Goal: Task Accomplishment & Management: Manage account settings

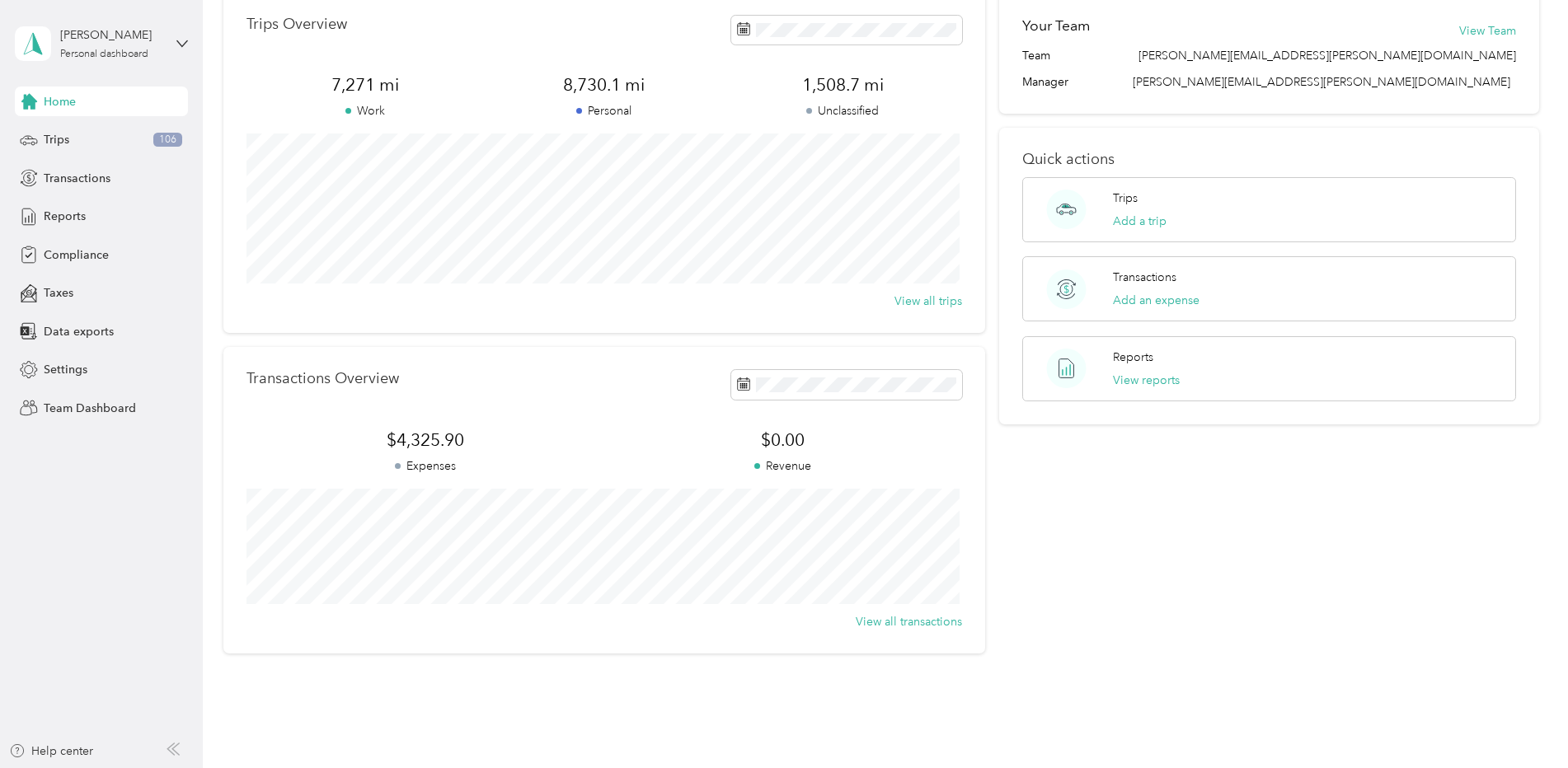
scroll to position [135, 0]
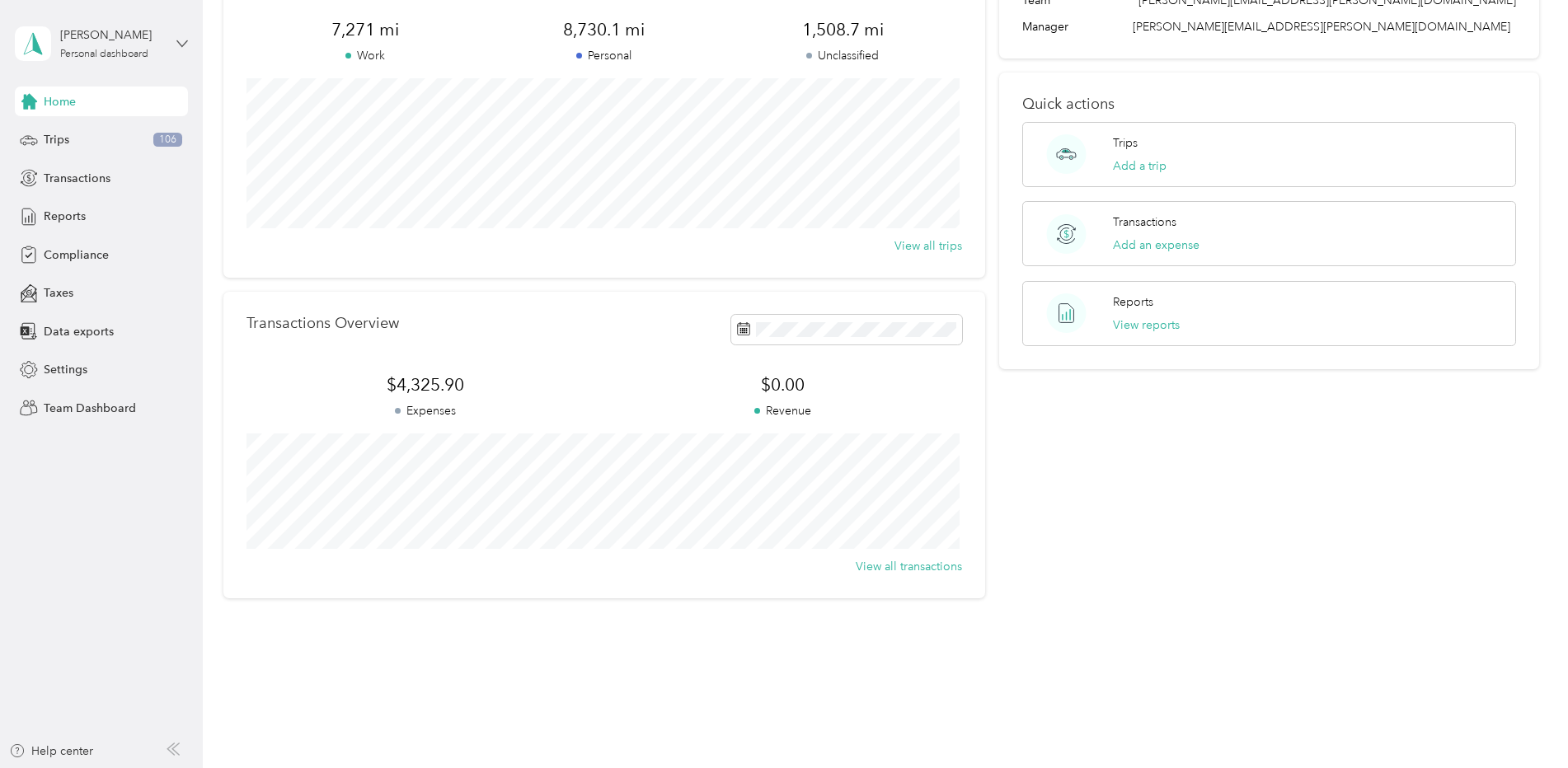
click at [179, 44] on icon at bounding box center [182, 44] width 12 height 12
click at [134, 136] on div "Team dashboard" at bounding box center [282, 135] width 510 height 29
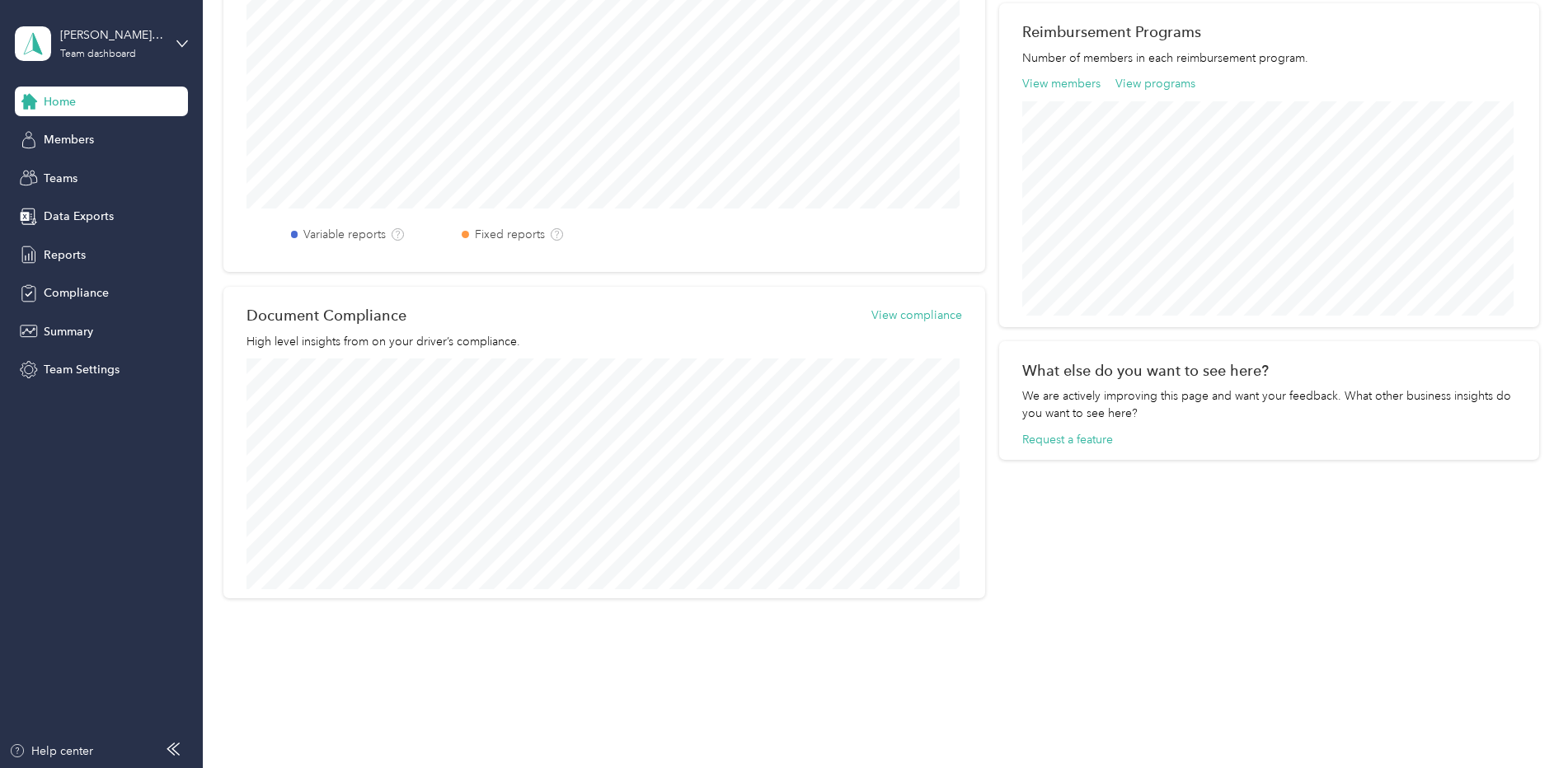
scroll to position [202, 0]
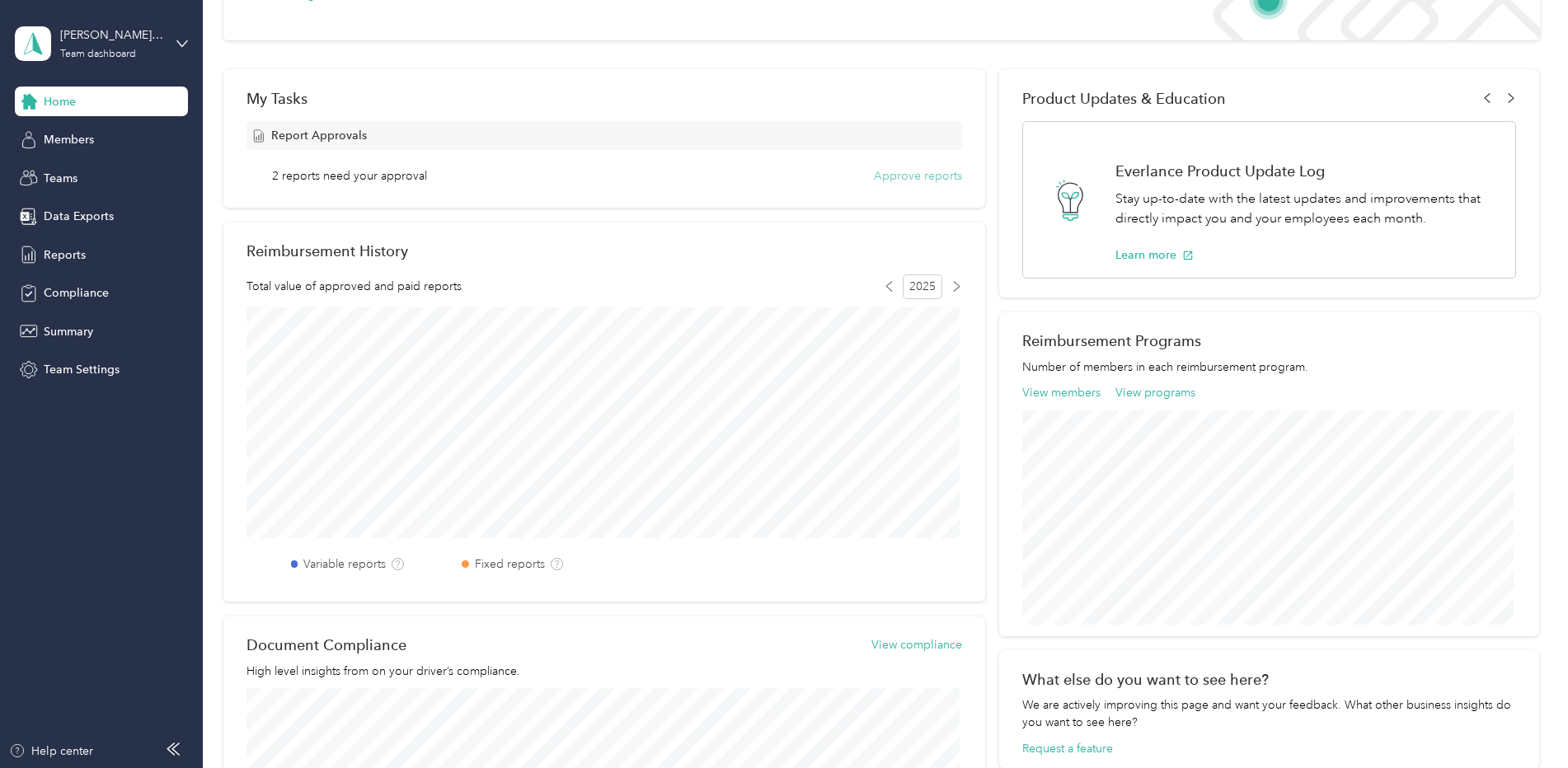
click at [891, 175] on button "Approve reports" at bounding box center [918, 176] width 89 height 18
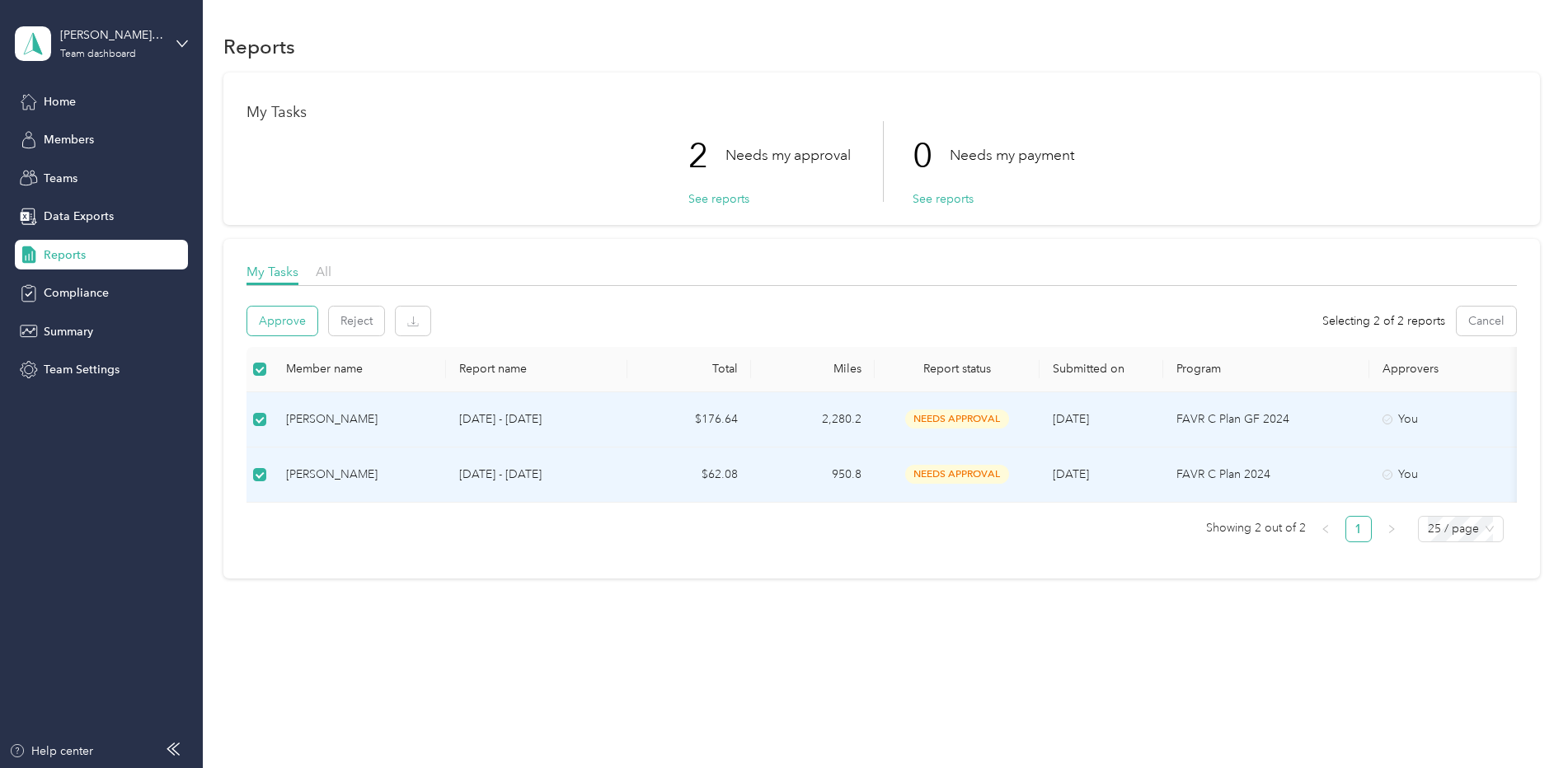
click at [278, 326] on button "Approve" at bounding box center [282, 320] width 70 height 29
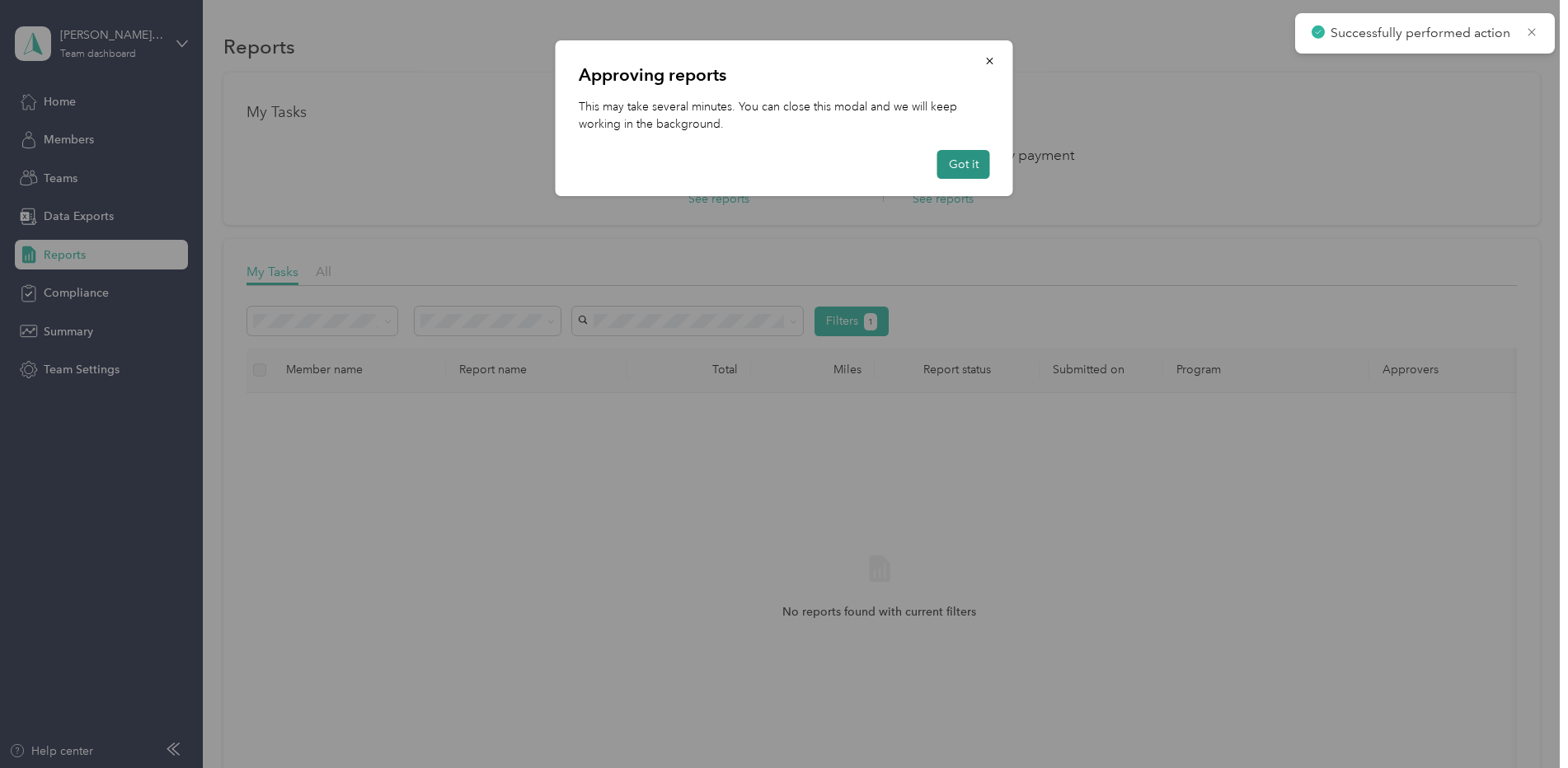
click at [972, 163] on button "Got it" at bounding box center [964, 163] width 53 height 29
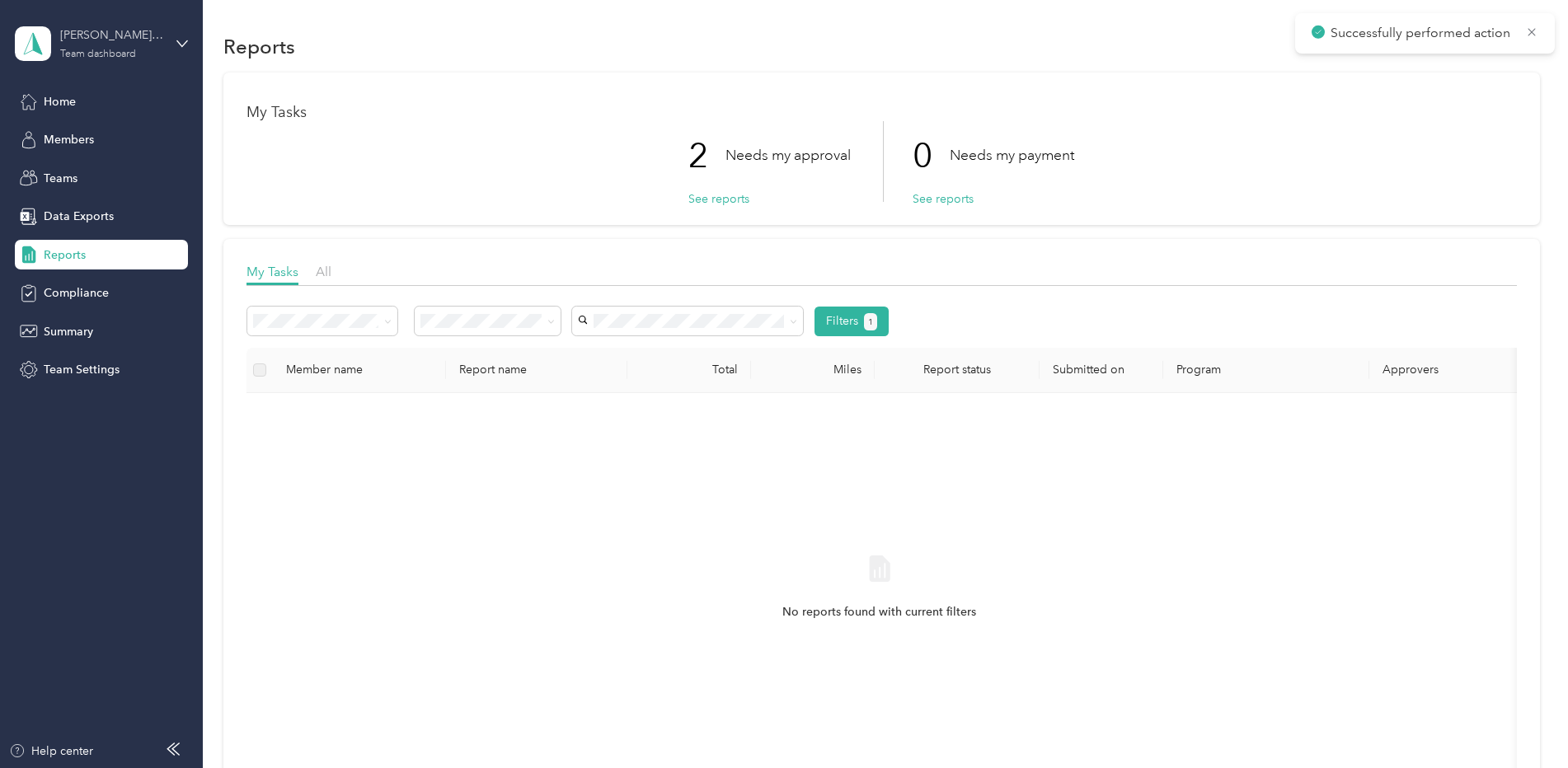
click at [120, 41] on div "[PERSON_NAME][EMAIL_ADDRESS][PERSON_NAME][DOMAIN_NAME]" at bounding box center [111, 35] width 103 height 18
click at [112, 174] on div "Personal dashboard" at bounding box center [81, 173] width 103 height 18
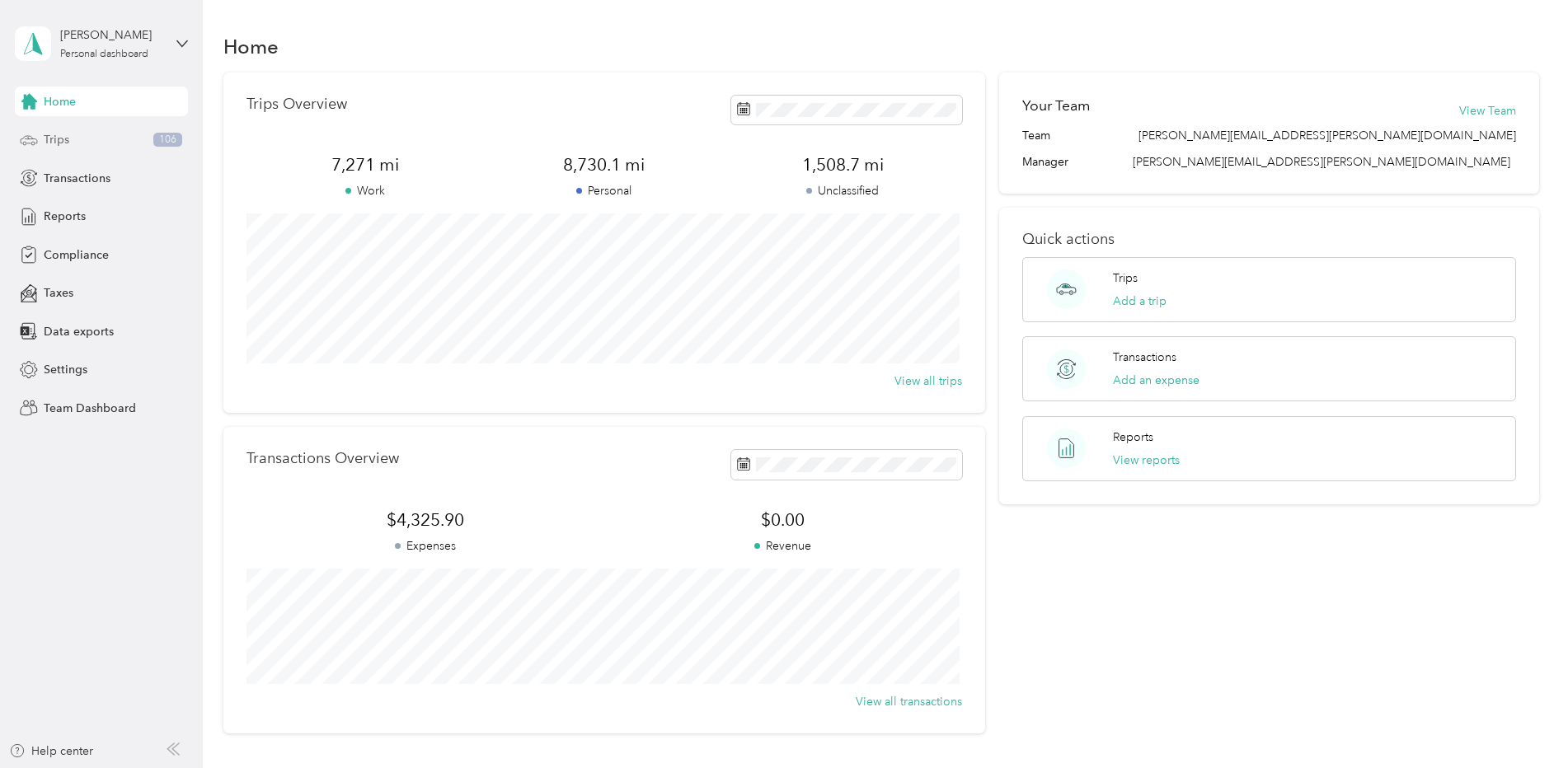
click at [73, 138] on div "Trips 106" at bounding box center [101, 140] width 173 height 30
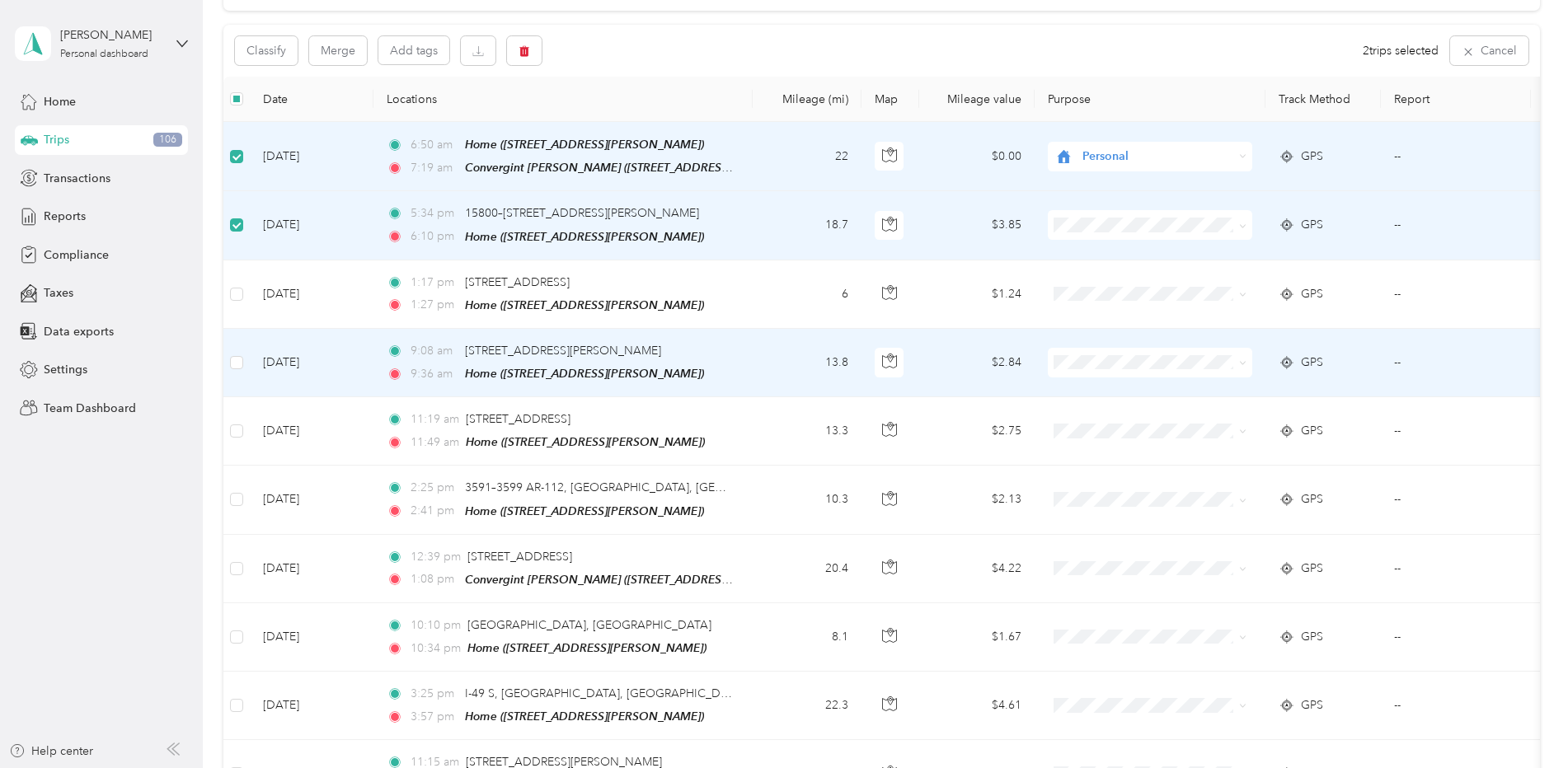
scroll to position [164, 0]
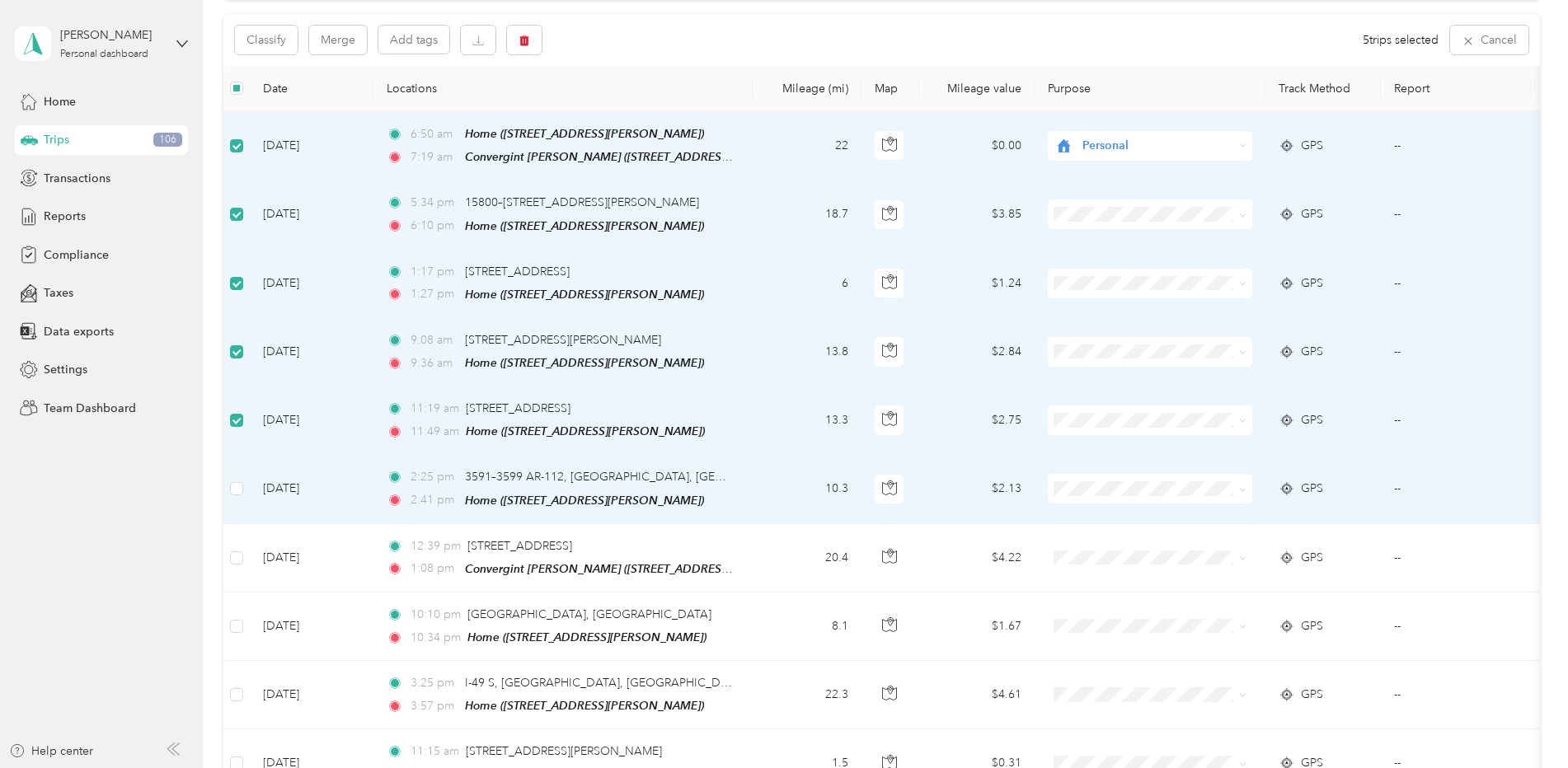
click at [243, 486] on td at bounding box center [236, 488] width 27 height 68
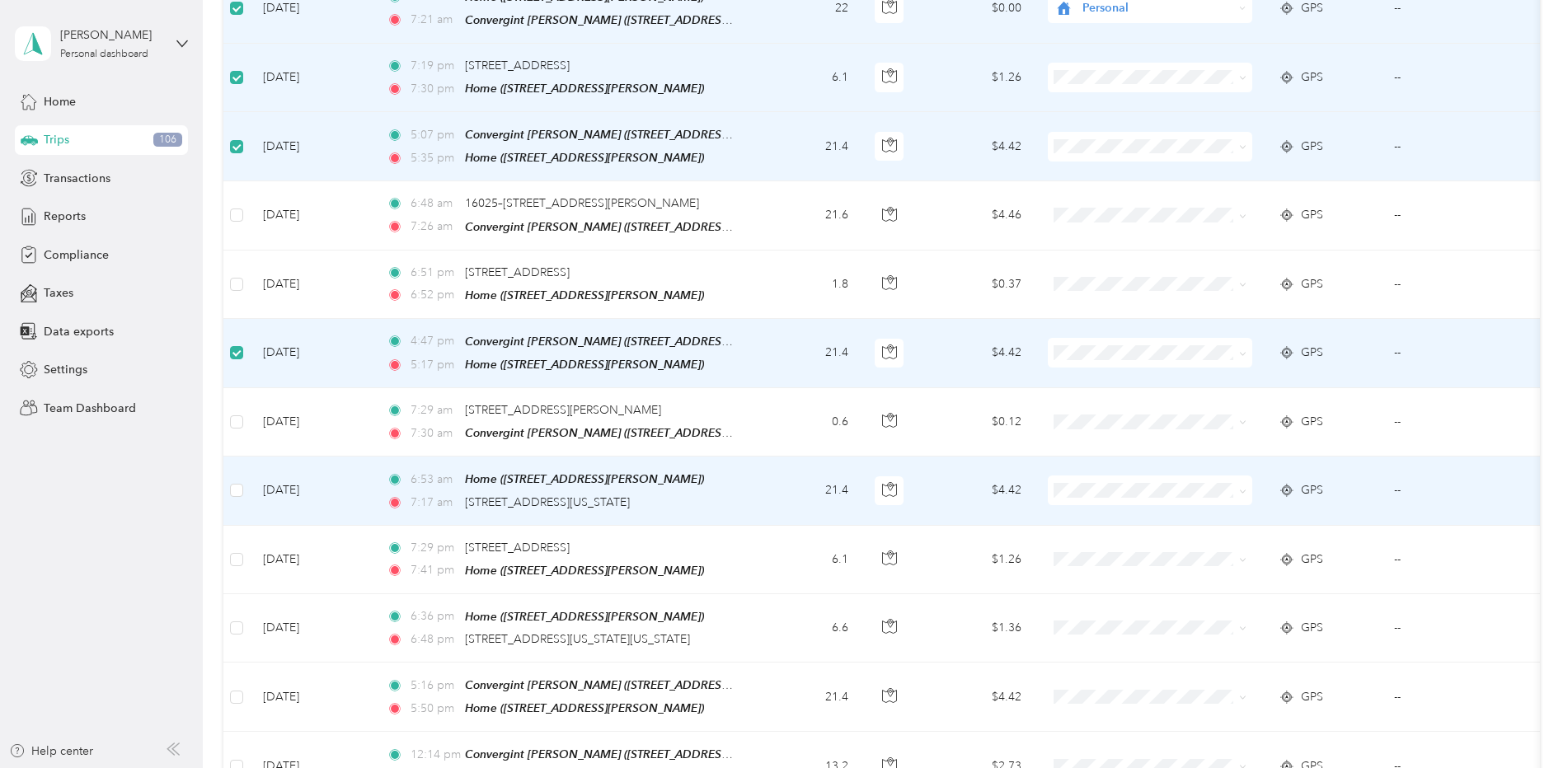
scroll to position [1071, 0]
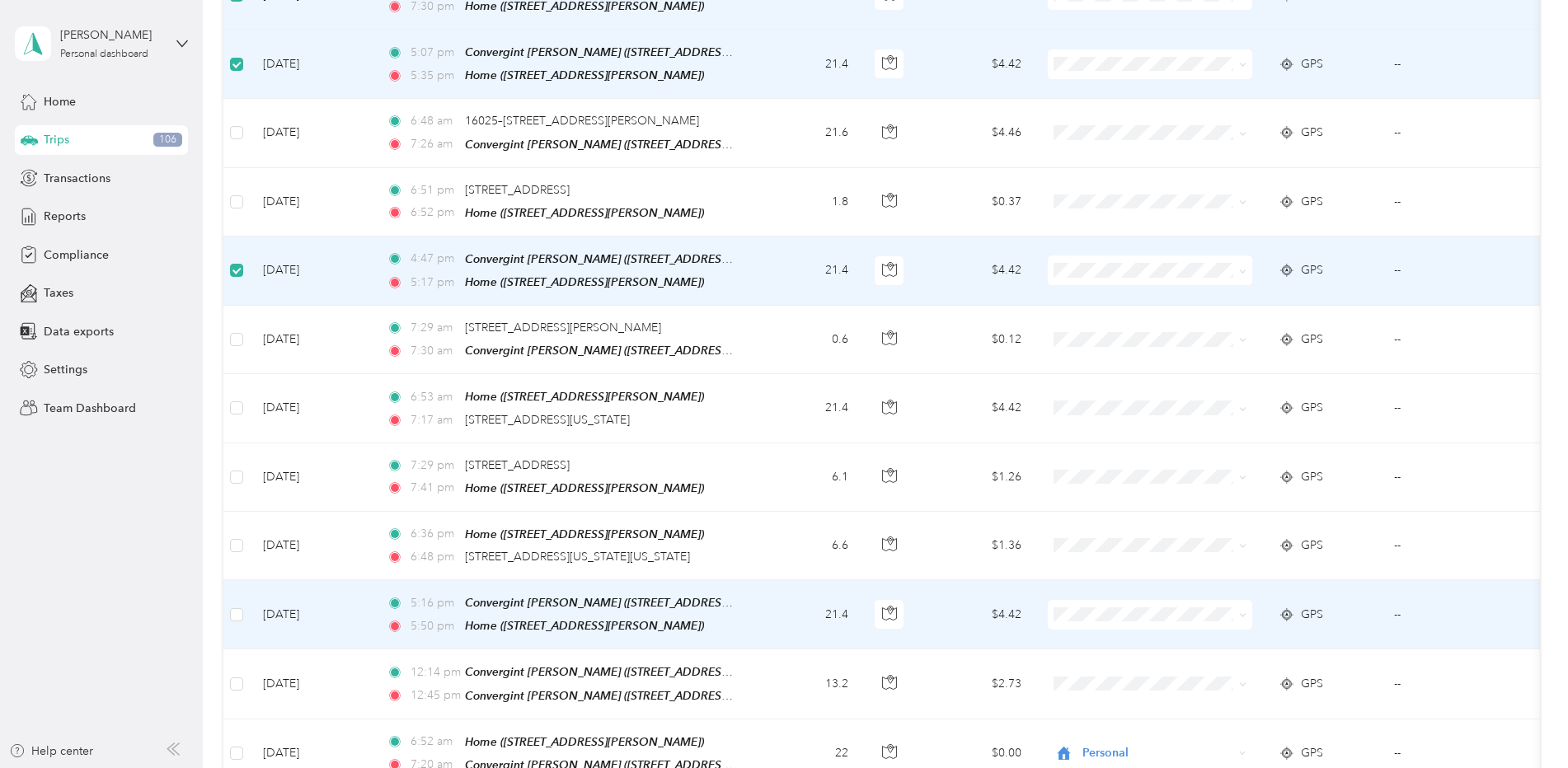
click at [245, 600] on td at bounding box center [236, 614] width 27 height 69
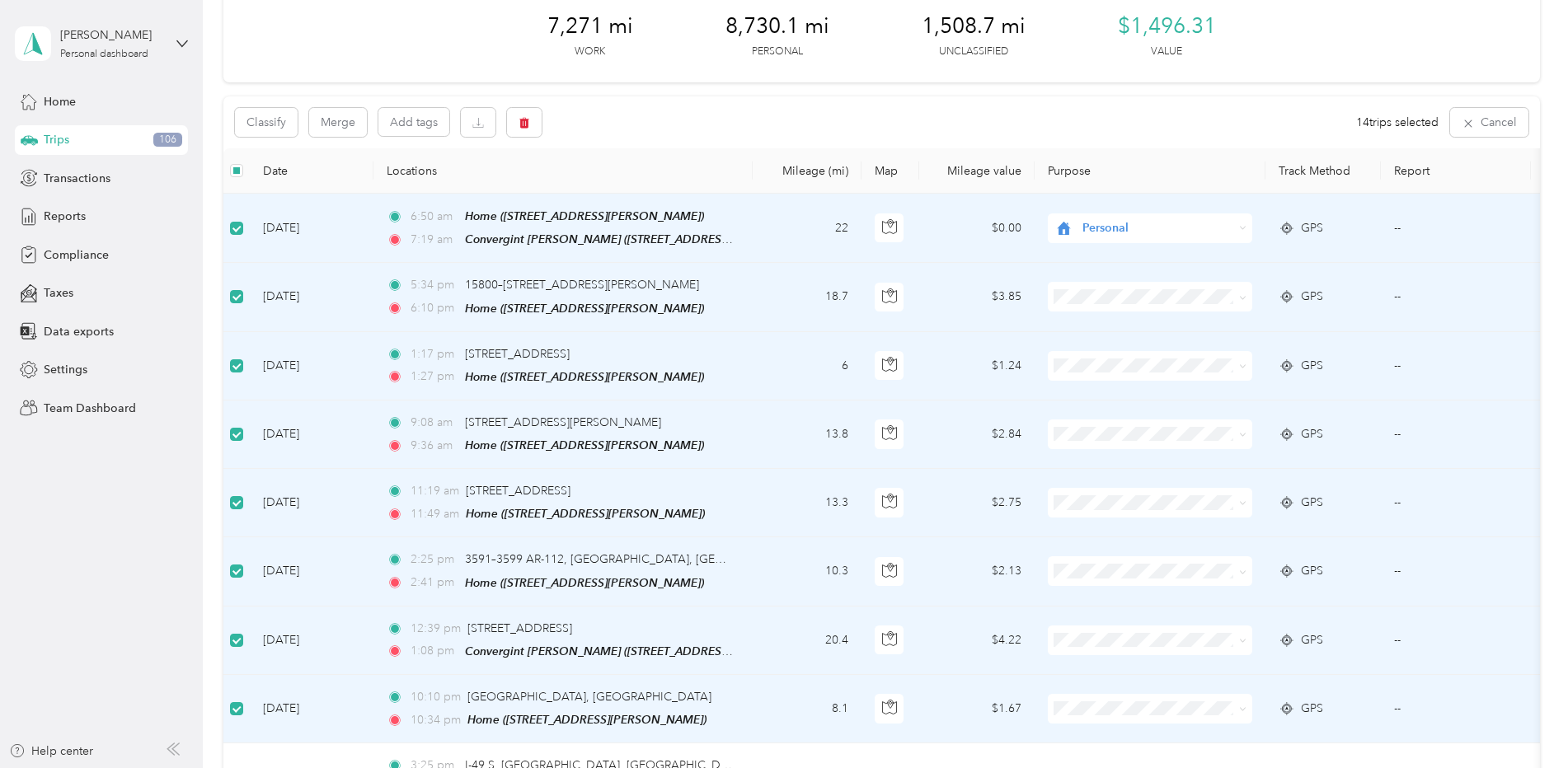
scroll to position [0, 0]
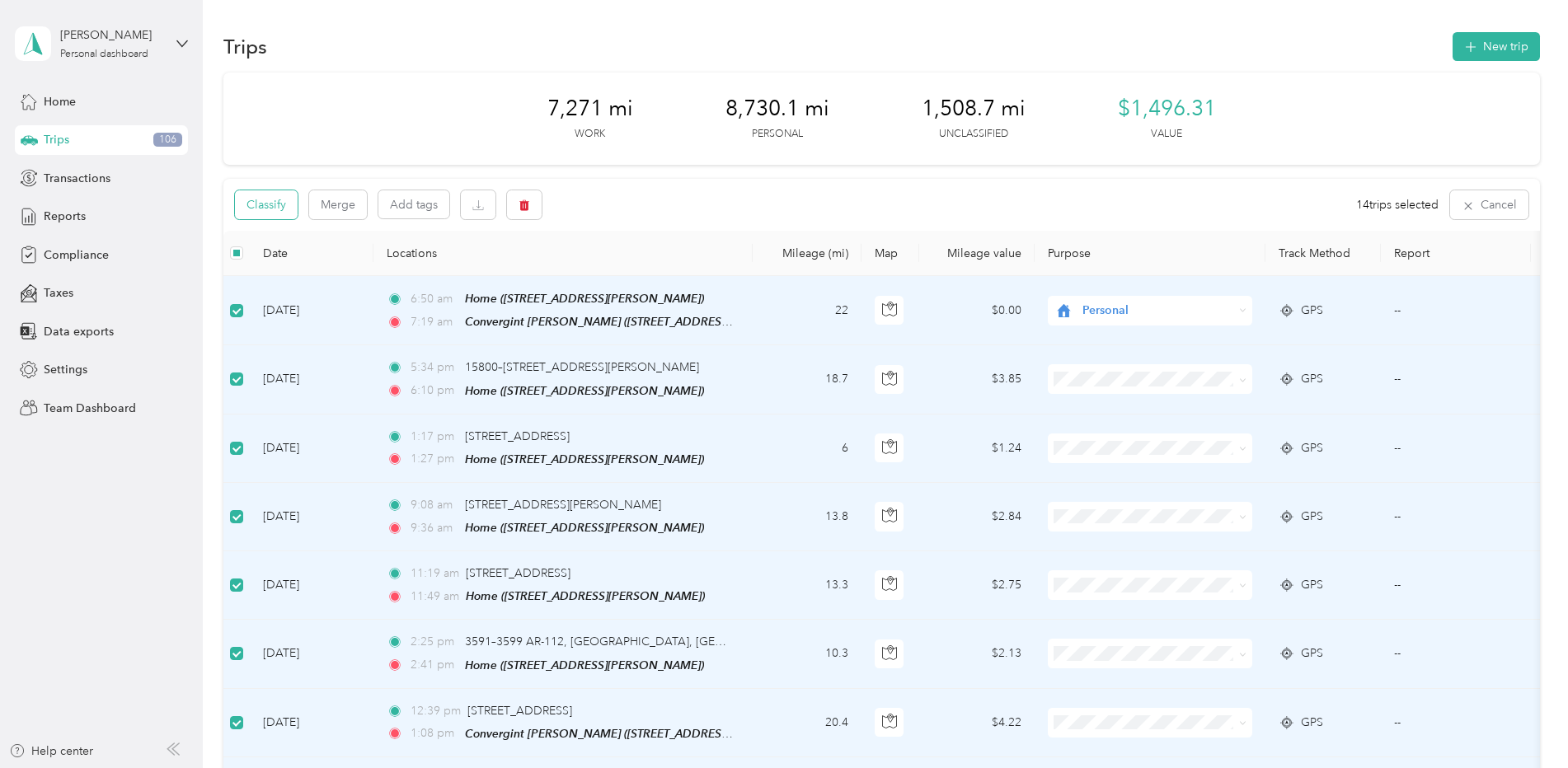
click at [256, 202] on button "Classify" at bounding box center [267, 204] width 63 height 29
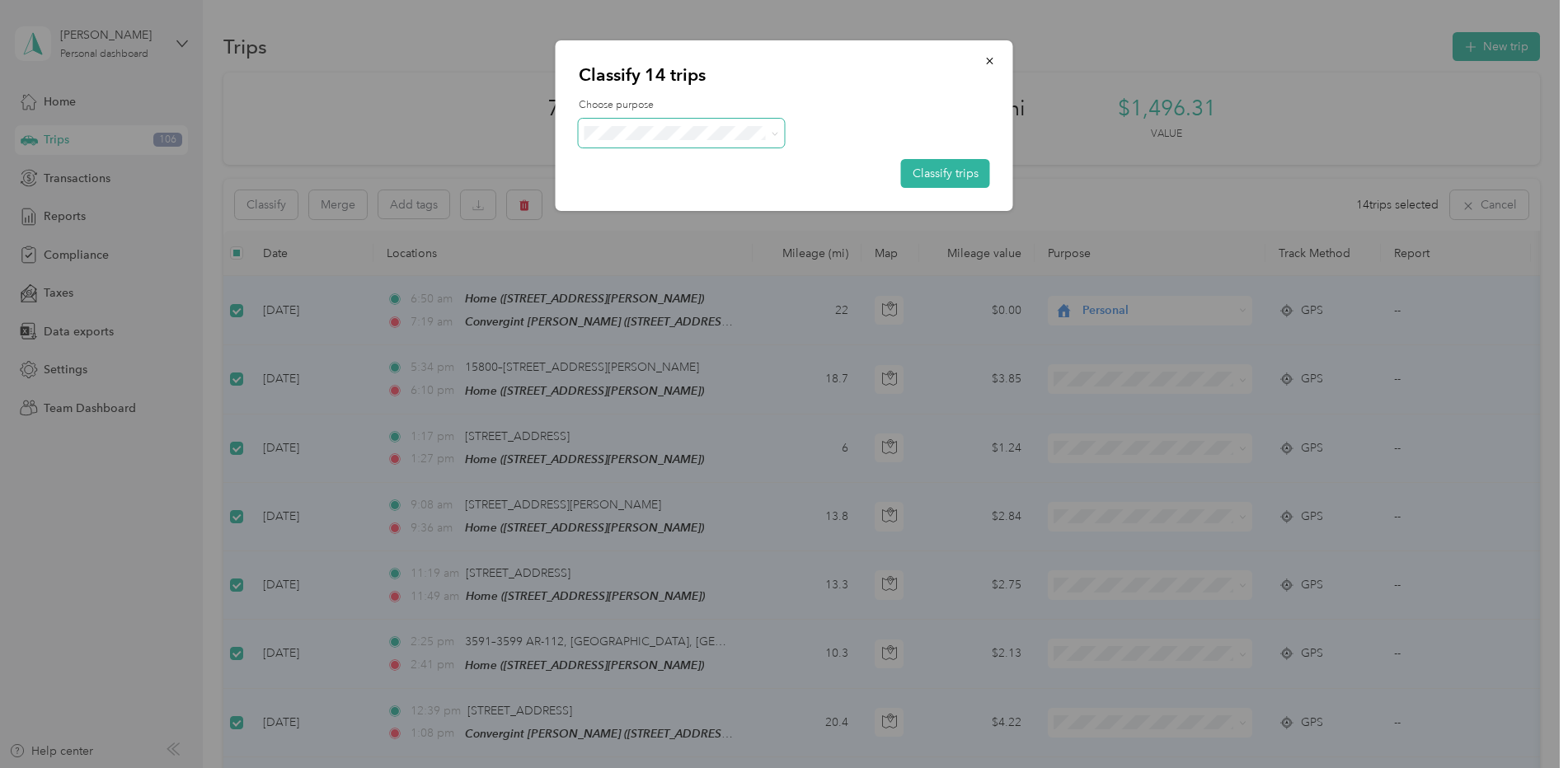
click at [771, 129] on span at bounding box center [775, 133] width 8 height 14
click at [671, 188] on span "Personal" at bounding box center [696, 193] width 154 height 18
click at [942, 167] on button "Classify trips" at bounding box center [946, 173] width 89 height 29
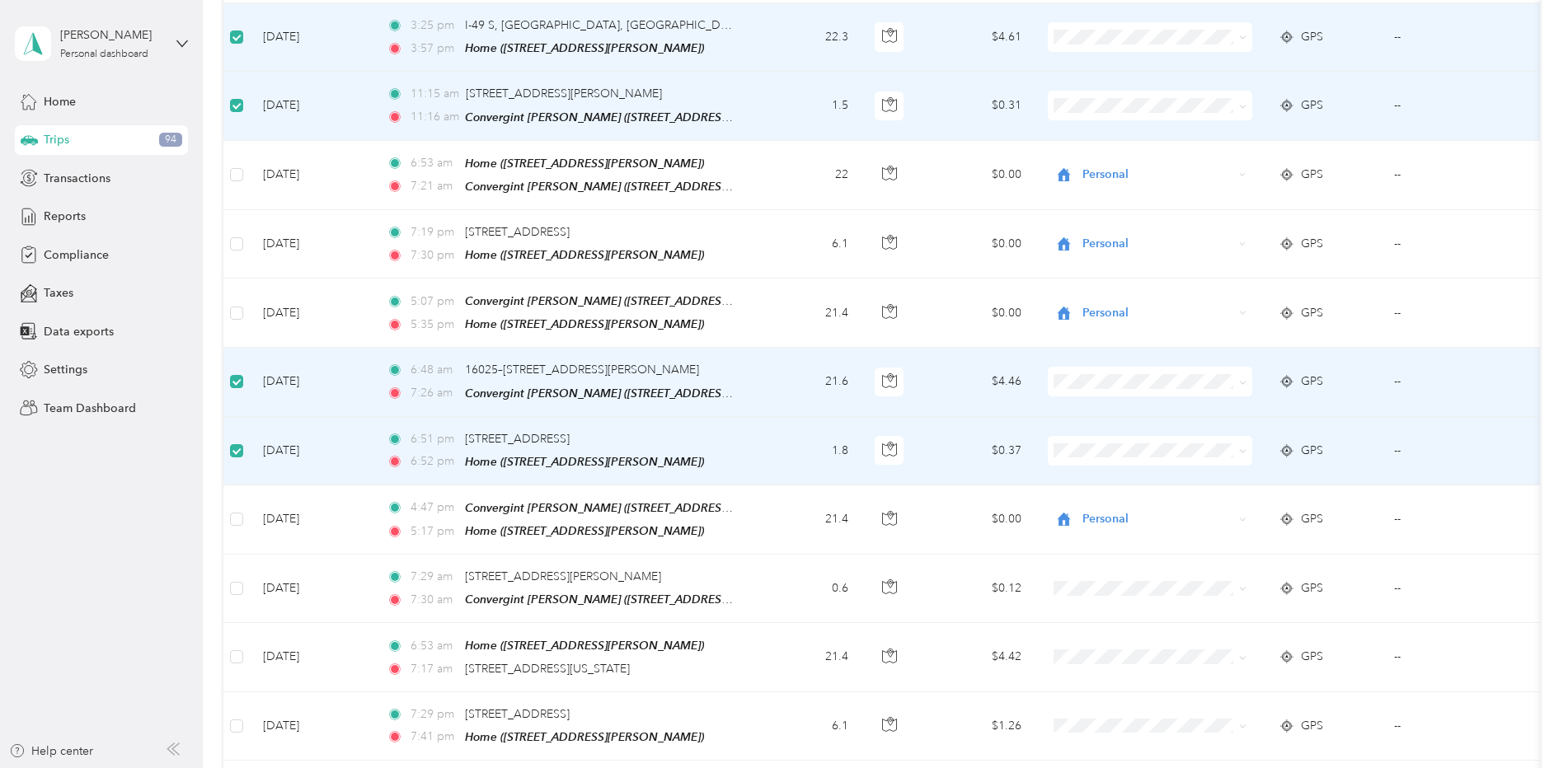
scroll to position [905, 0]
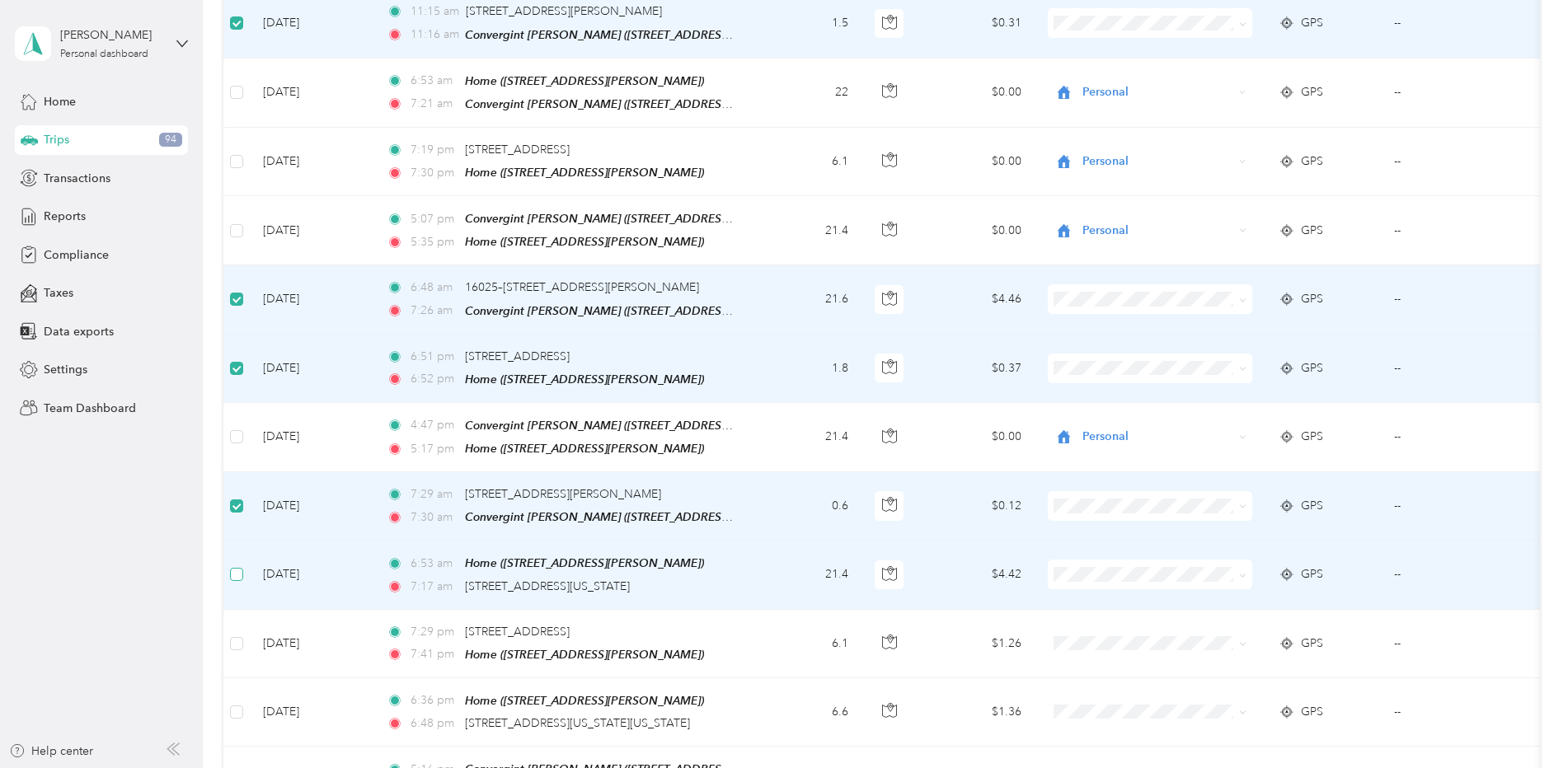
click at [236, 565] on label at bounding box center [236, 574] width 13 height 18
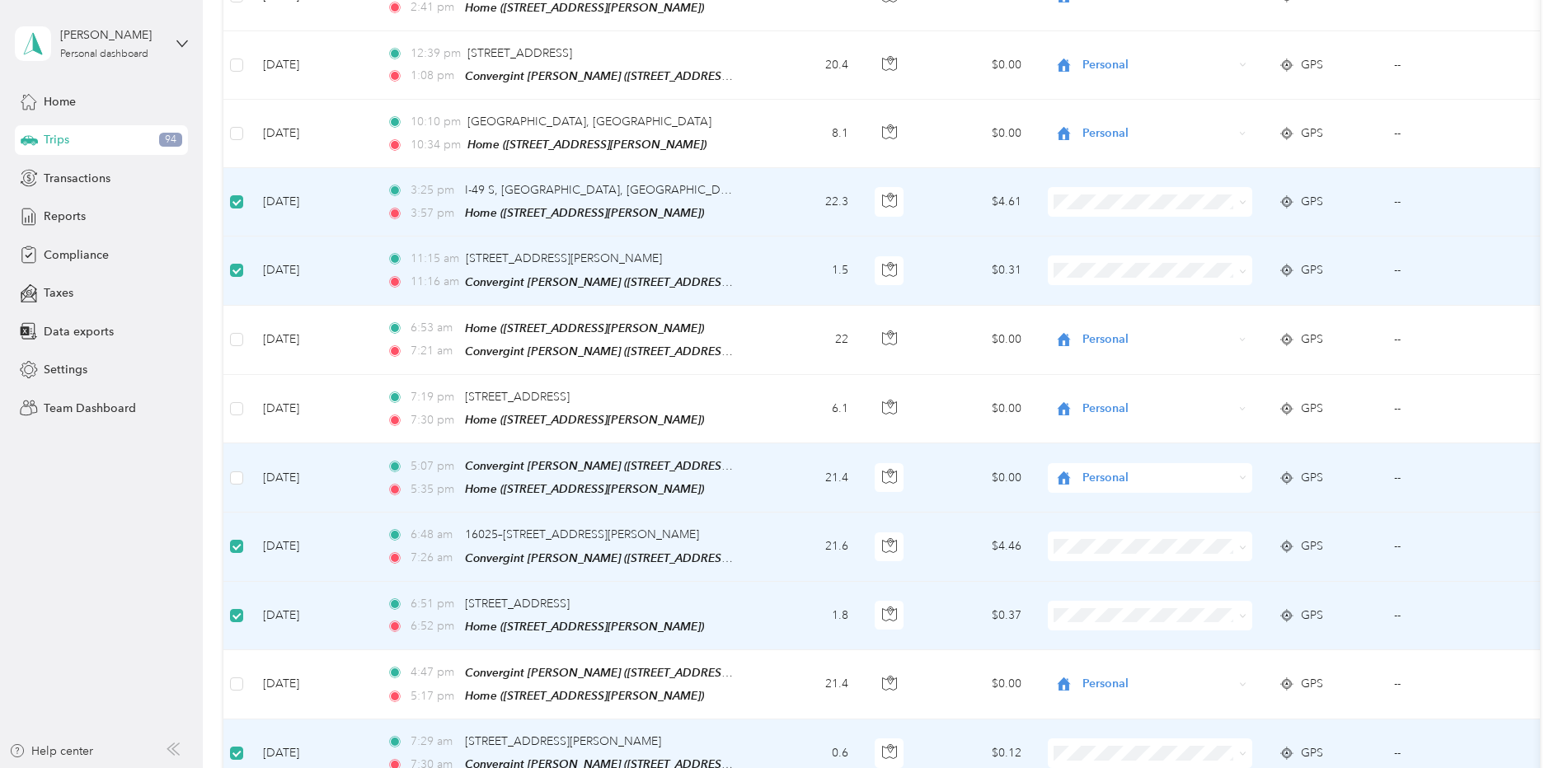
scroll to position [0, 0]
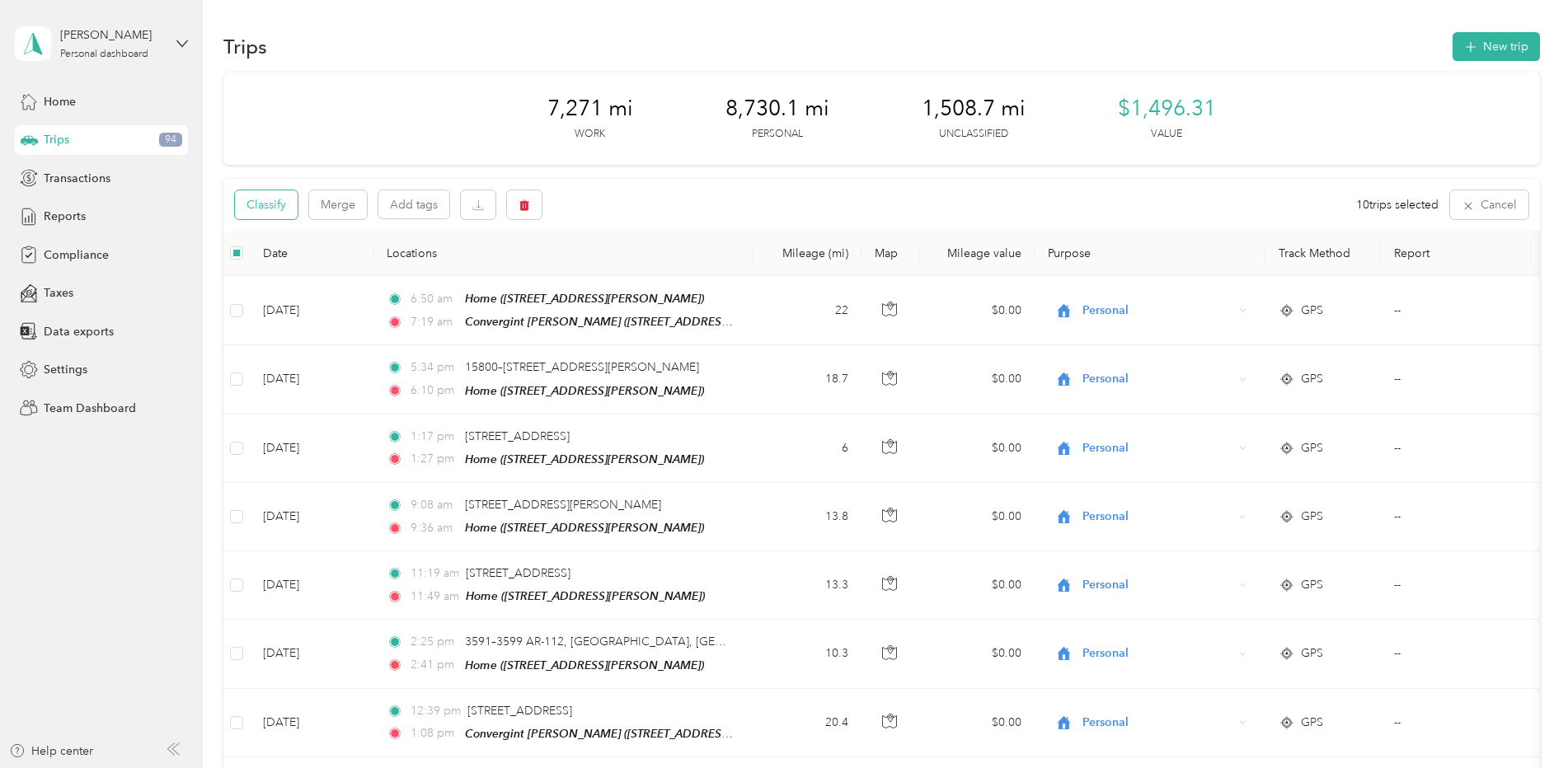
click at [259, 205] on button "Classify" at bounding box center [267, 204] width 63 height 29
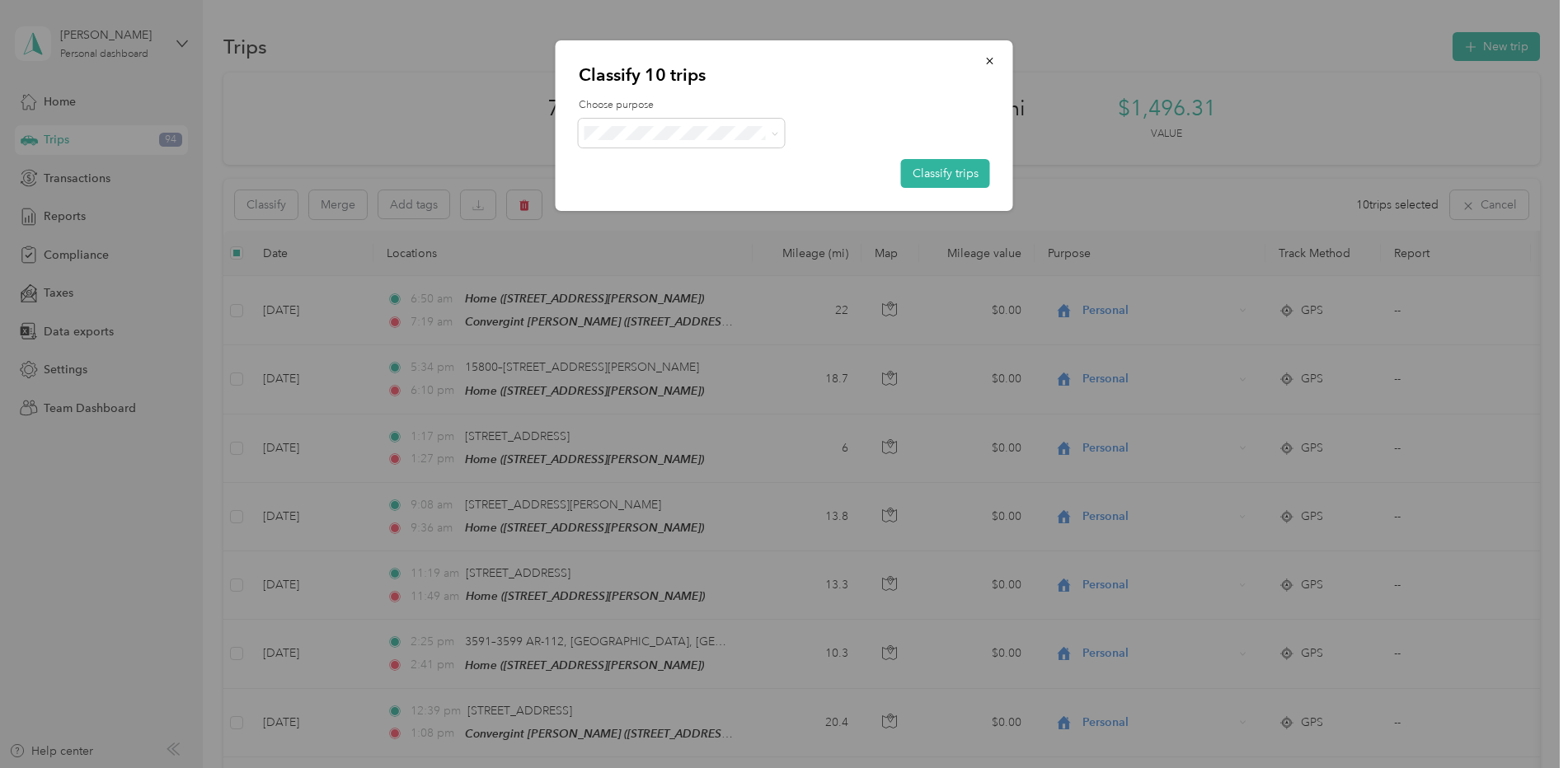
click at [671, 159] on span "Convergint Technologies" at bounding box center [696, 160] width 154 height 18
click at [950, 168] on button "Classify trips" at bounding box center [946, 173] width 89 height 29
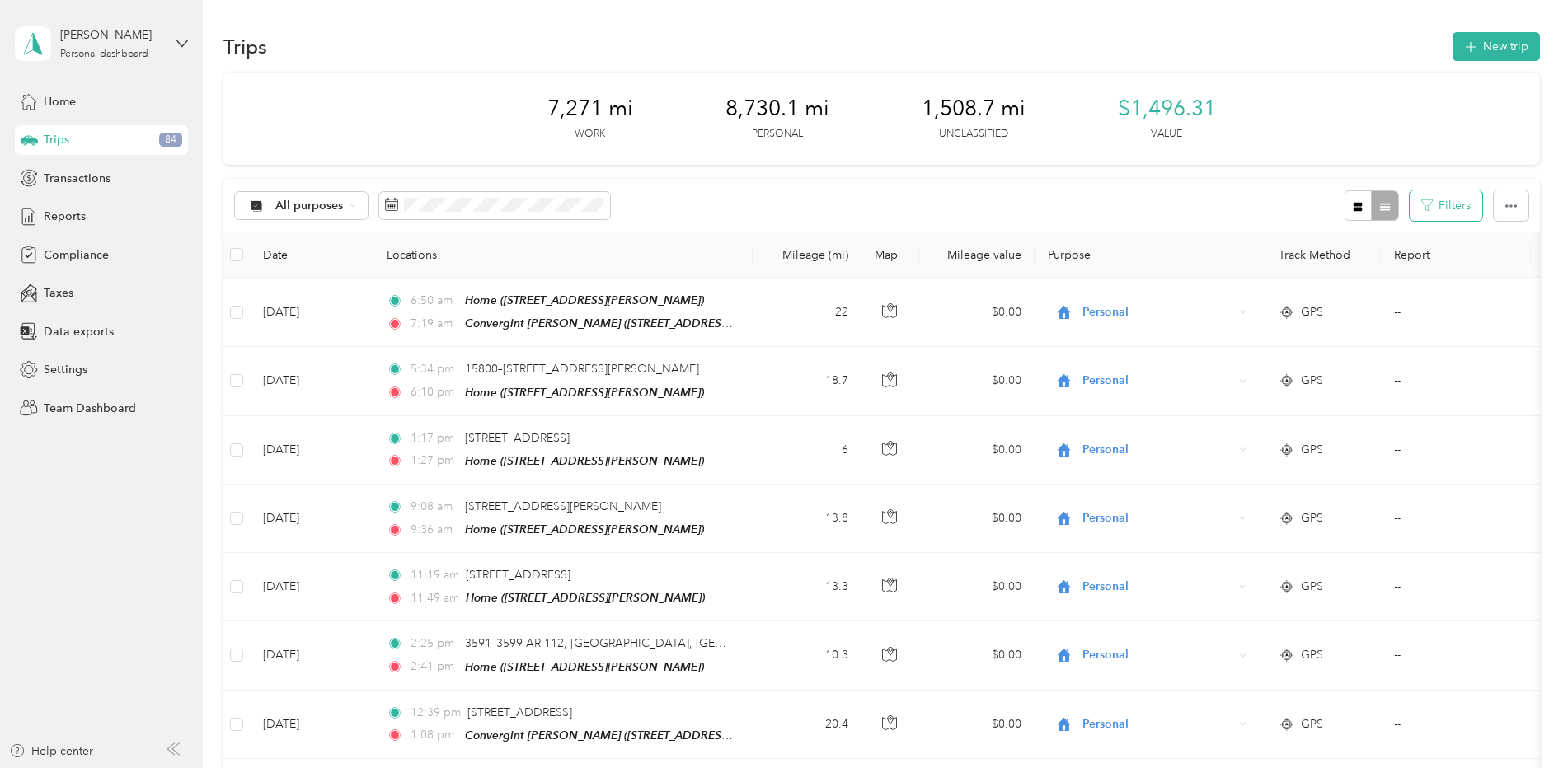
click at [1450, 206] on button "Filters" at bounding box center [1446, 205] width 73 height 31
click at [1514, 210] on button "button" at bounding box center [1511, 205] width 34 height 31
click at [1246, 204] on div "All purposes Filters" at bounding box center [882, 206] width 1317 height 53
click at [1439, 200] on button "Filters" at bounding box center [1446, 205] width 73 height 31
click at [1271, 201] on div "All purposes Filters" at bounding box center [882, 206] width 1317 height 53
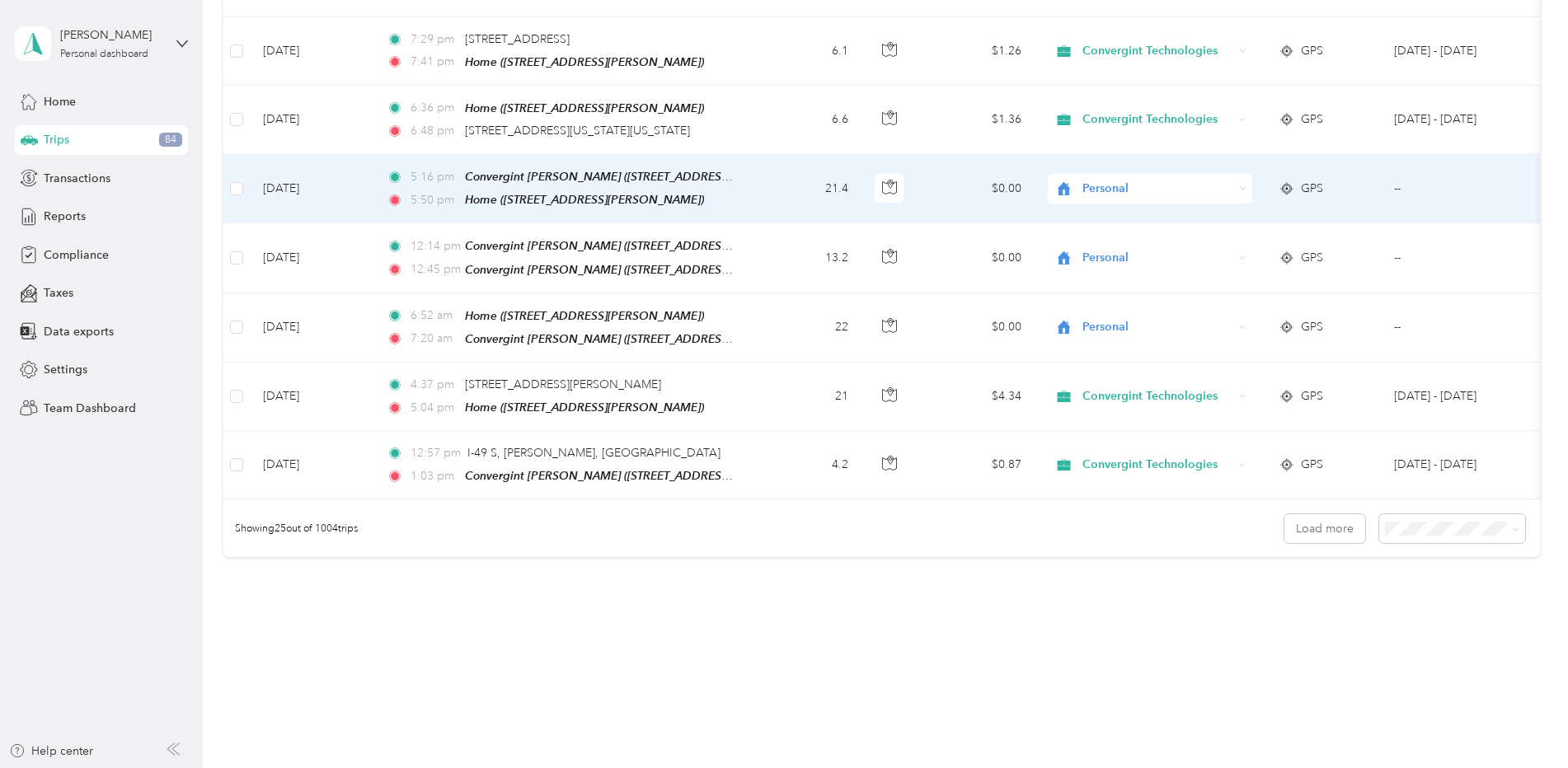
scroll to position [1503, 0]
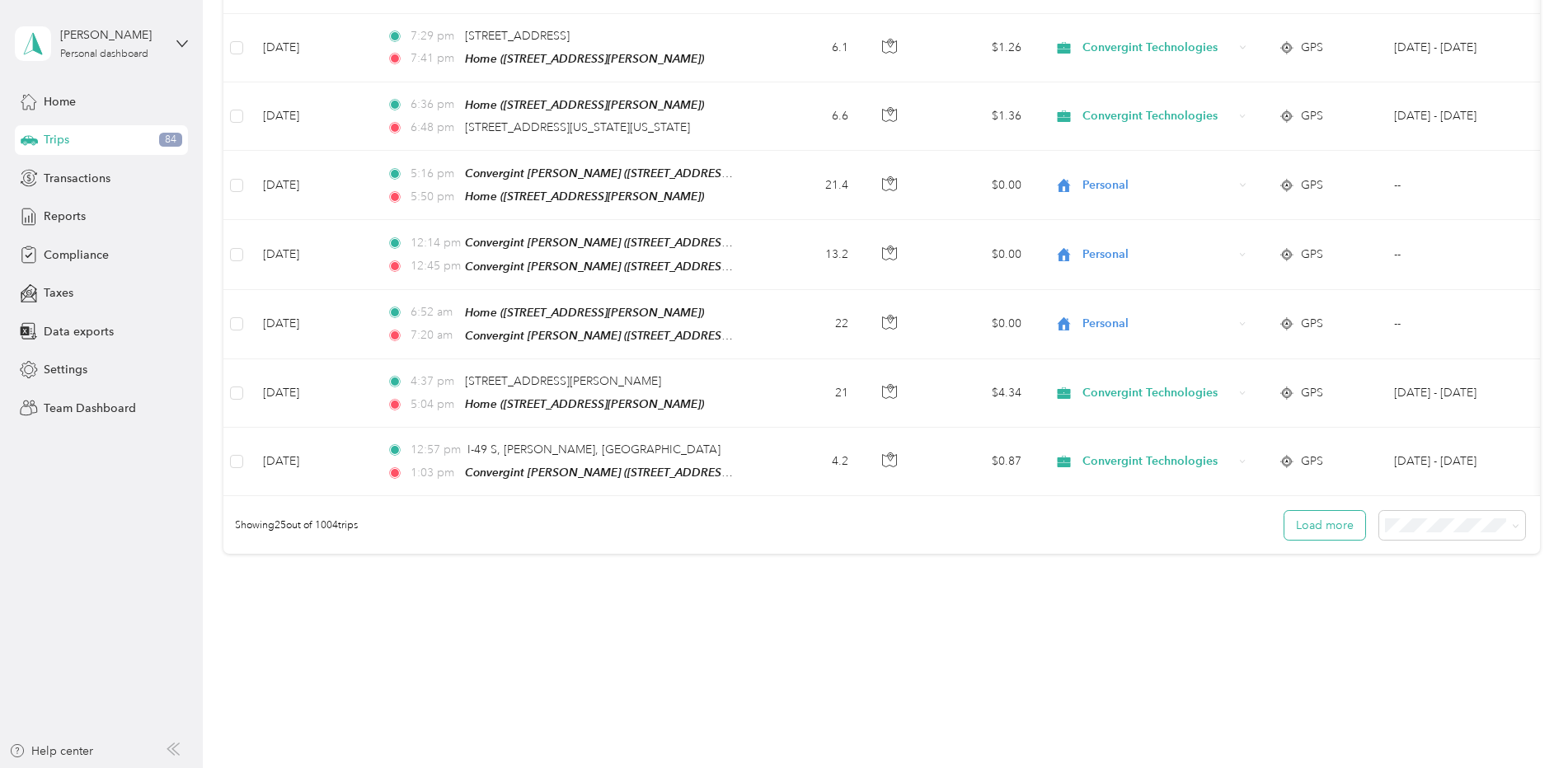
click at [1345, 511] on button "Load more" at bounding box center [1325, 525] width 81 height 29
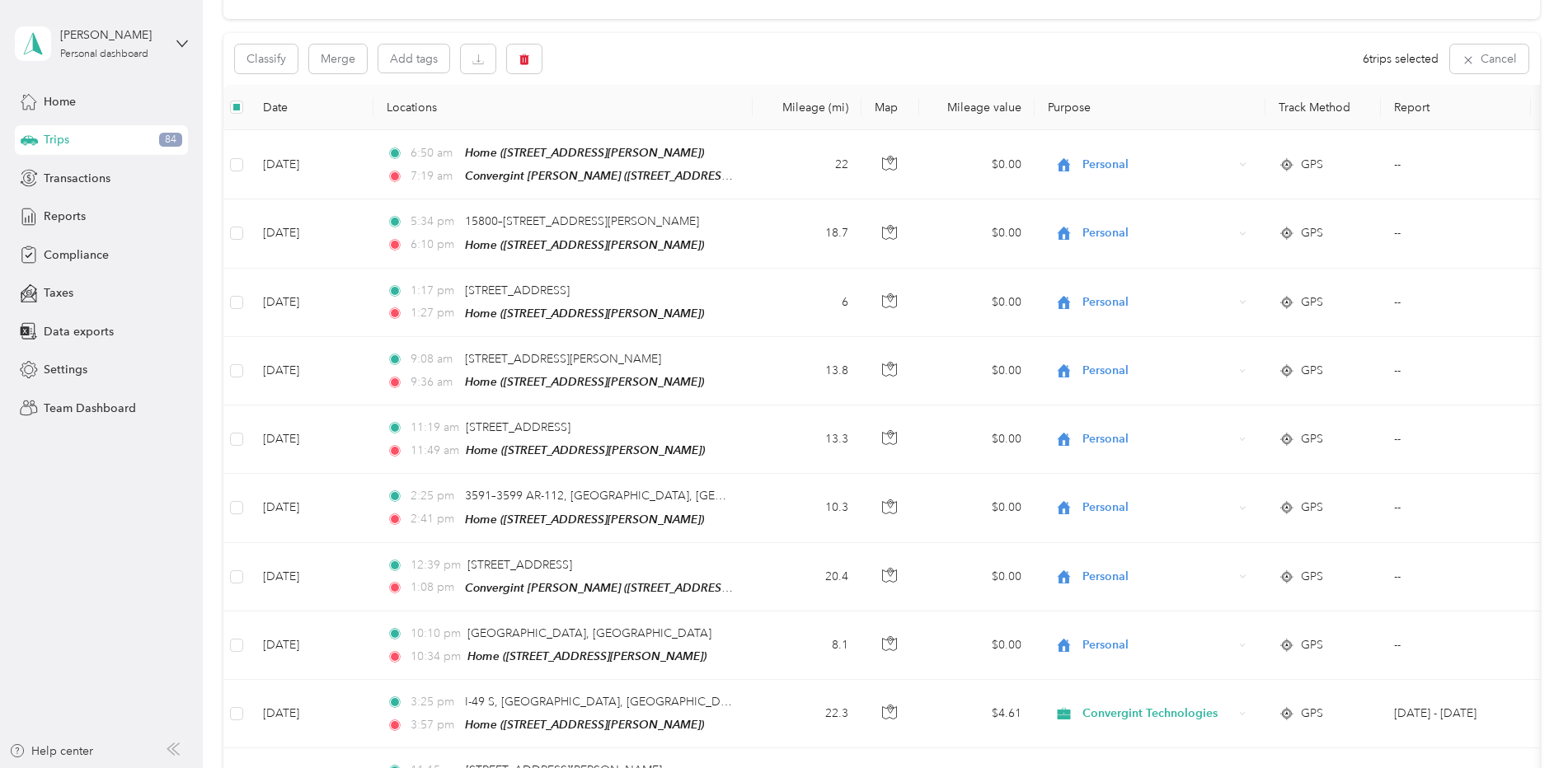
scroll to position [0, 0]
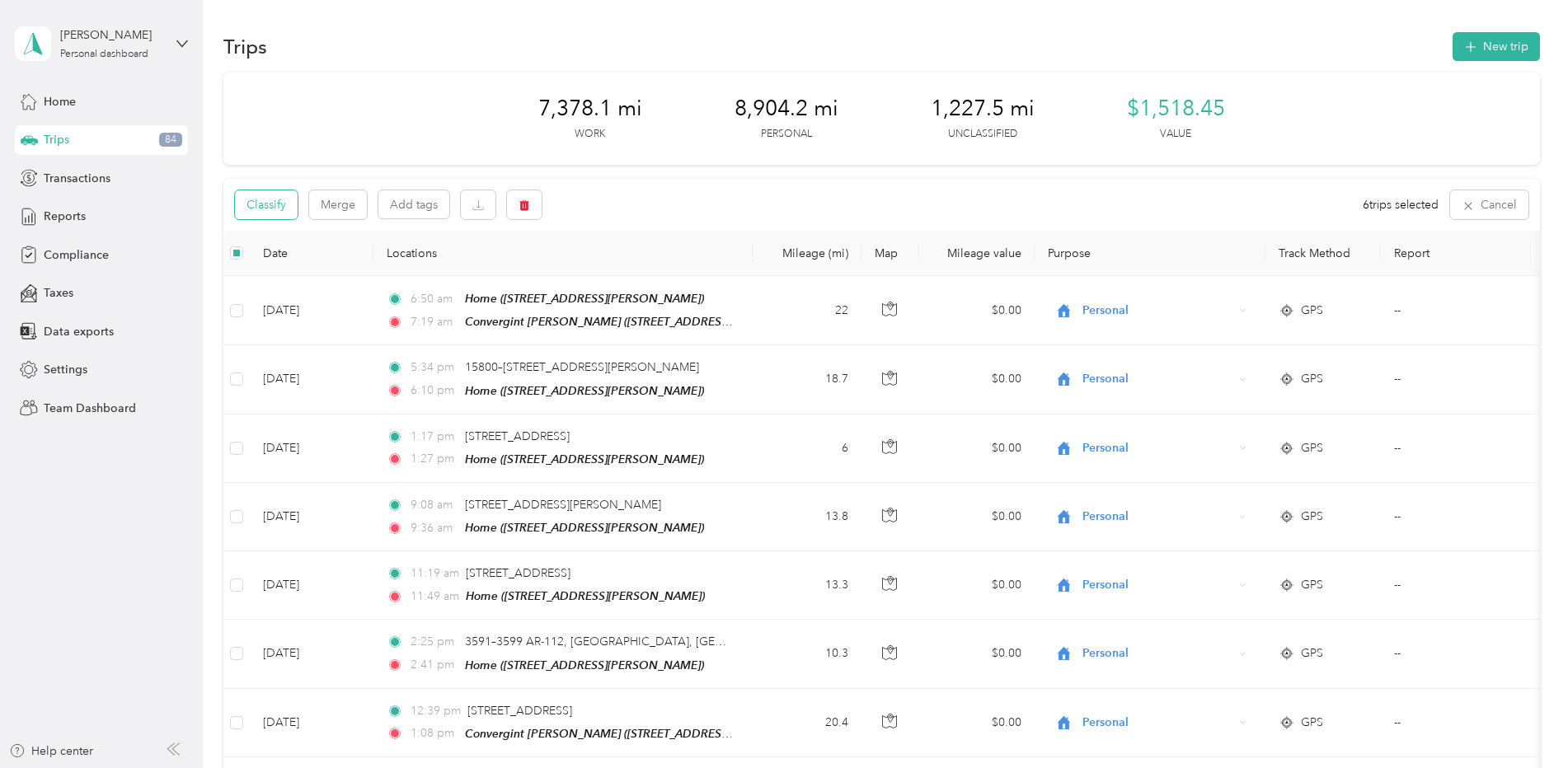
click at [268, 202] on button "Classify" at bounding box center [267, 204] width 63 height 29
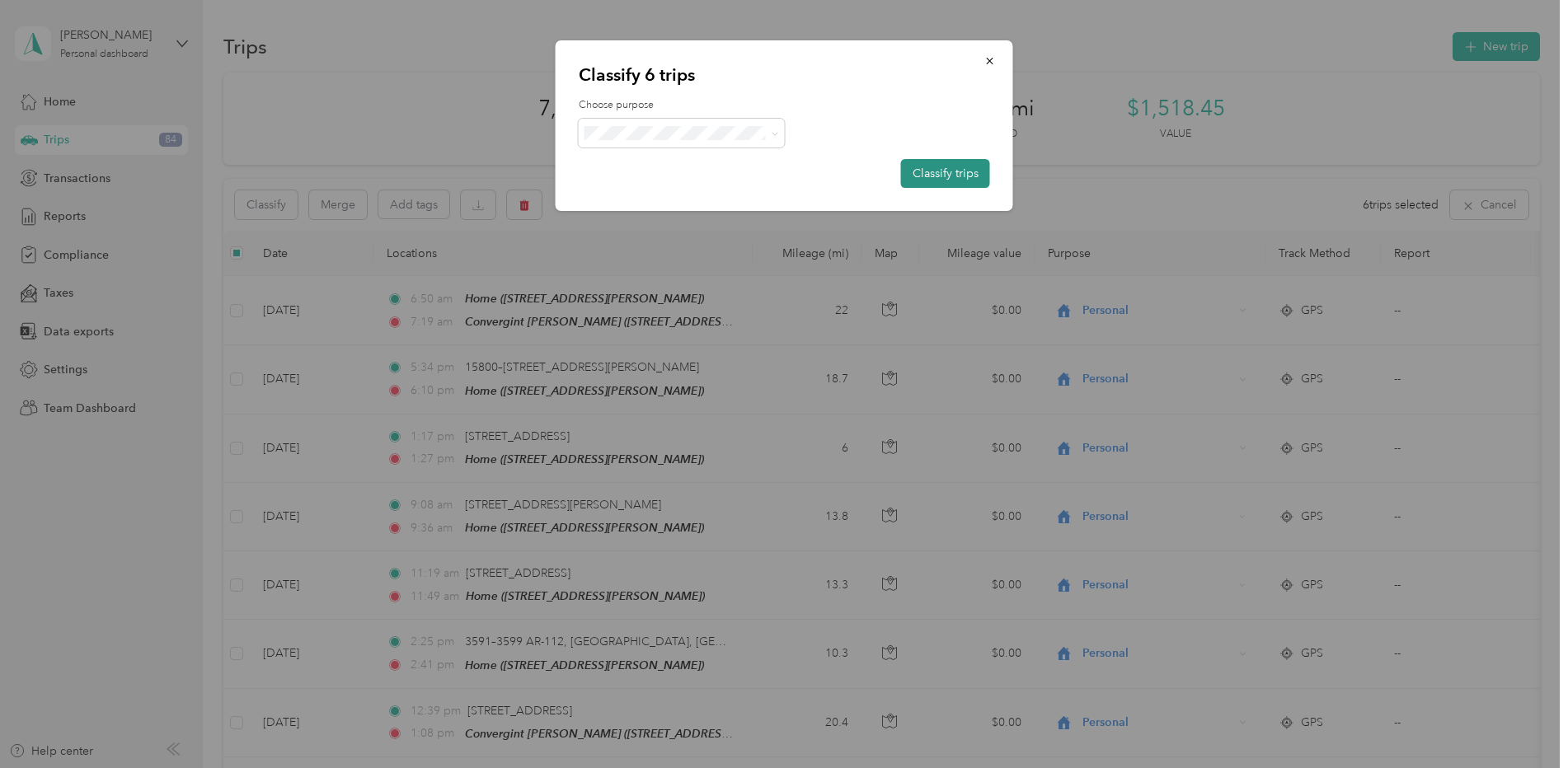
click at [925, 173] on button "Classify trips" at bounding box center [946, 173] width 89 height 29
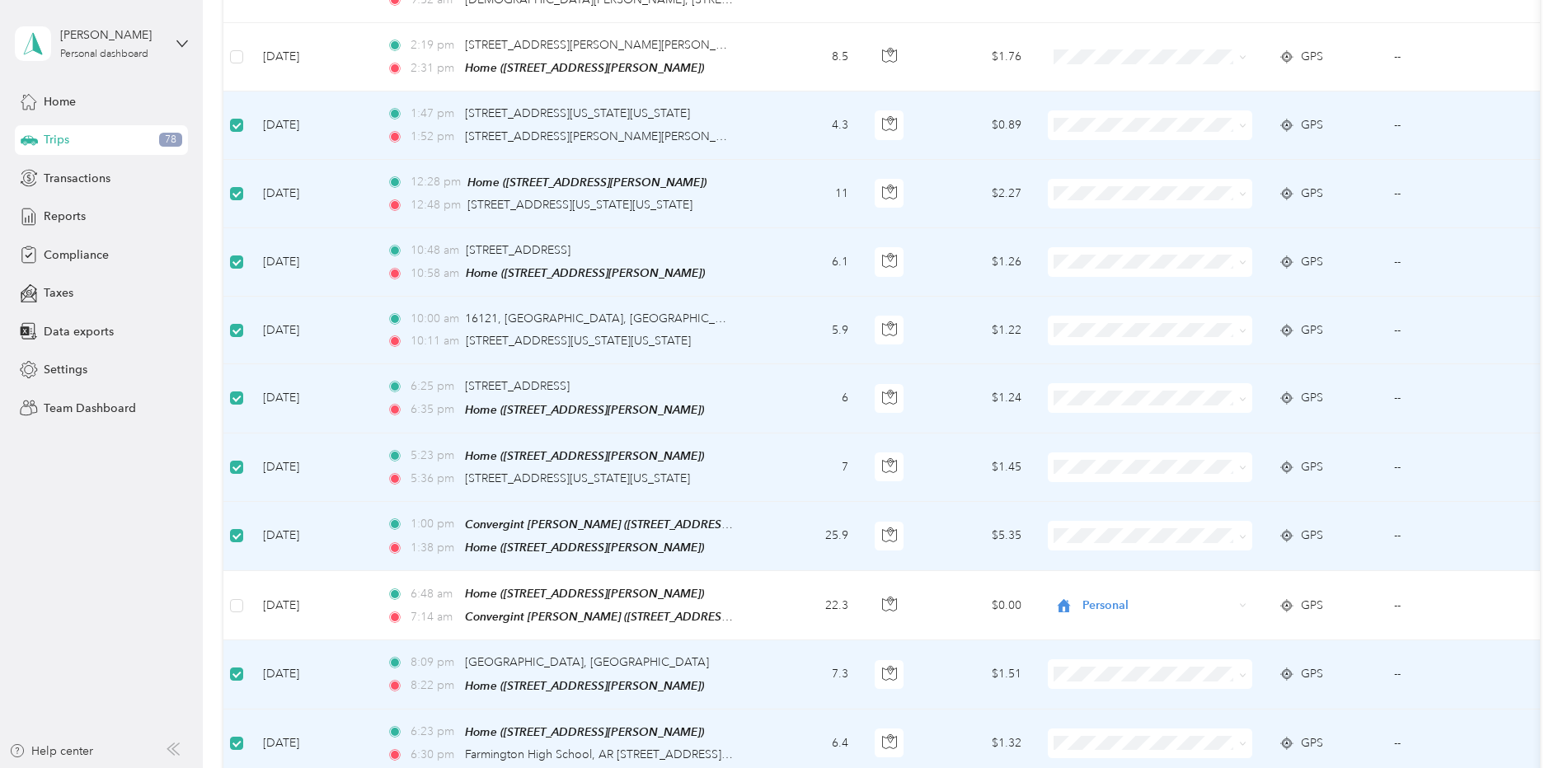
scroll to position [2207, 0]
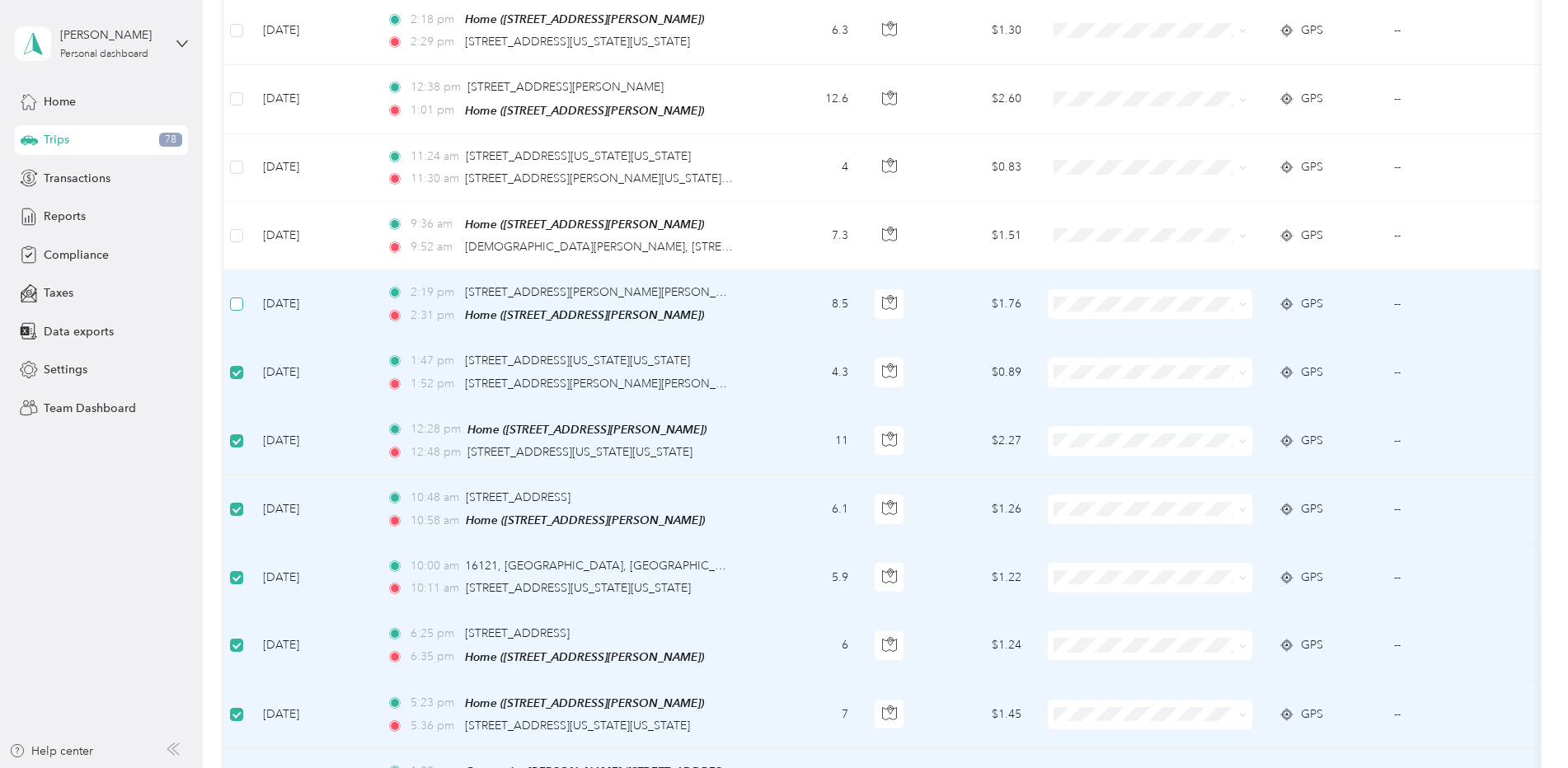
click at [238, 295] on label at bounding box center [236, 304] width 13 height 18
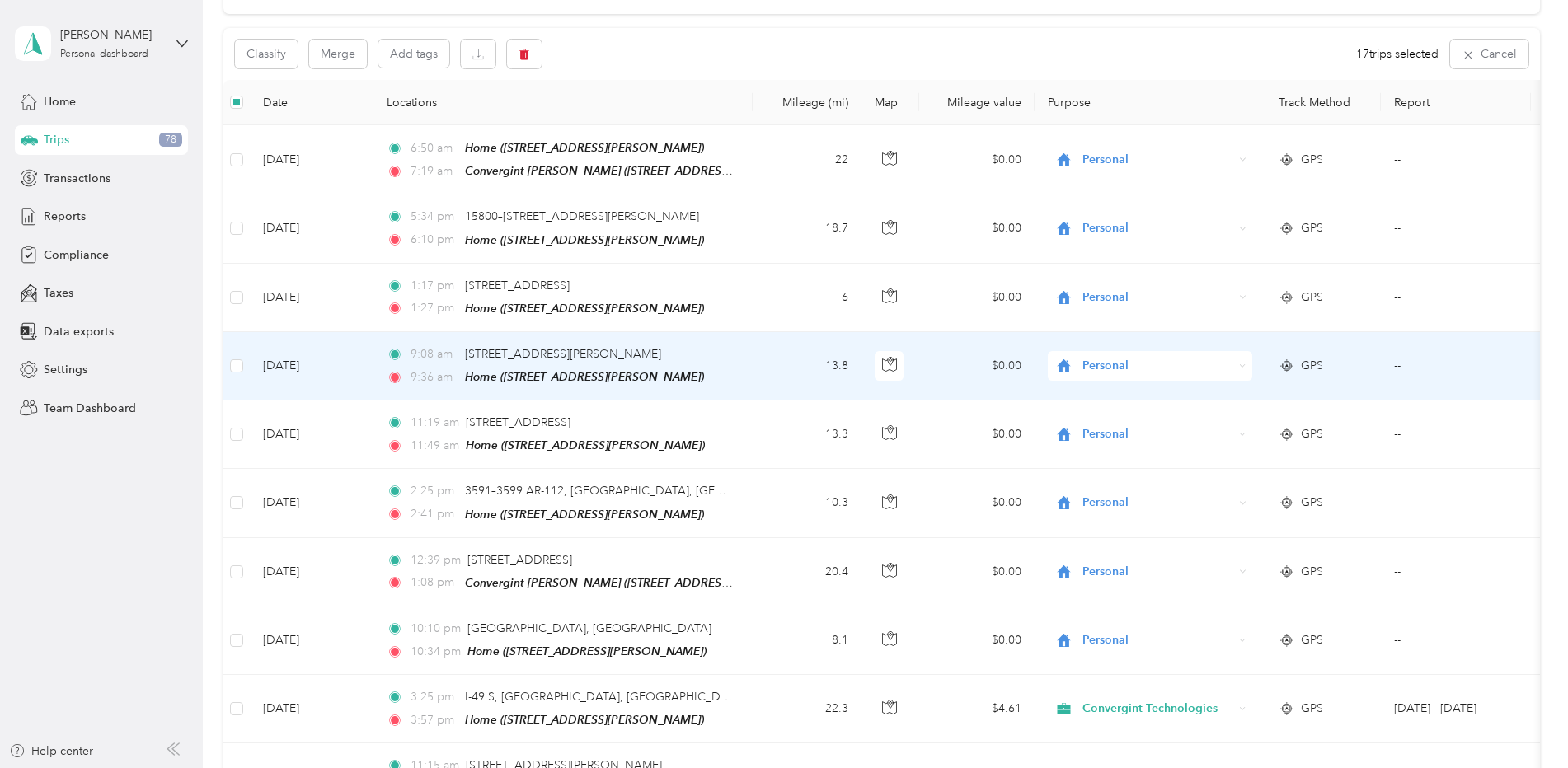
scroll to position [0, 0]
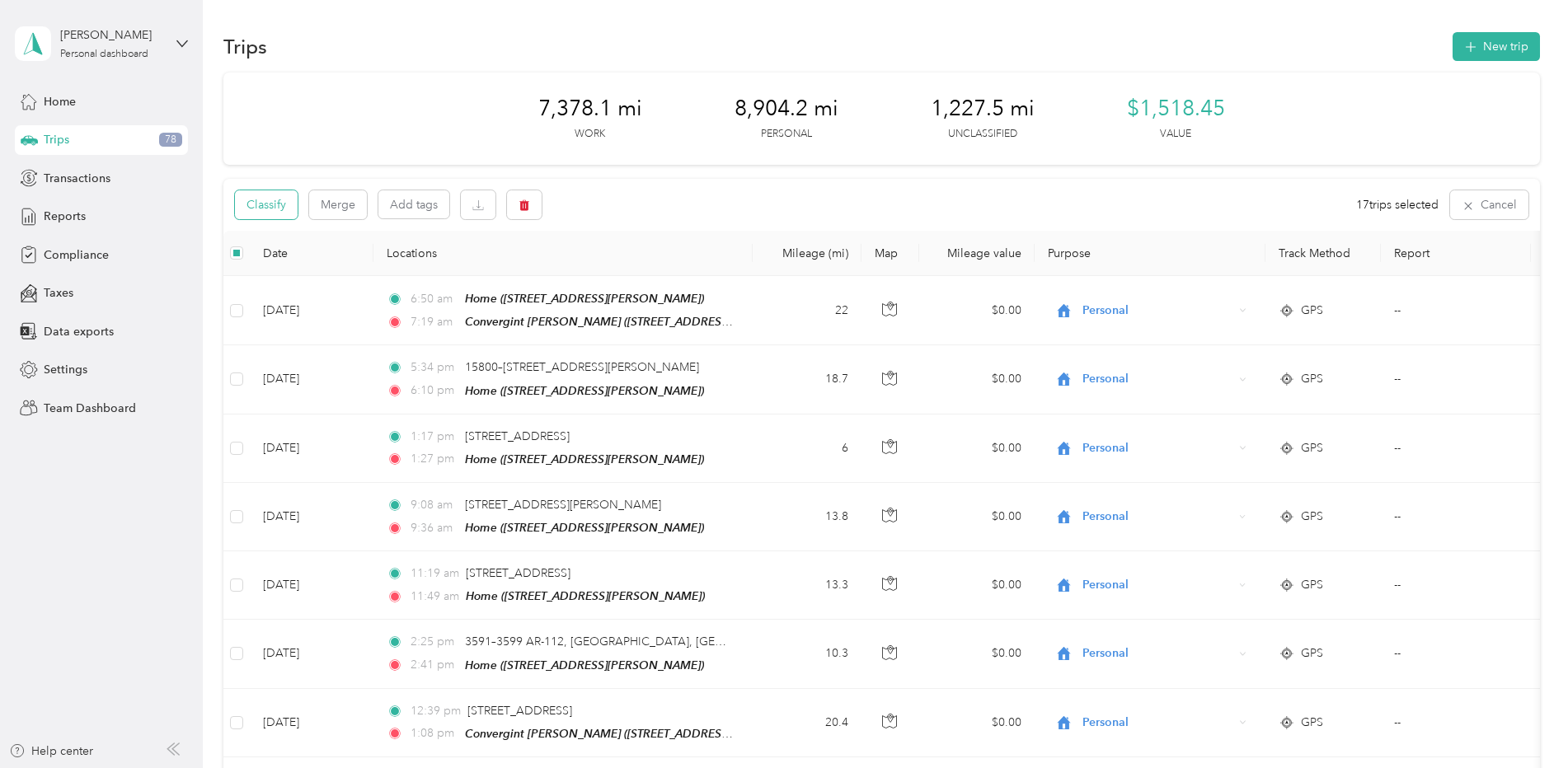
click at [283, 210] on button "Classify" at bounding box center [267, 204] width 63 height 29
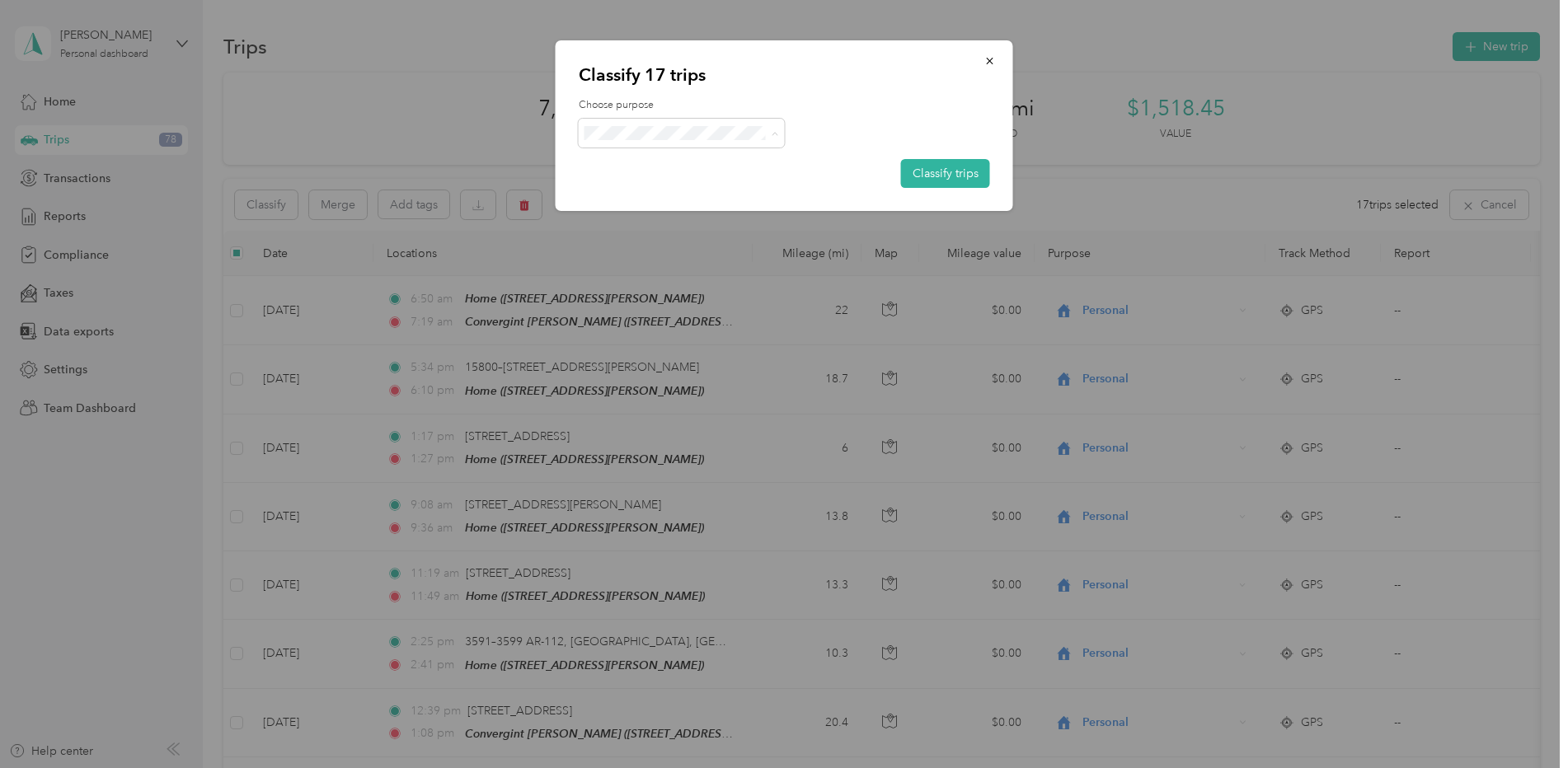
click at [671, 186] on span "Personal" at bounding box center [697, 193] width 156 height 18
click at [939, 174] on button "Classify trips" at bounding box center [946, 173] width 89 height 29
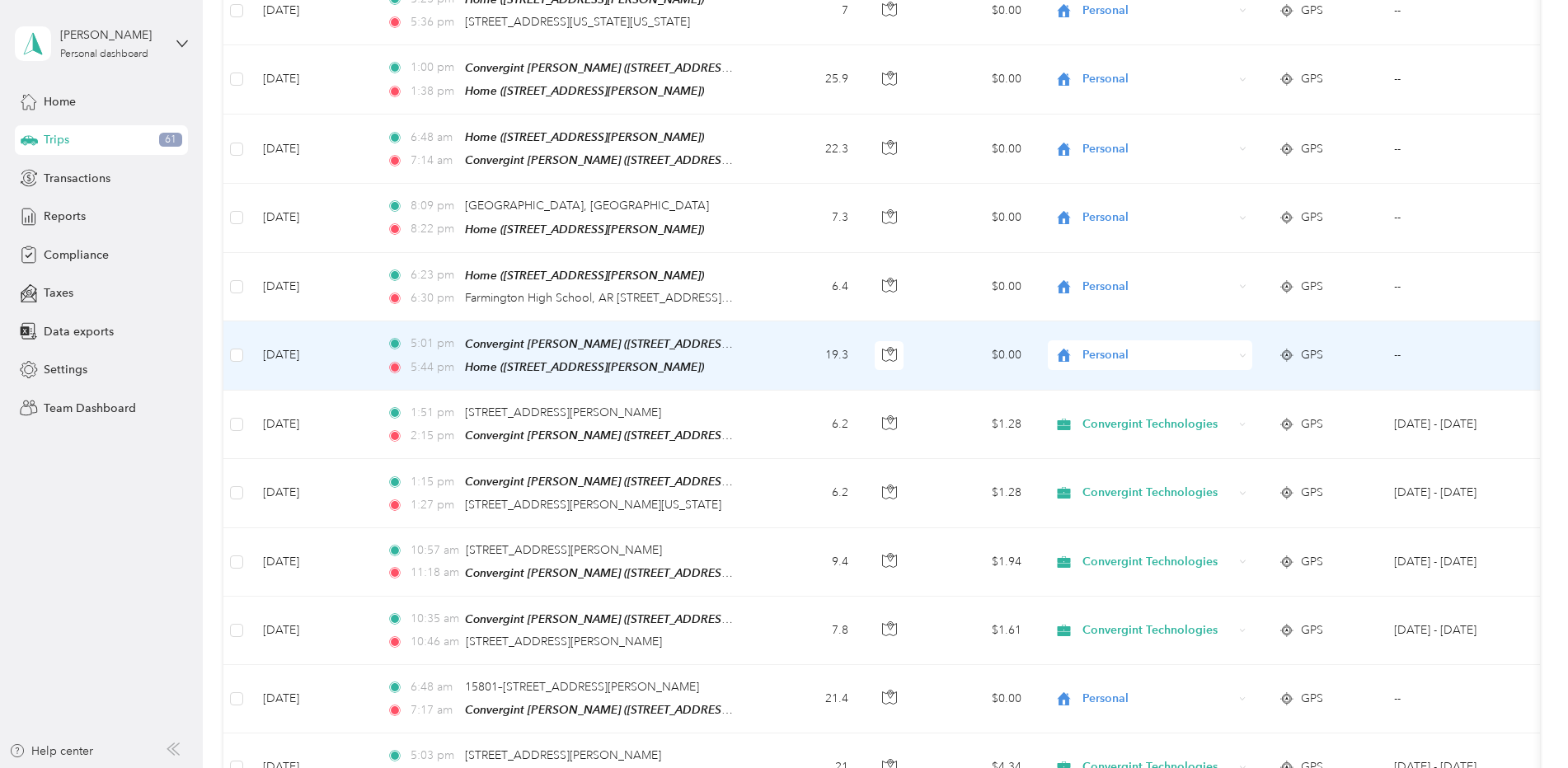
scroll to position [3197, 0]
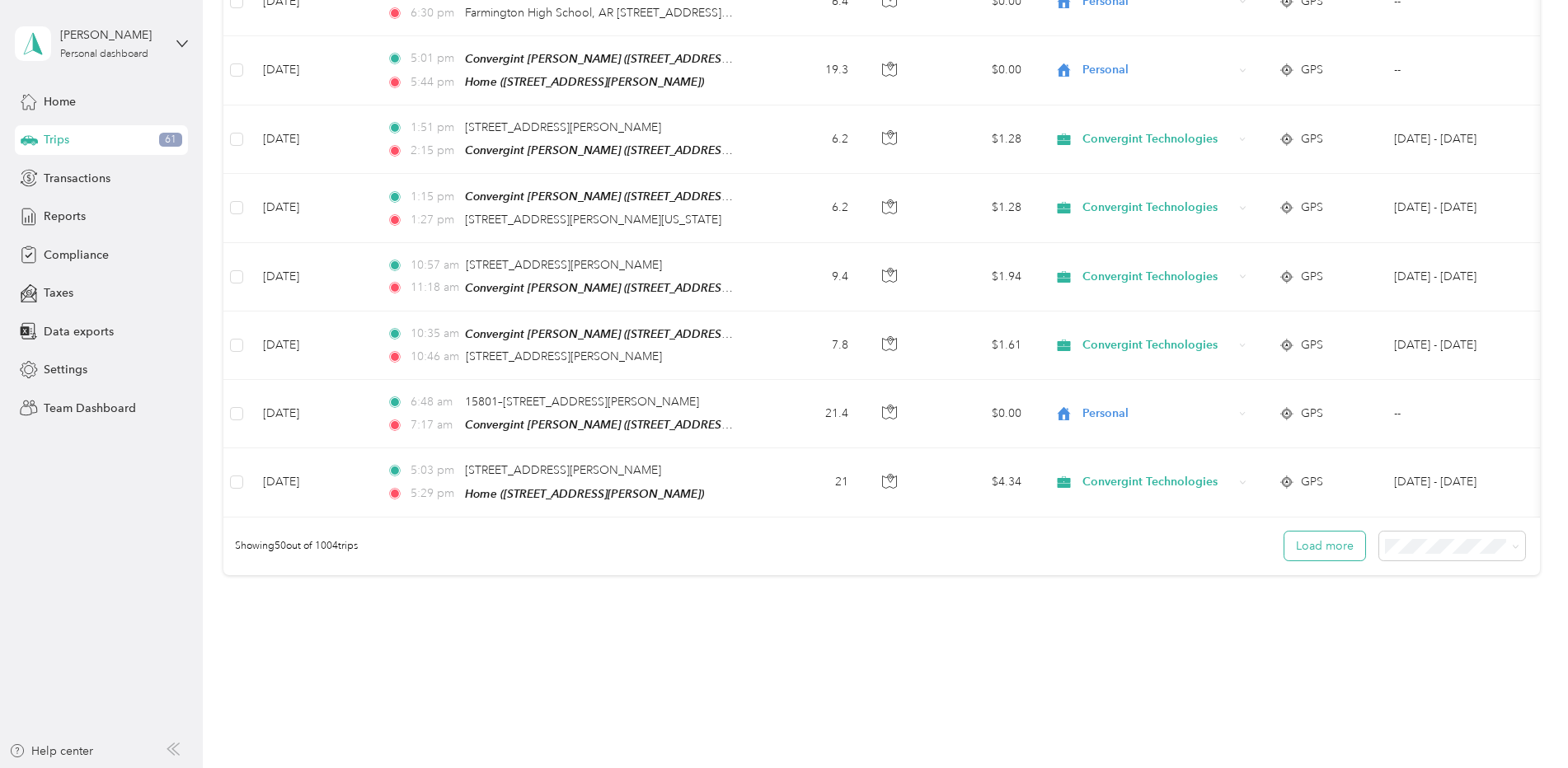
click at [1315, 532] on button "Load more" at bounding box center [1325, 545] width 81 height 29
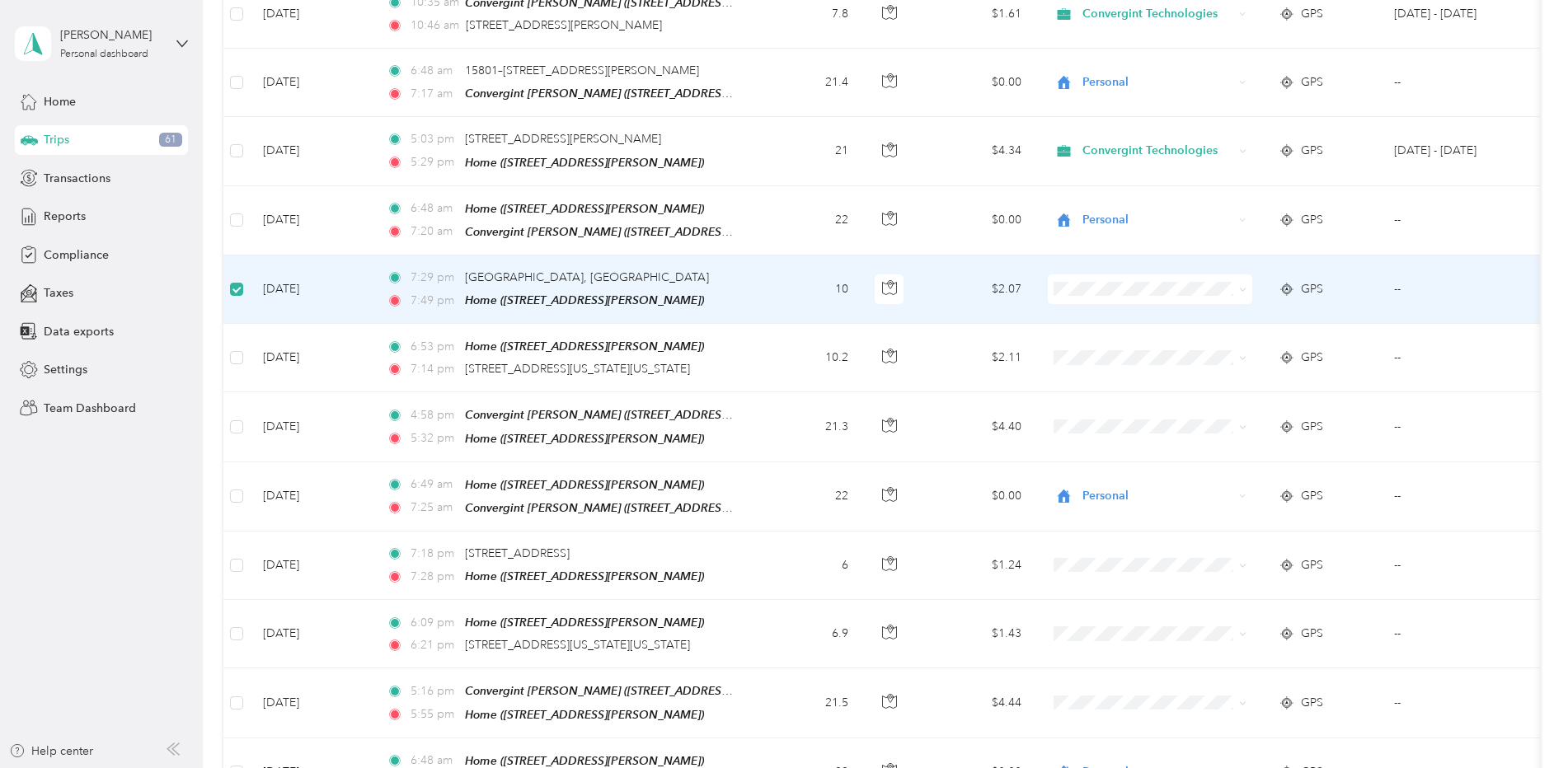
scroll to position [3525, 0]
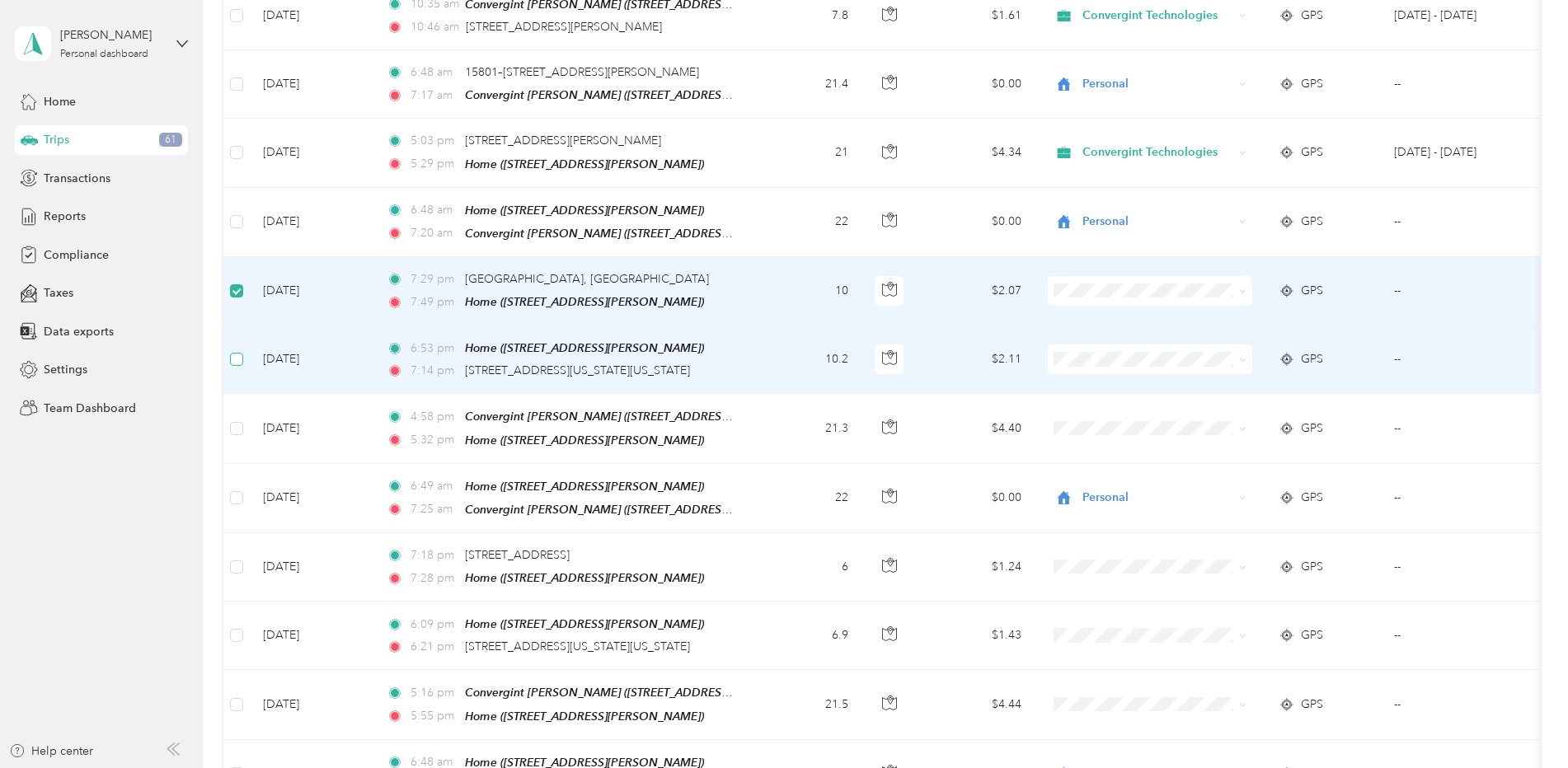
click at [240, 351] on label at bounding box center [236, 359] width 13 height 18
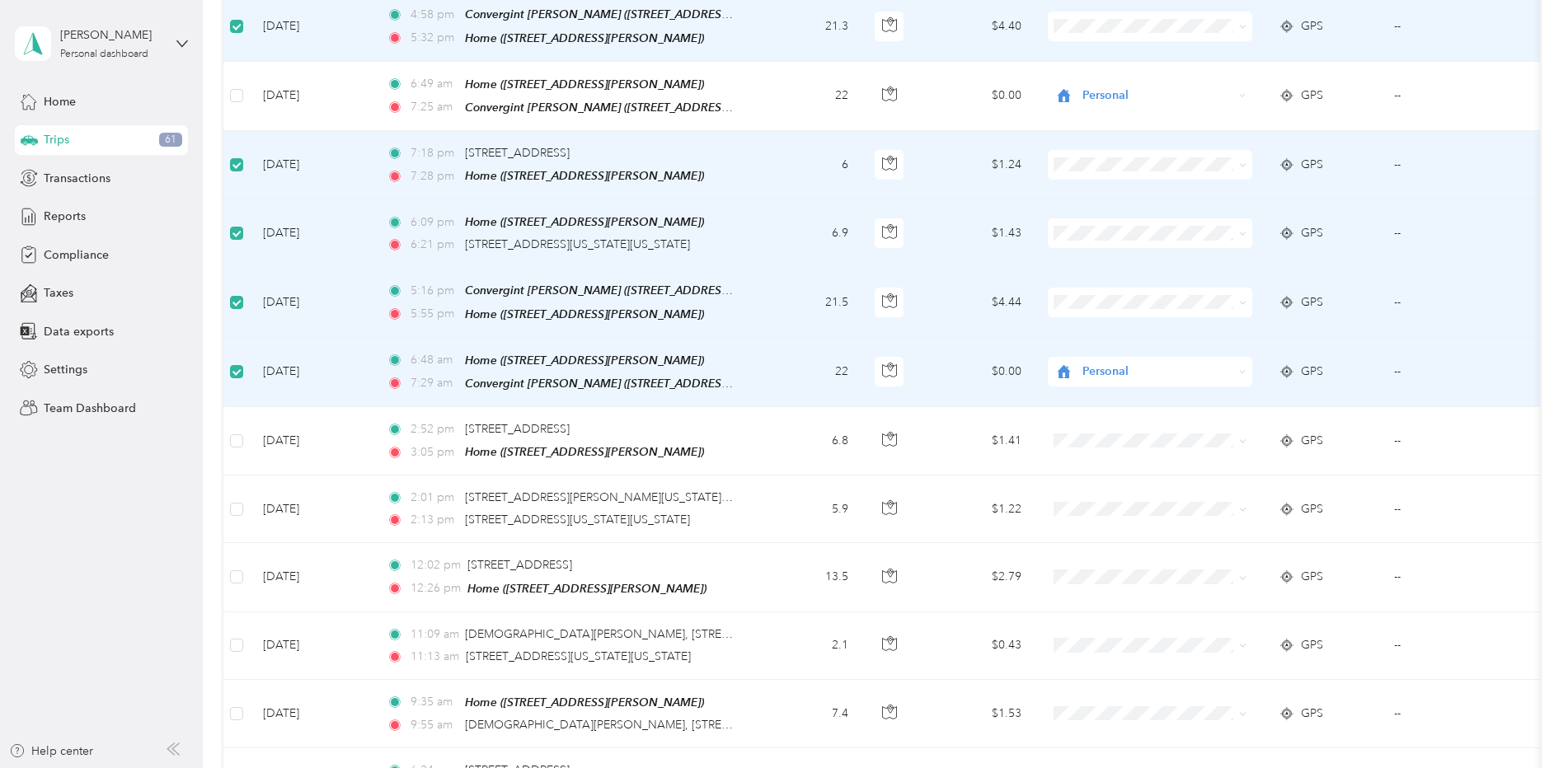
scroll to position [4019, 0]
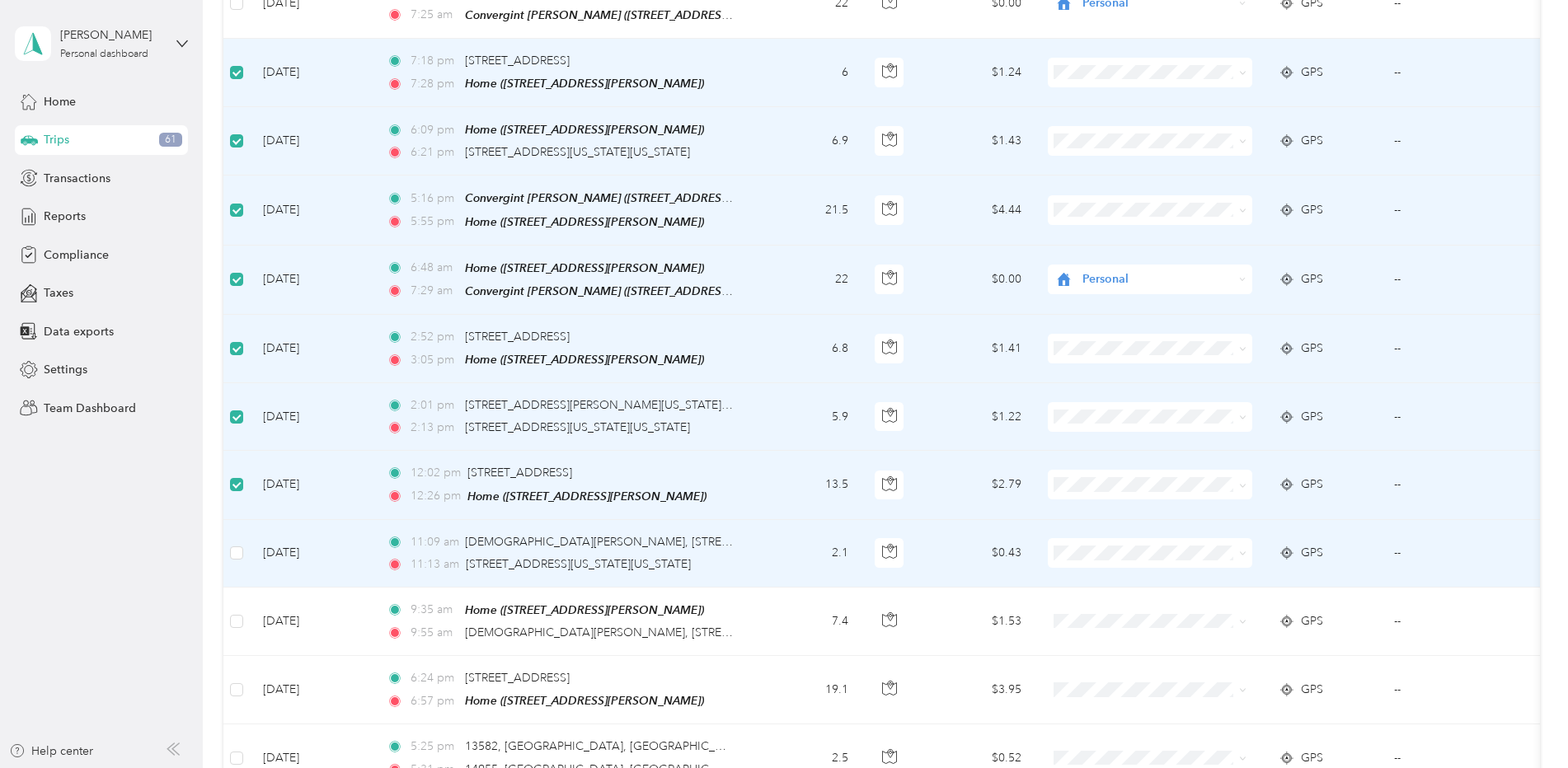
click at [245, 520] on td at bounding box center [236, 553] width 27 height 68
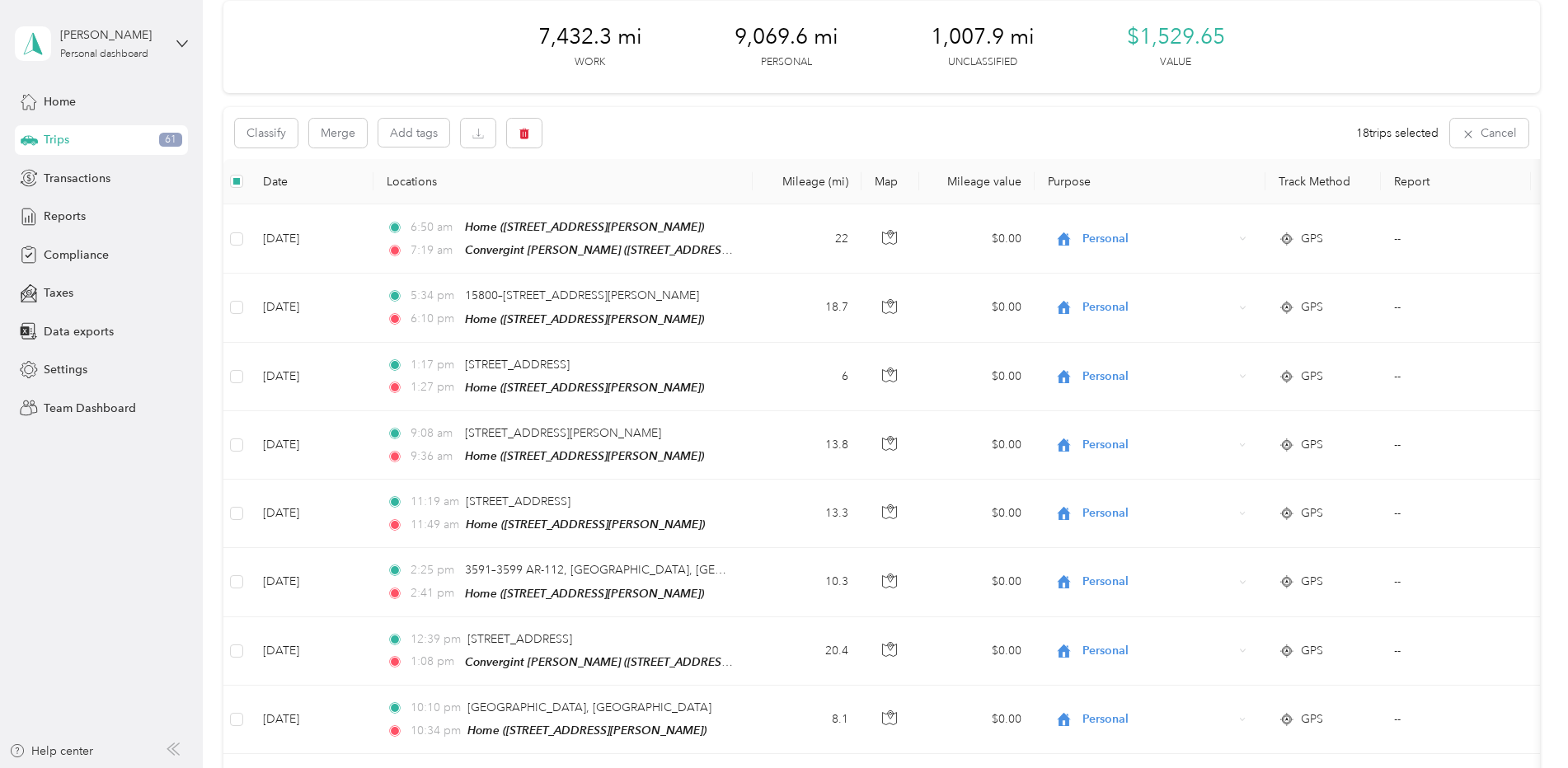
scroll to position [0, 0]
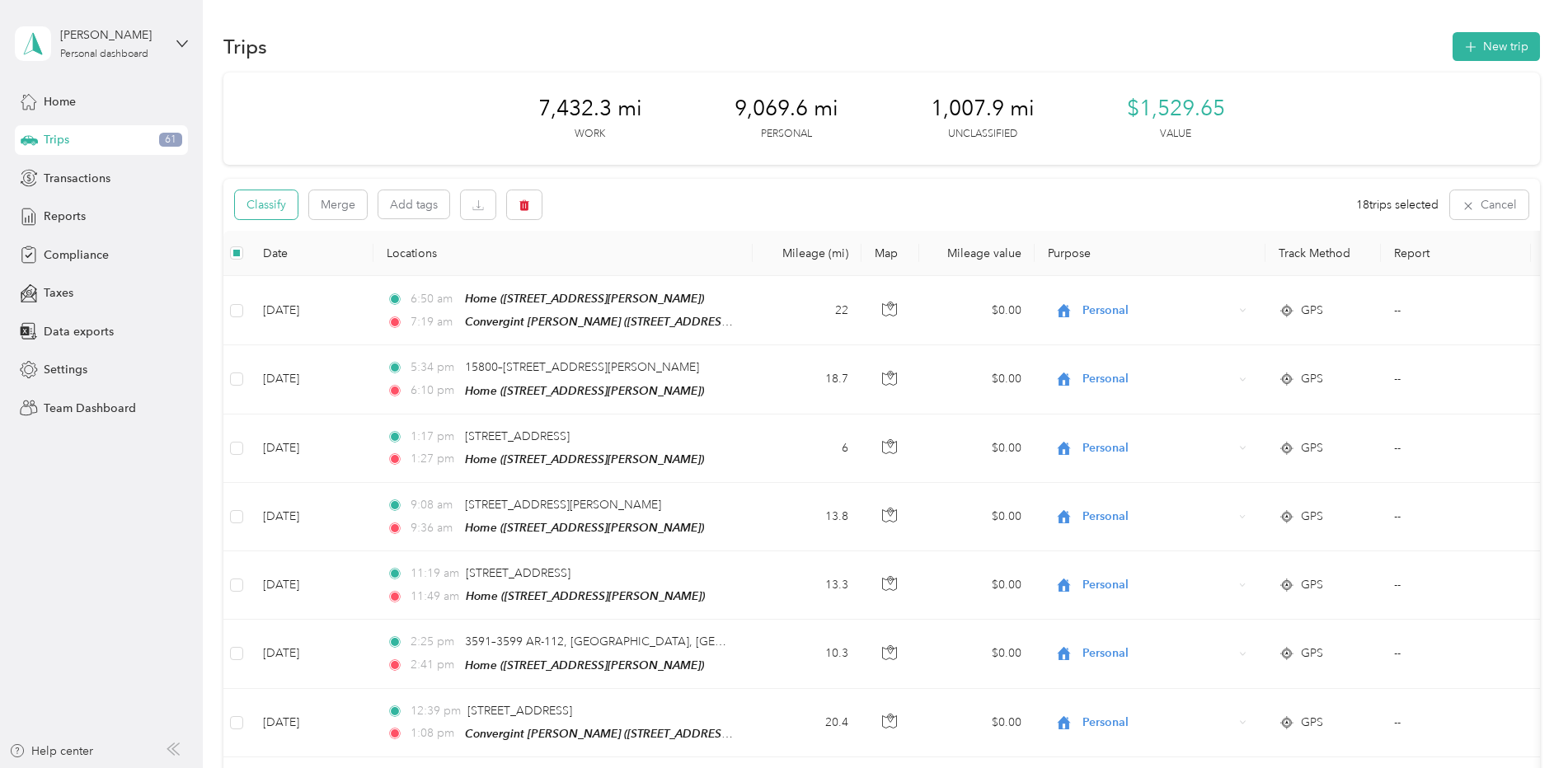
click at [261, 205] on button "Classify" at bounding box center [267, 204] width 63 height 29
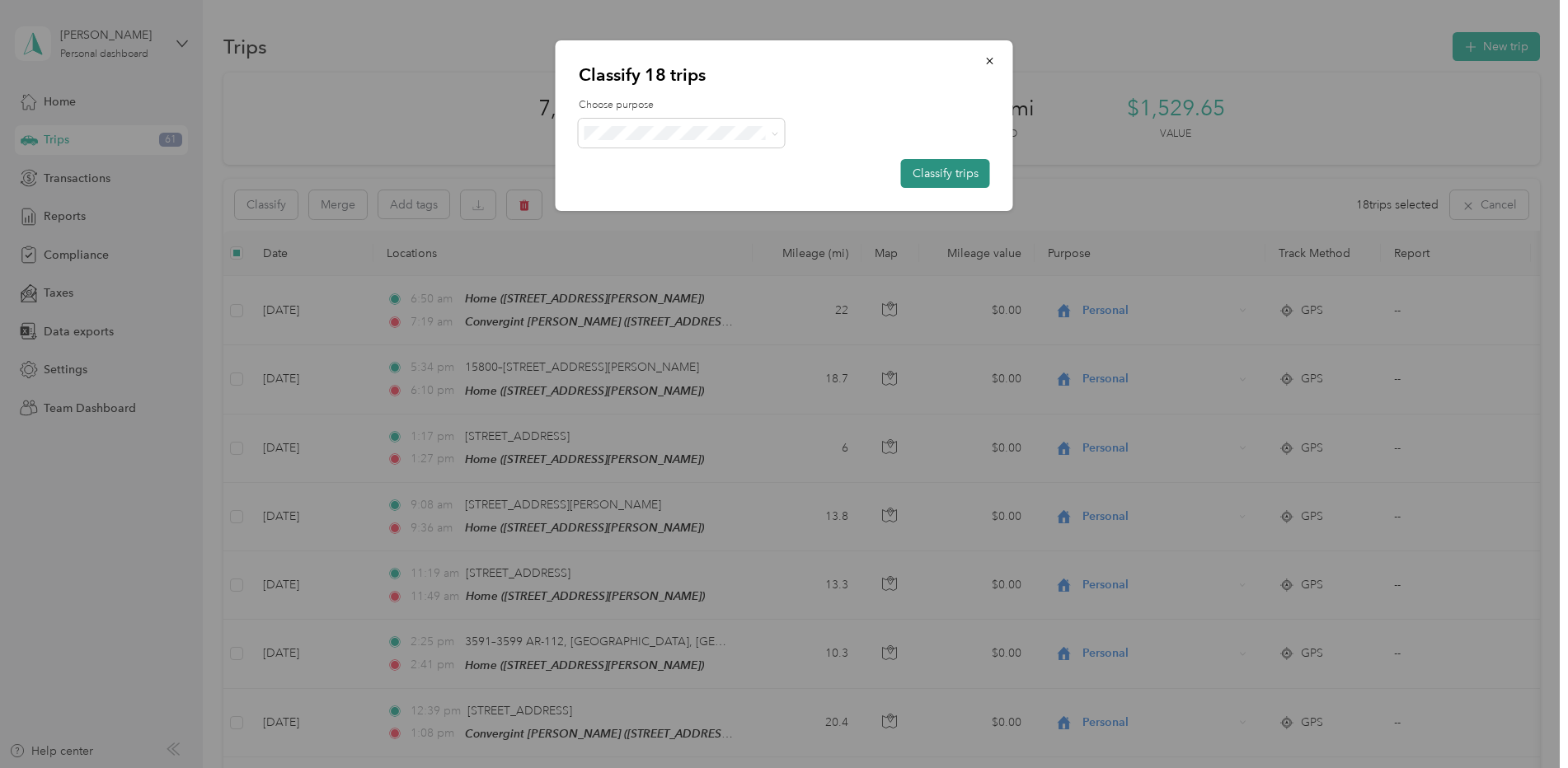
click at [909, 164] on button "Classify trips" at bounding box center [946, 173] width 89 height 29
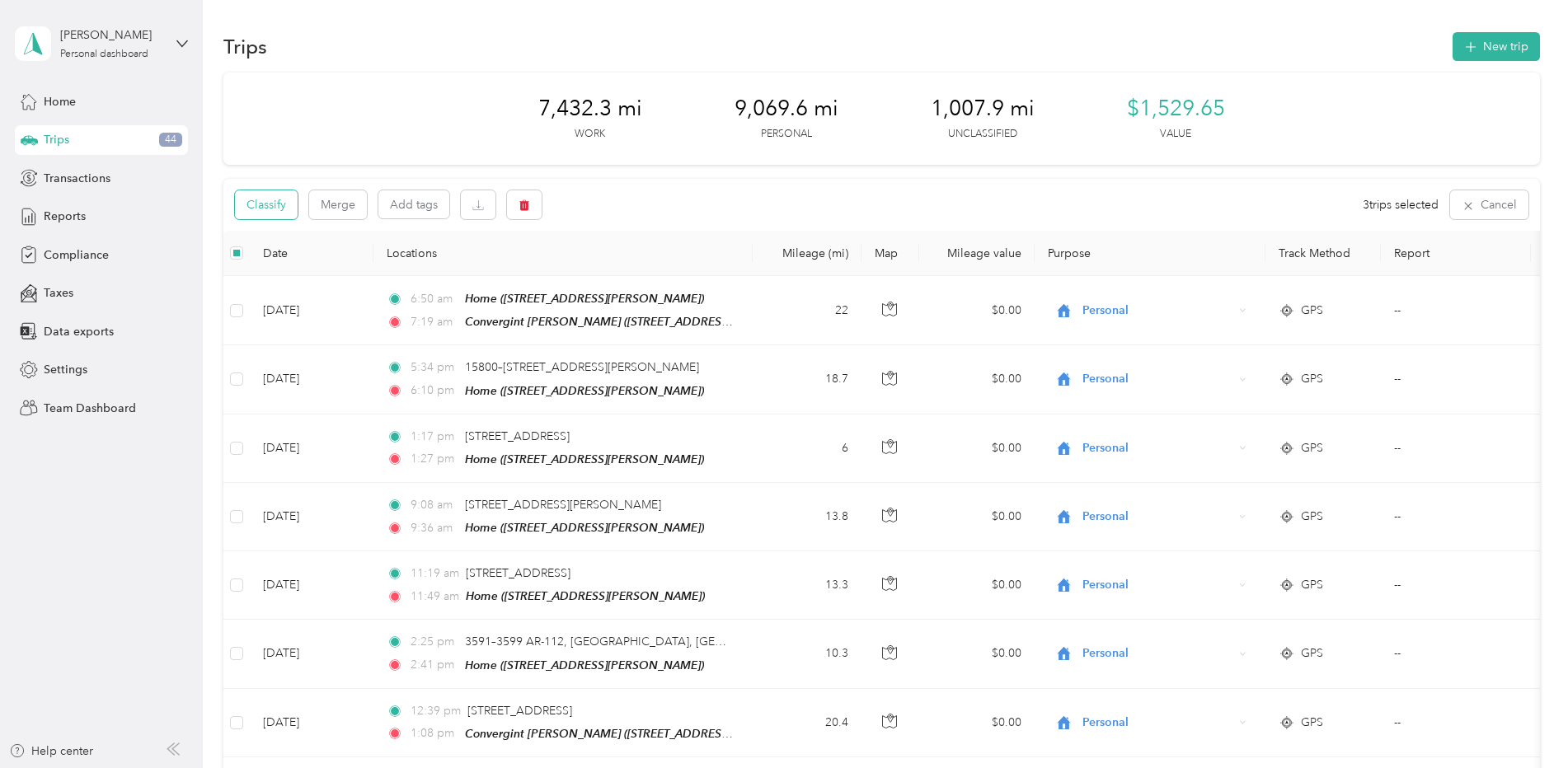
click at [267, 206] on button "Classify" at bounding box center [267, 204] width 63 height 29
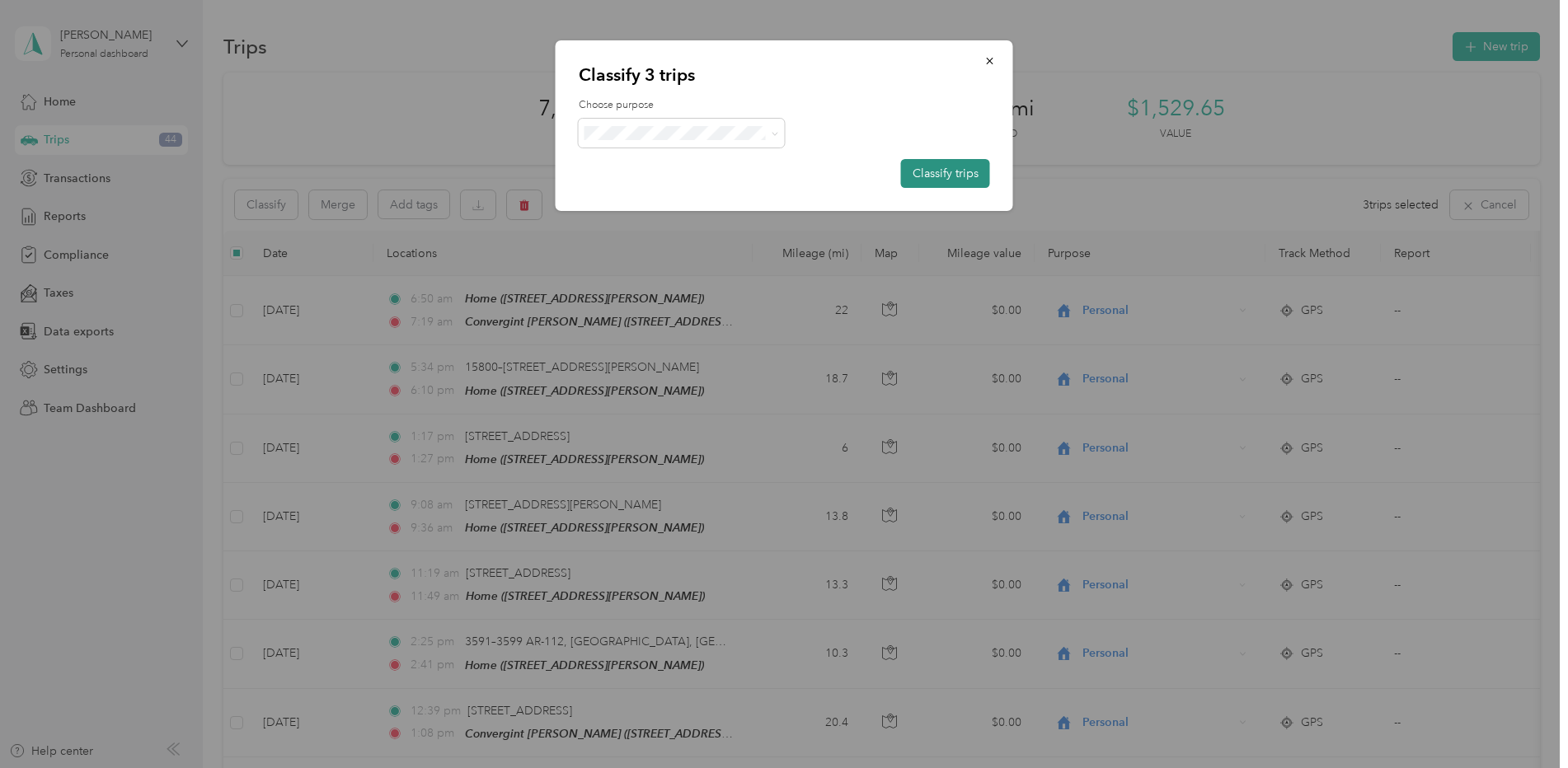
click at [938, 167] on button "Classify trips" at bounding box center [946, 173] width 89 height 29
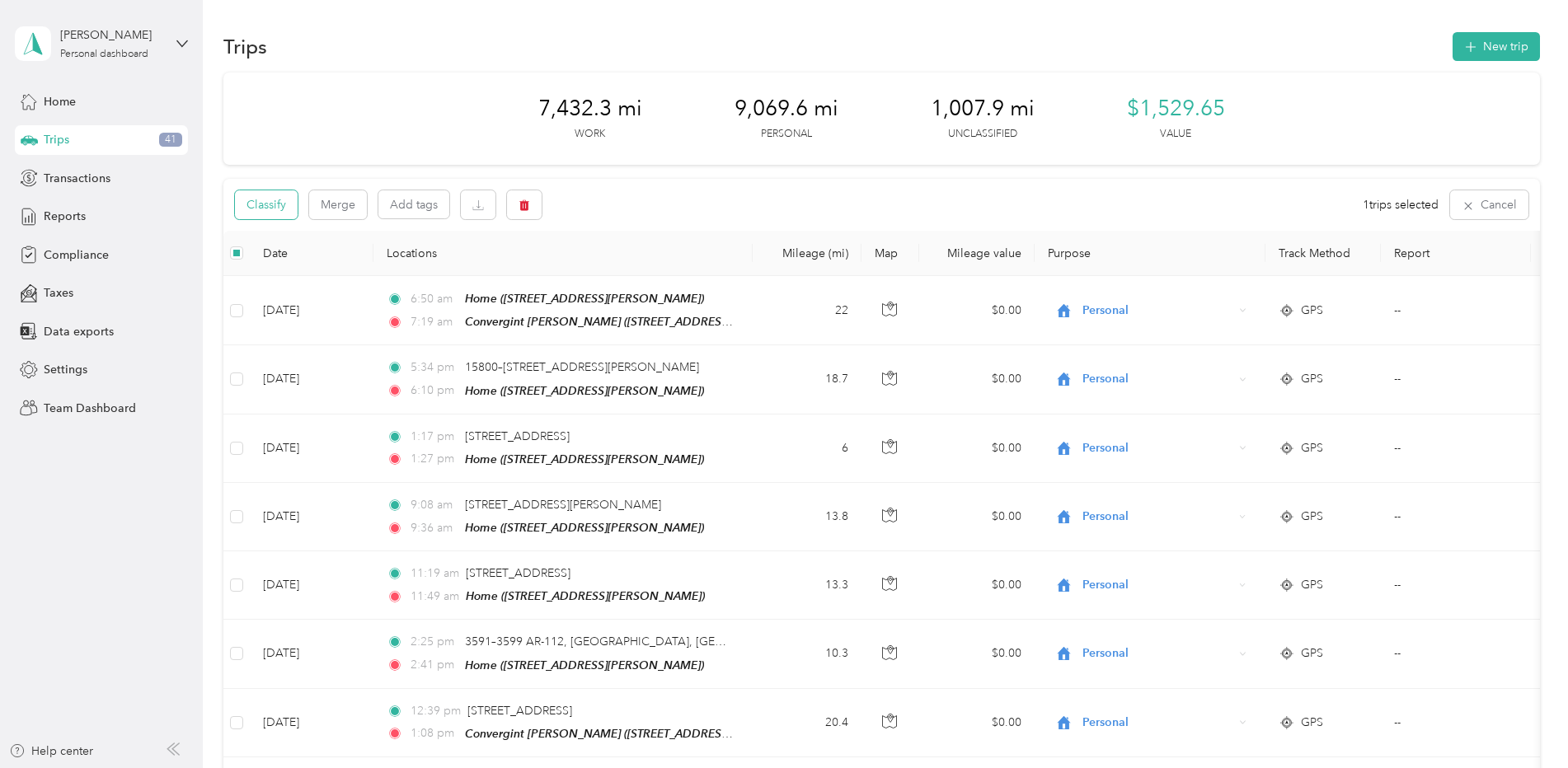
click at [269, 202] on button "Classify" at bounding box center [267, 204] width 63 height 29
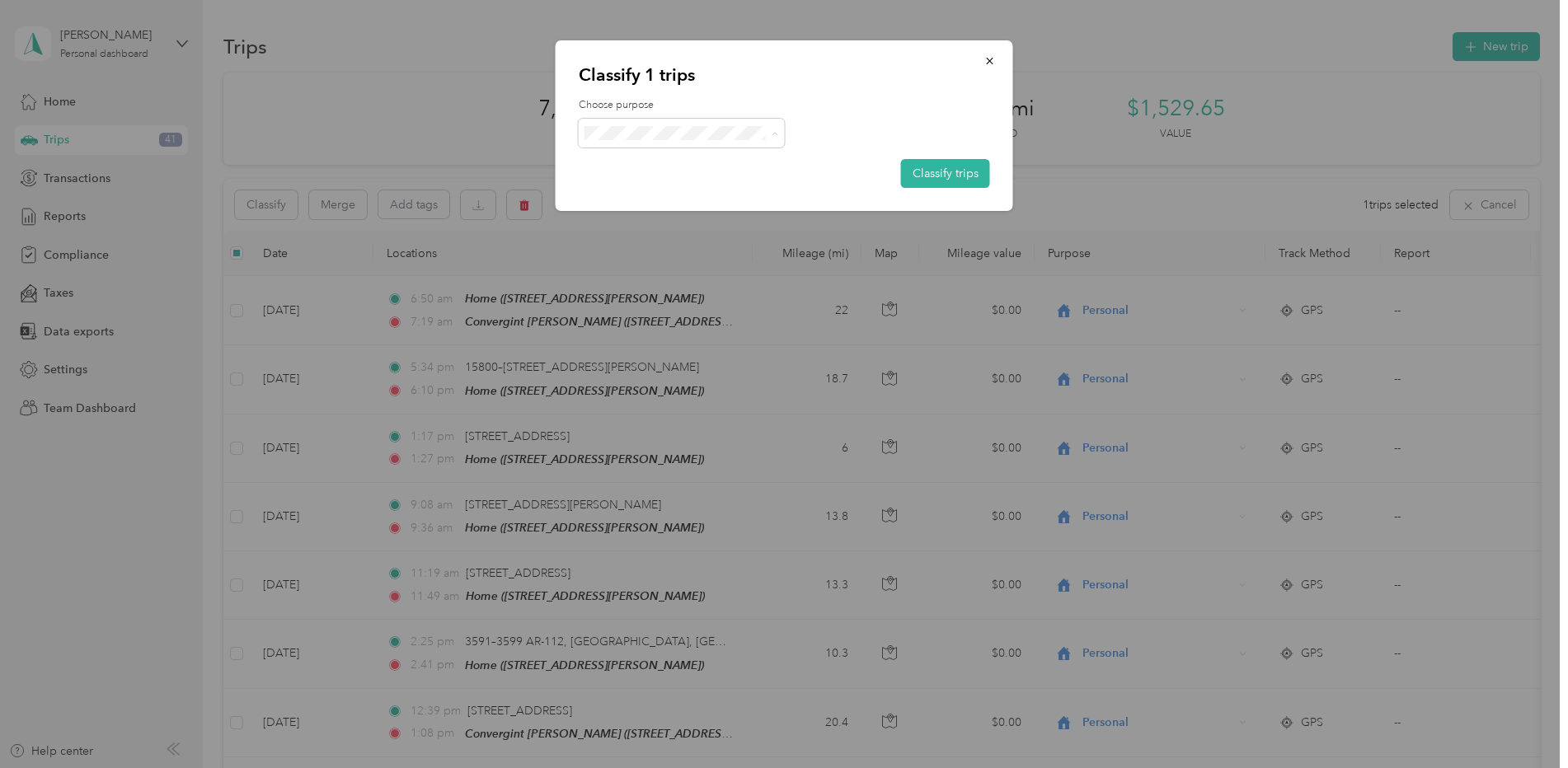
click at [627, 163] on span "Convergint Technologies" at bounding box center [696, 163] width 154 height 18
click at [943, 169] on button "Classify trips" at bounding box center [946, 173] width 89 height 29
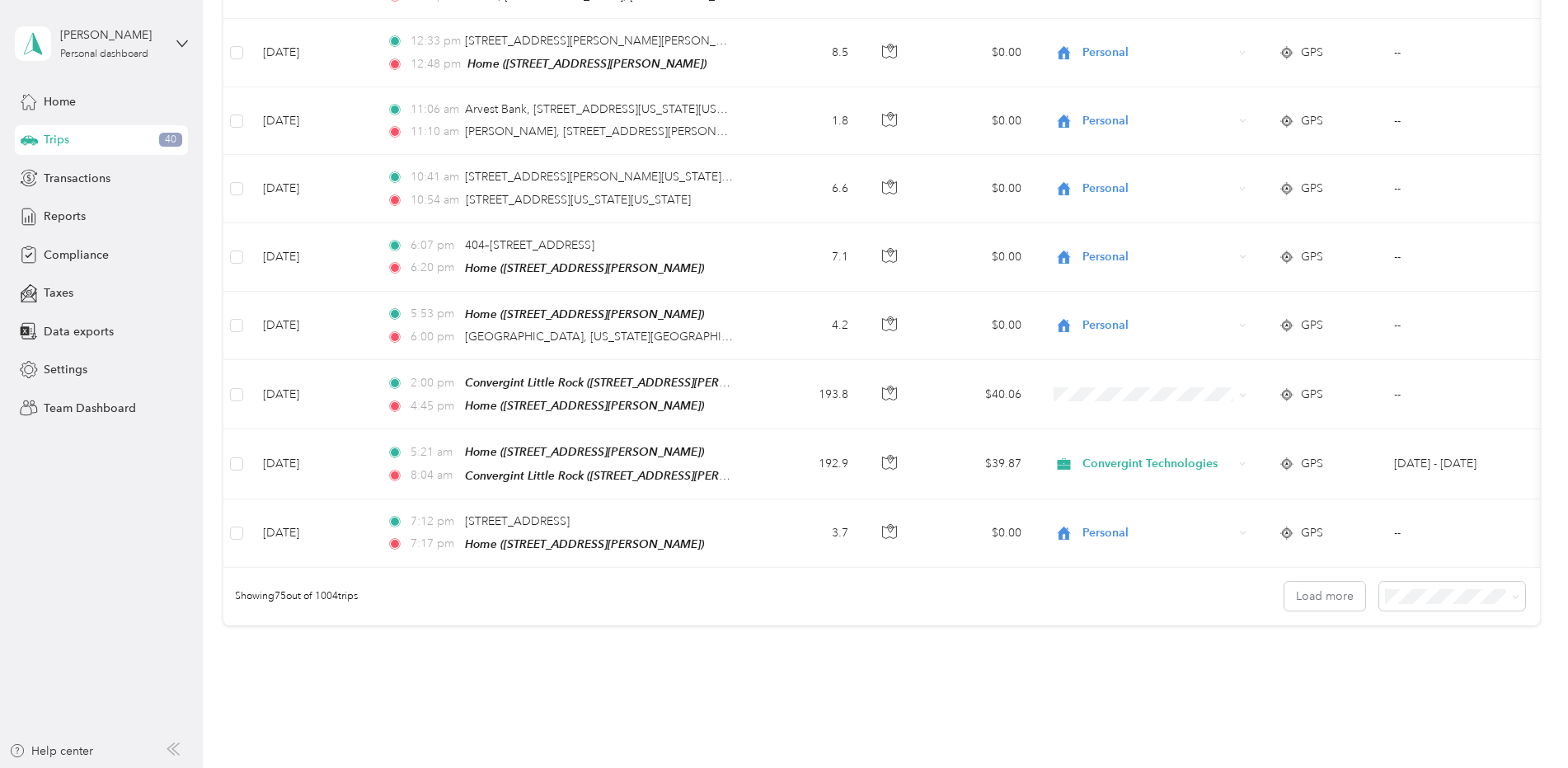
scroll to position [4892, 0]
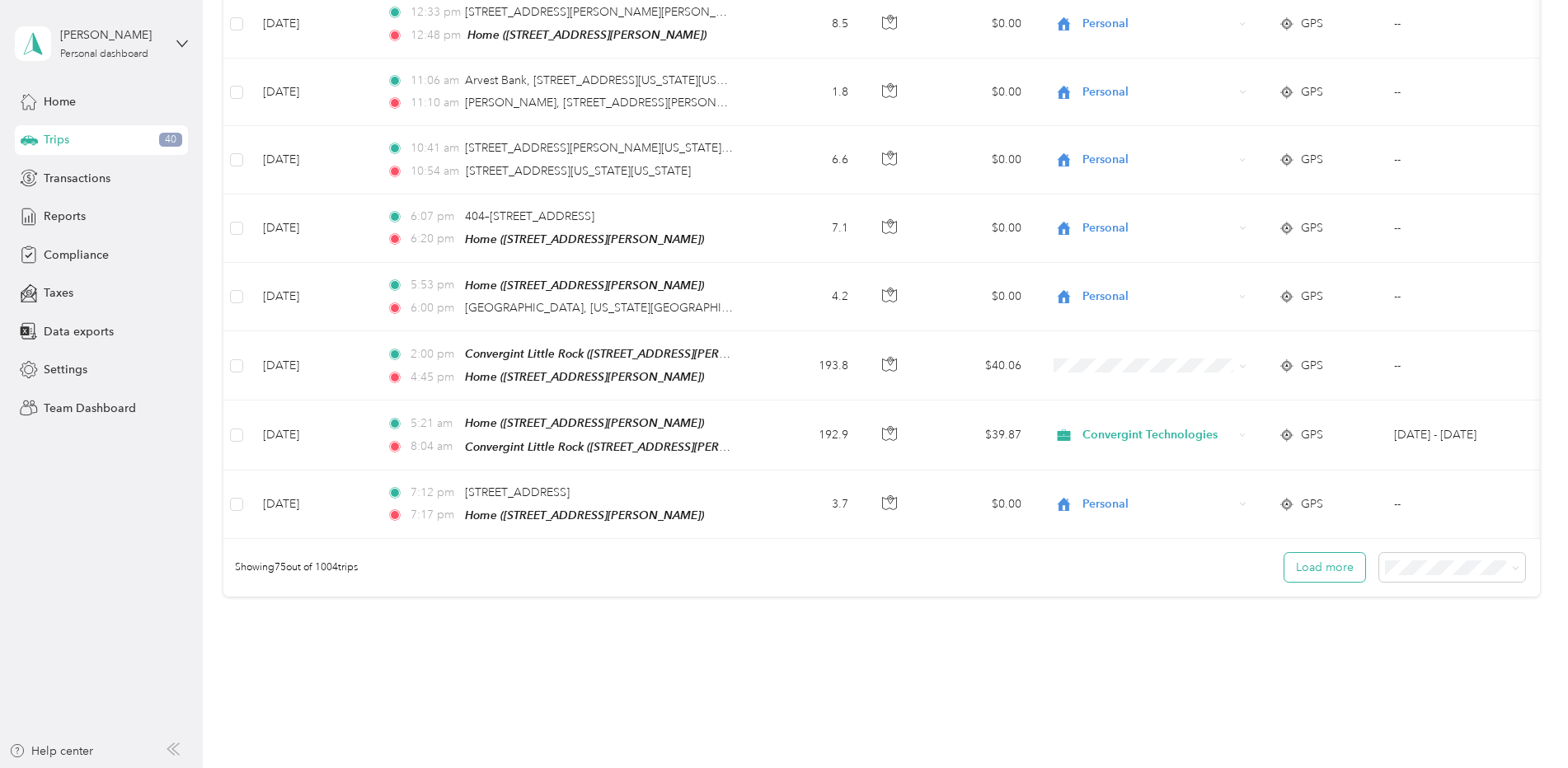
click at [1332, 553] on button "Load more" at bounding box center [1325, 567] width 81 height 29
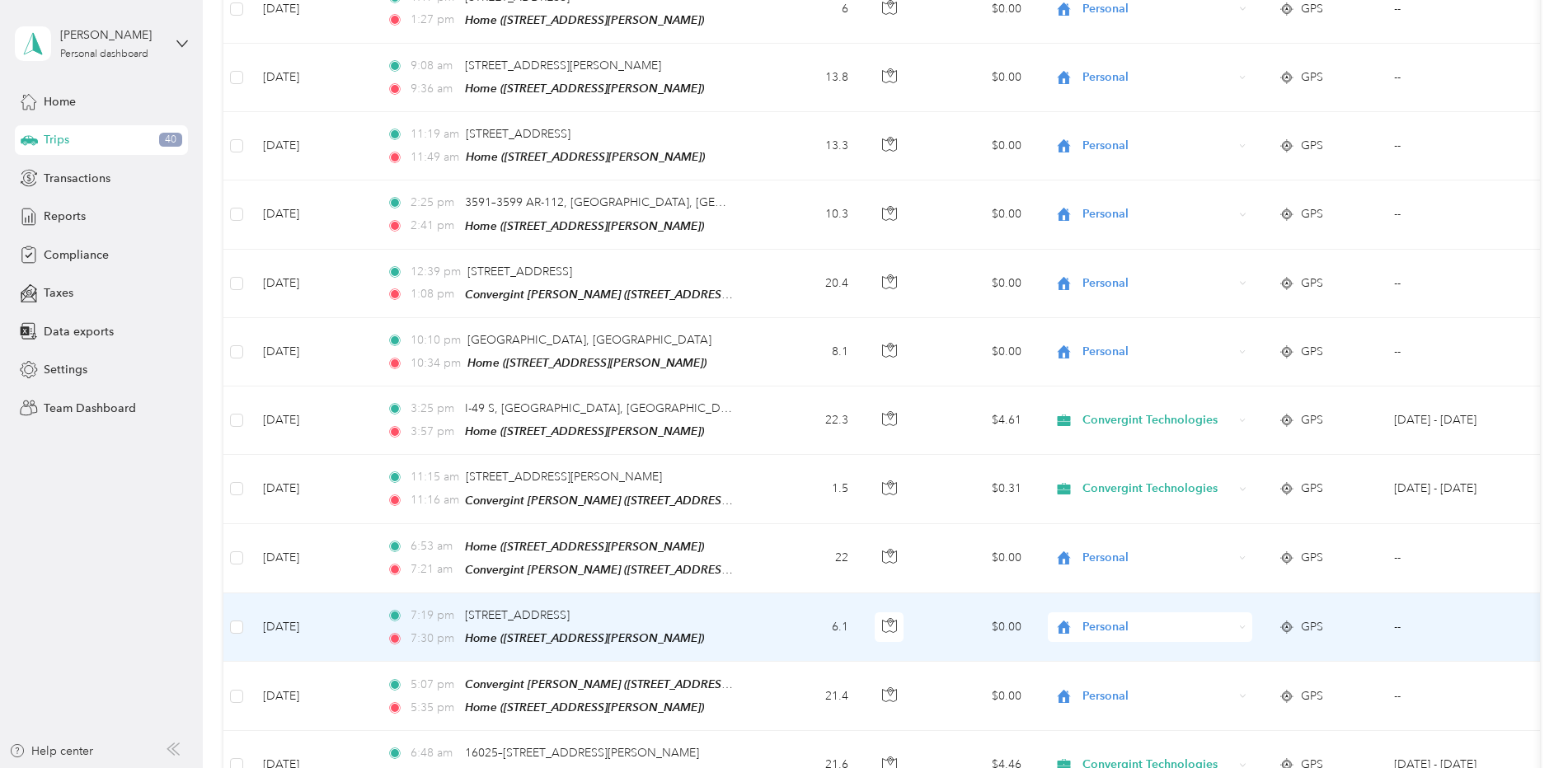
scroll to position [0, 0]
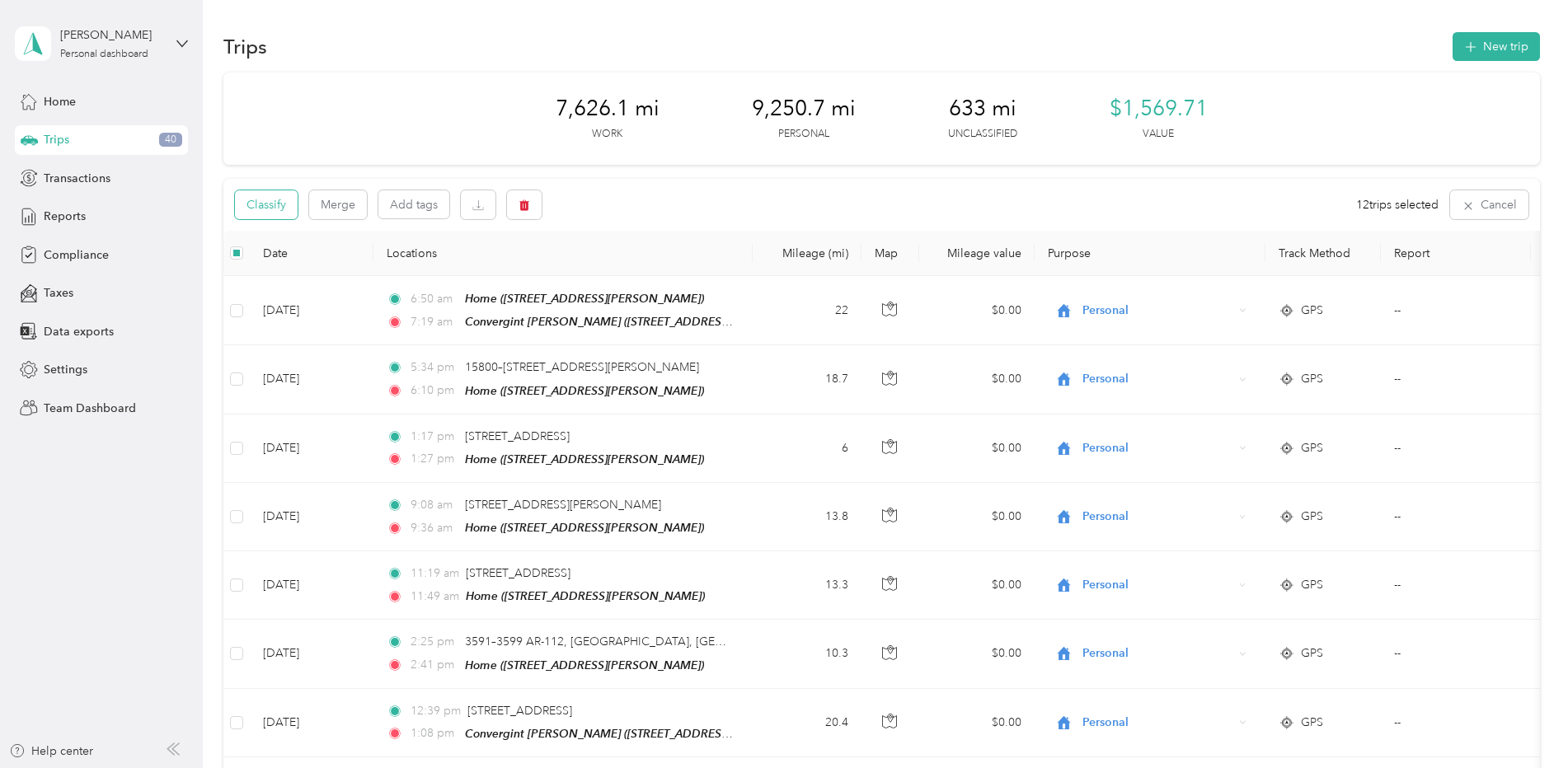
click at [274, 206] on button "Classify" at bounding box center [267, 204] width 63 height 29
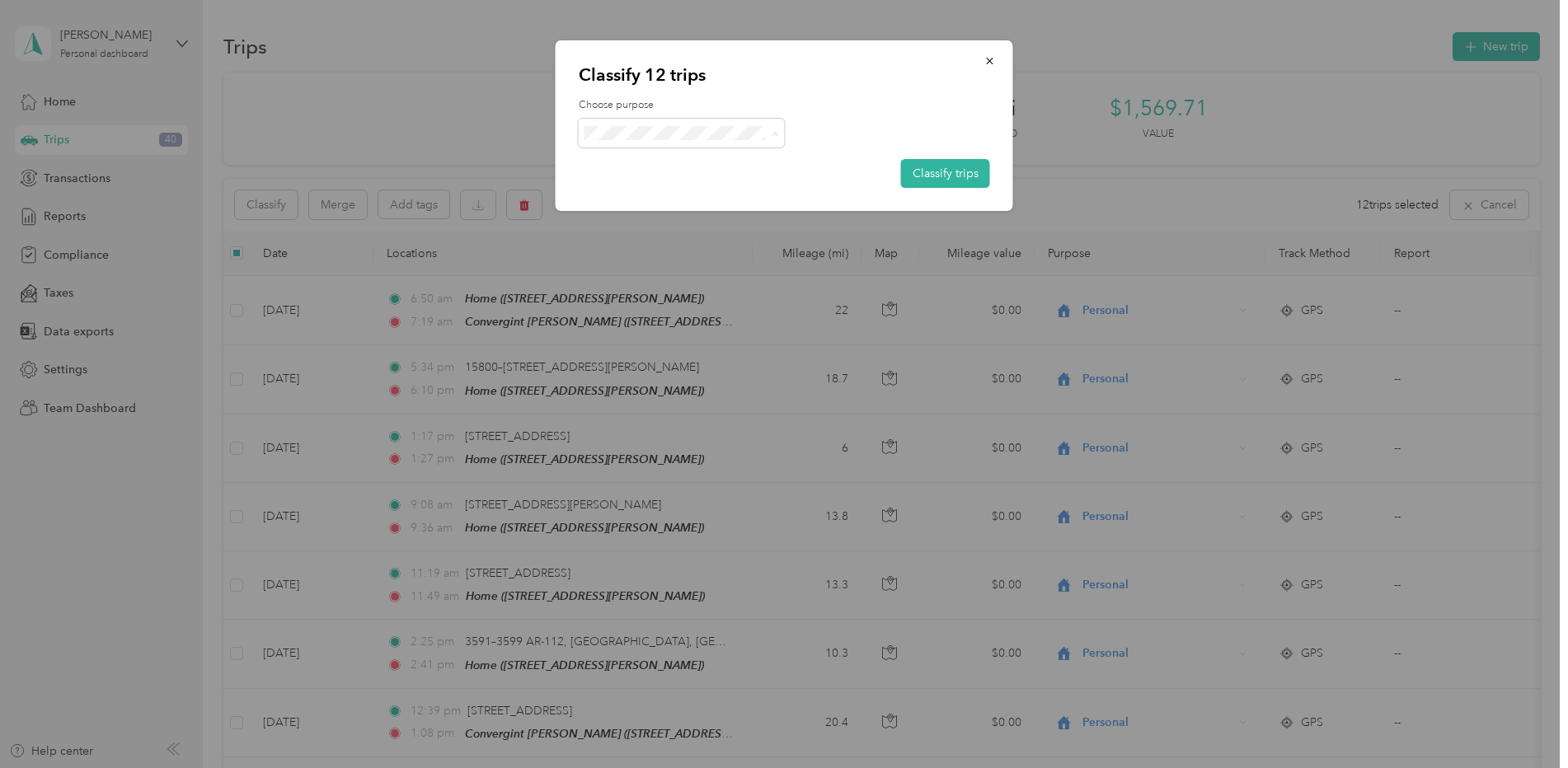
click at [682, 190] on span "Personal" at bounding box center [697, 193] width 156 height 18
click at [947, 178] on button "Classify trips" at bounding box center [946, 173] width 89 height 29
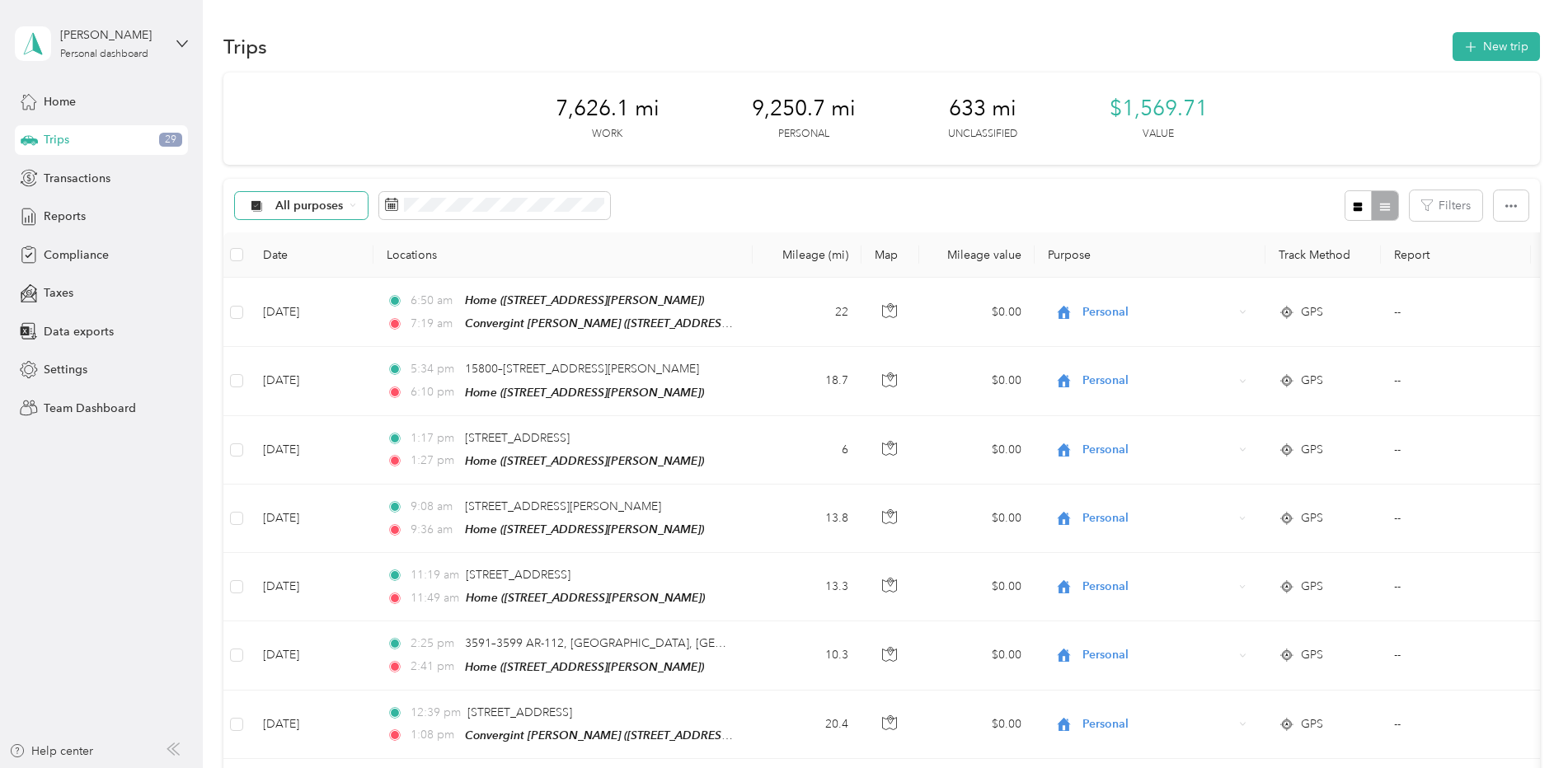
click at [364, 207] on div "All purposes" at bounding box center [302, 206] width 134 height 28
click at [339, 261] on span "Unclassified" at bounding box center [343, 264] width 135 height 18
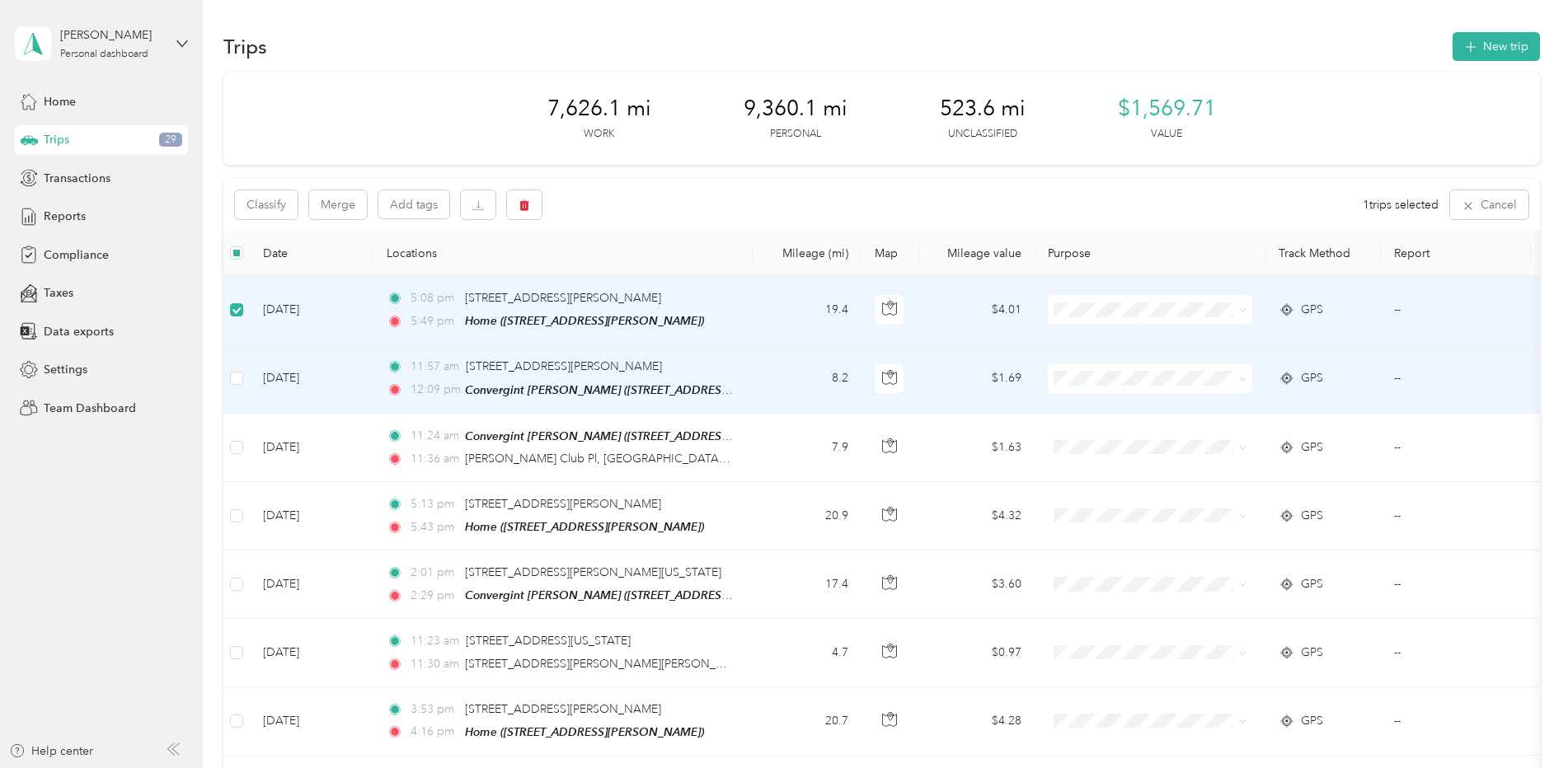
scroll to position [83, 0]
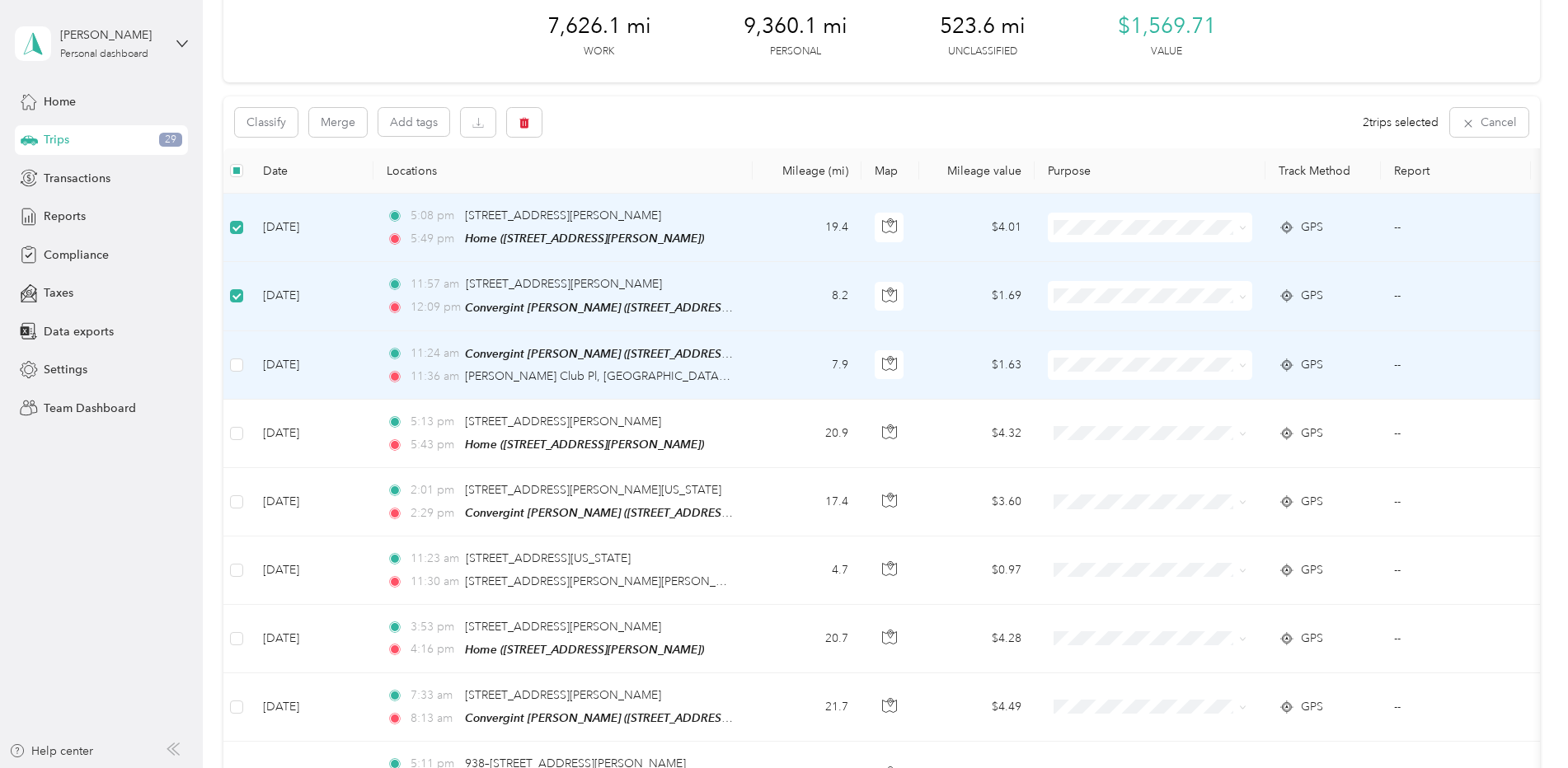
click at [236, 352] on td at bounding box center [236, 364] width 27 height 68
click at [232, 356] on label at bounding box center [236, 365] width 13 height 18
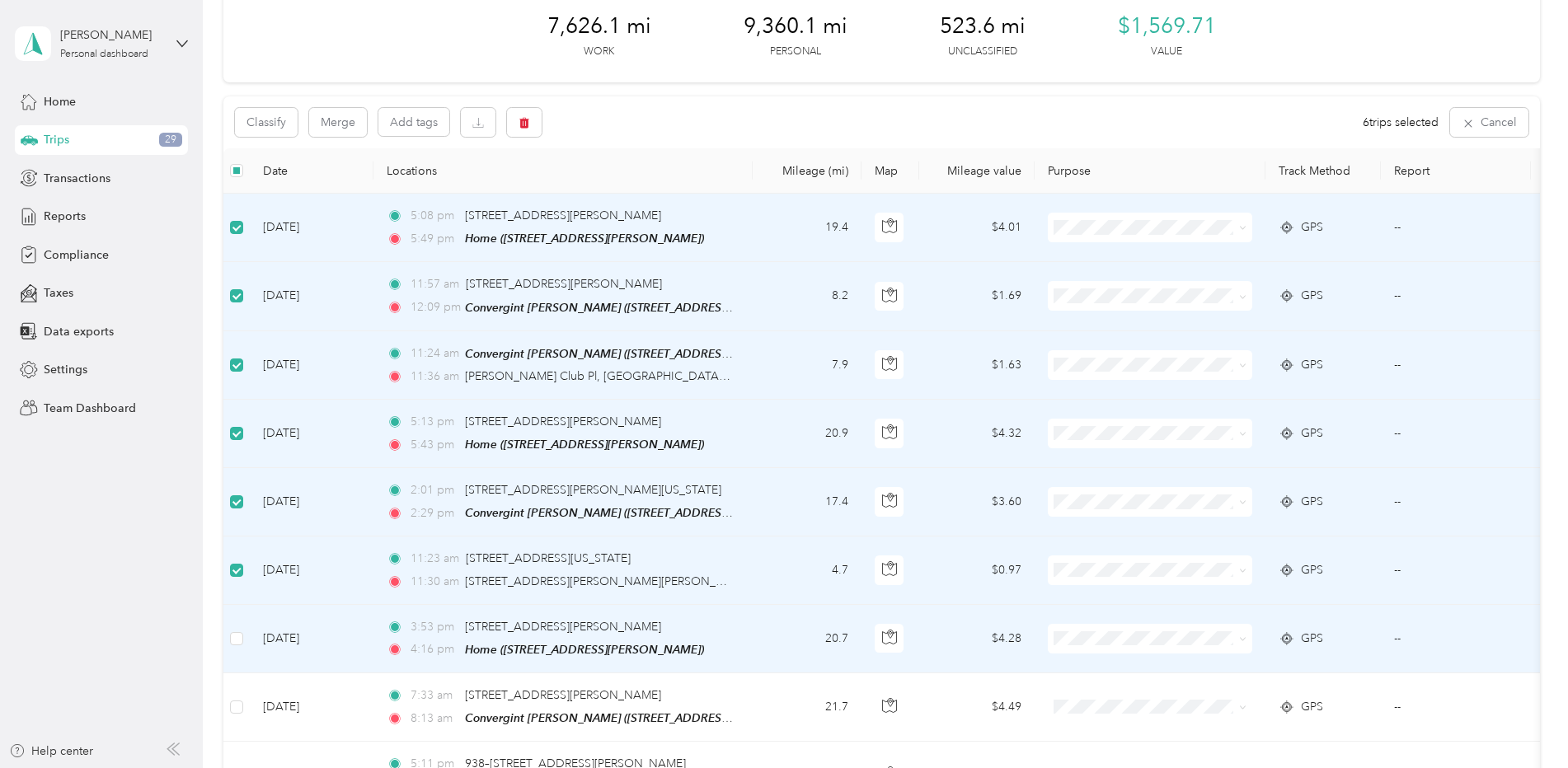
click at [229, 646] on td at bounding box center [236, 638] width 27 height 68
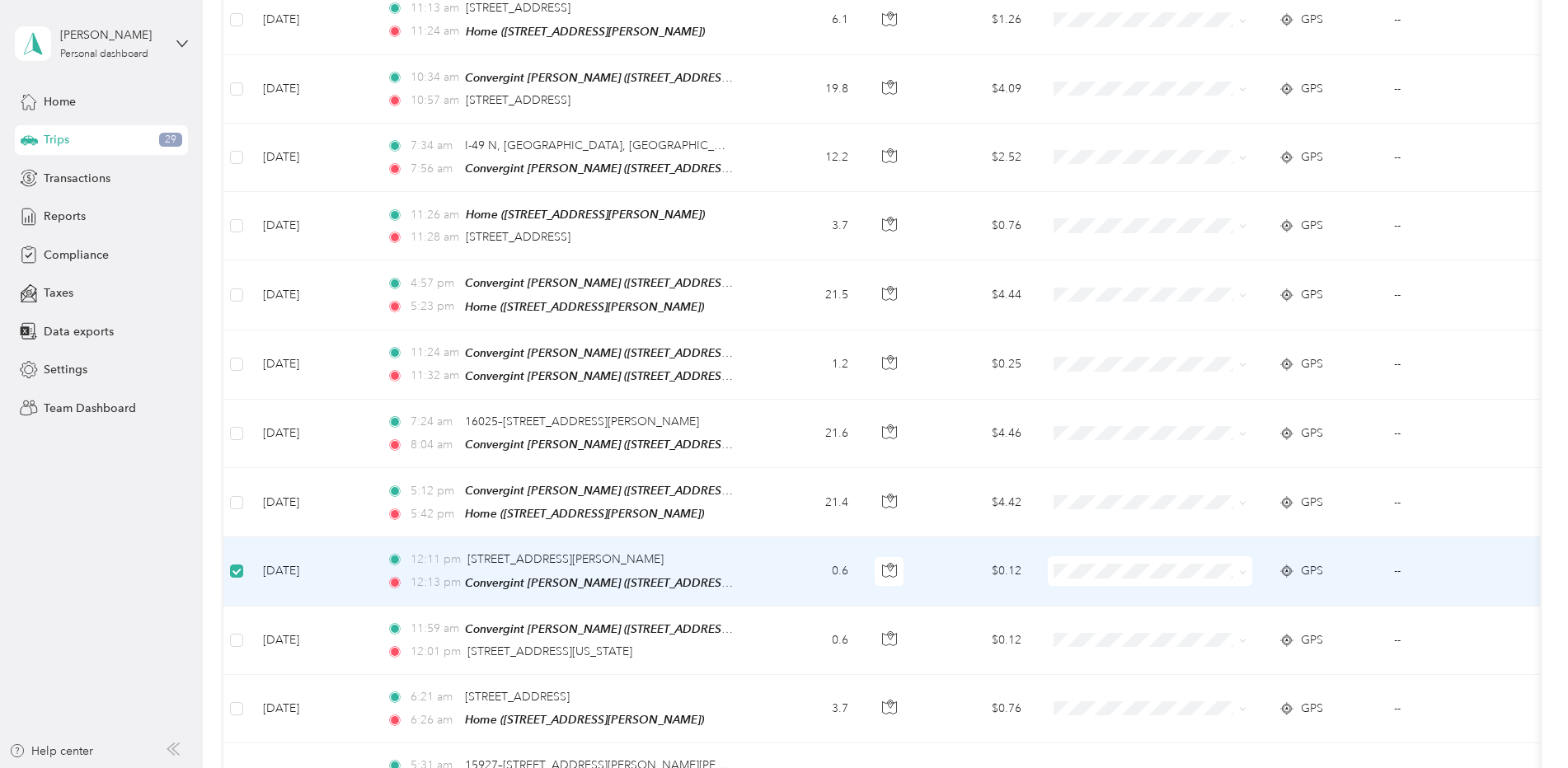
scroll to position [989, 0]
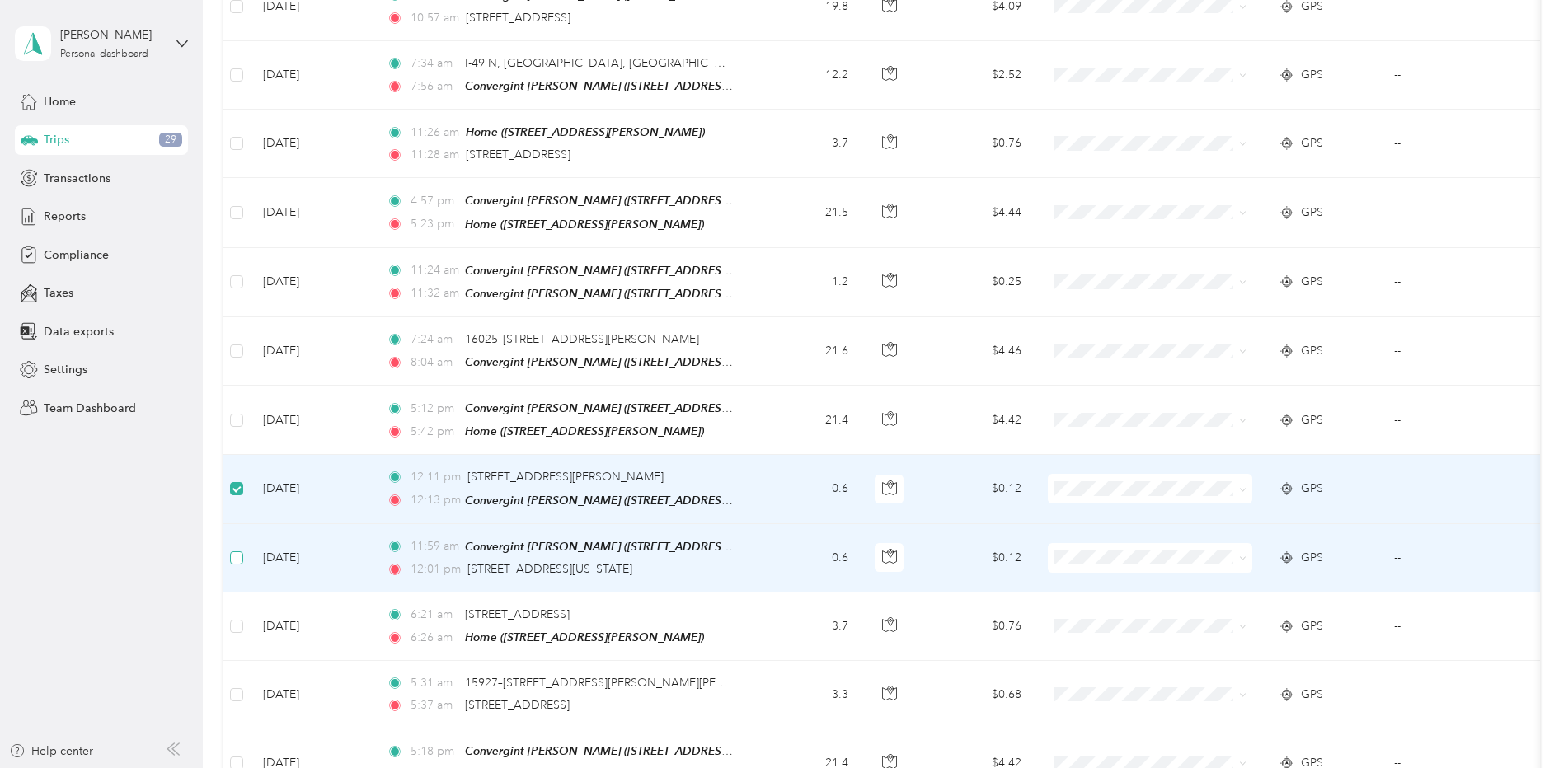
click at [238, 548] on label at bounding box center [236, 557] width 13 height 18
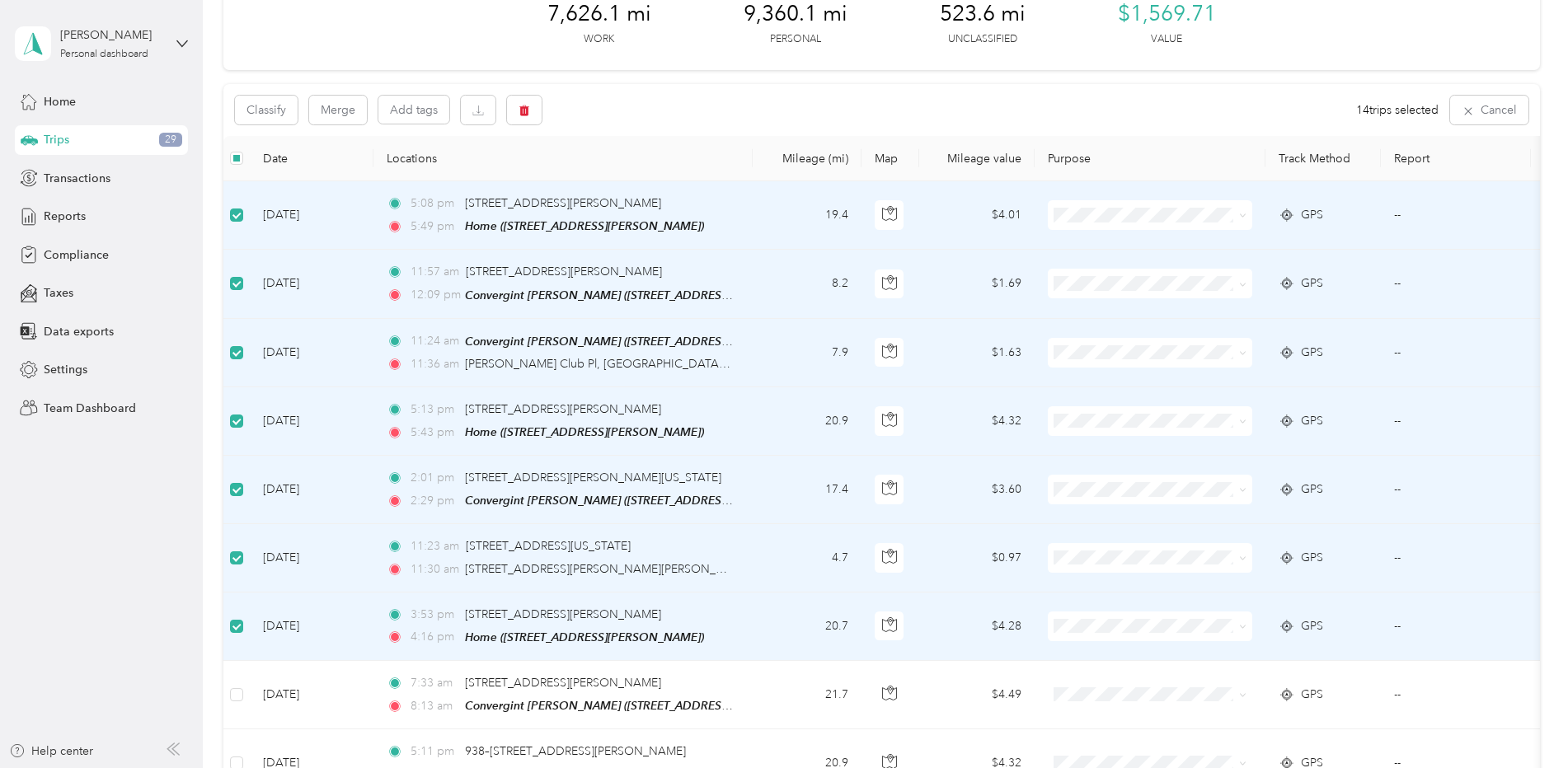
scroll to position [0, 0]
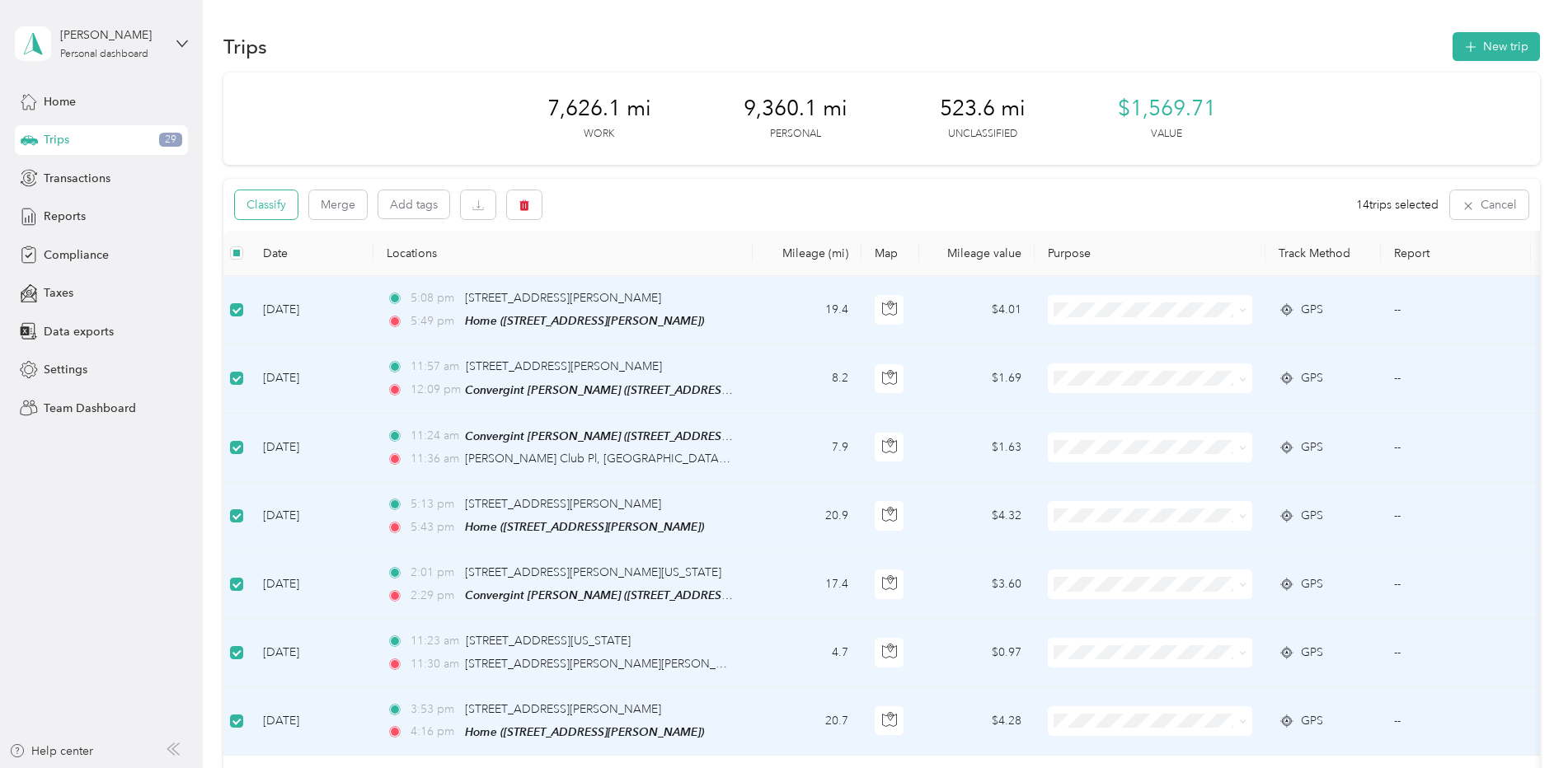
click at [271, 200] on button "Classify" at bounding box center [267, 204] width 63 height 29
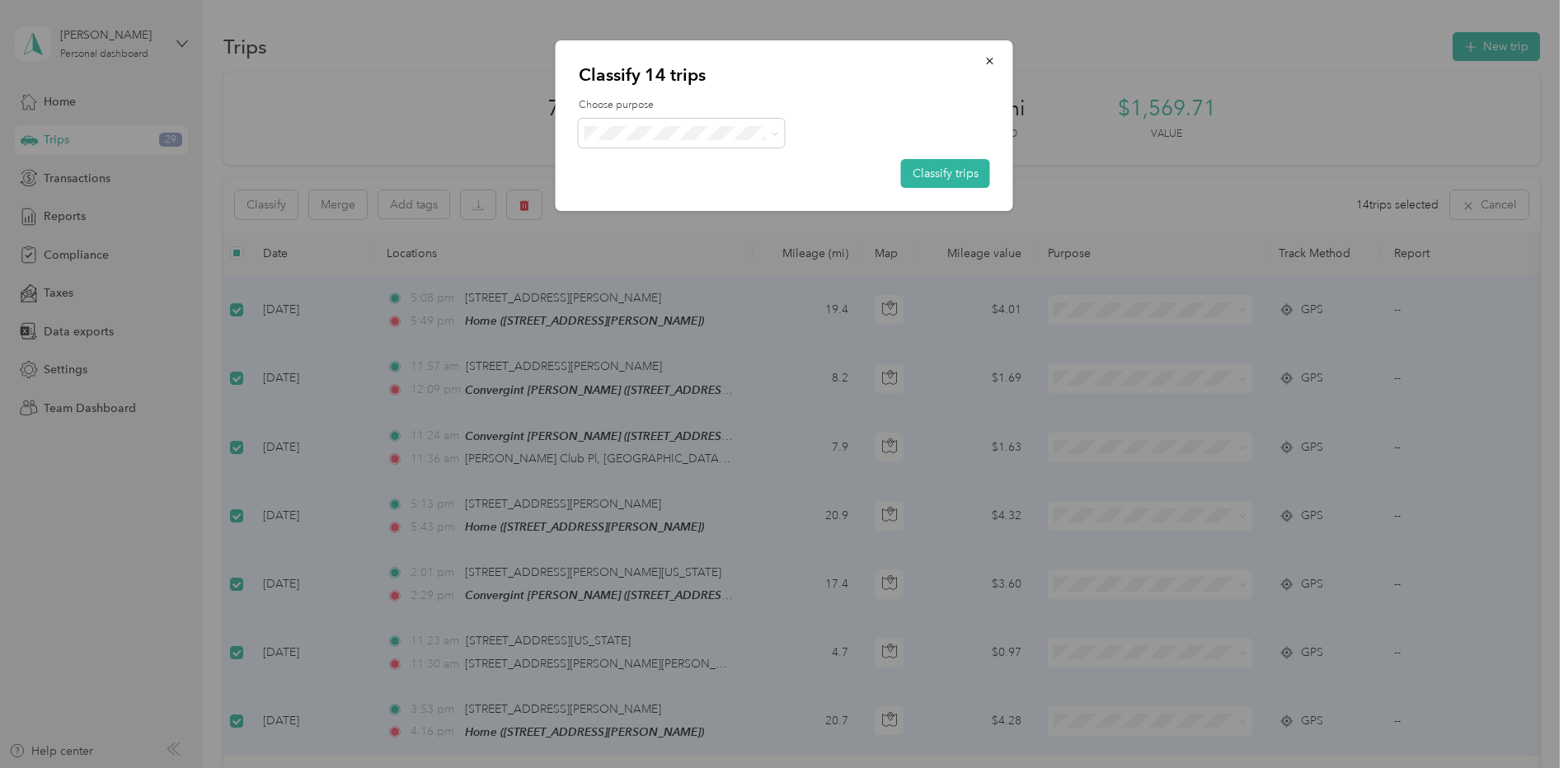
click at [660, 164] on span "Convergint Technologies" at bounding box center [696, 160] width 154 height 18
click at [942, 174] on button "Classify trips" at bounding box center [946, 173] width 89 height 29
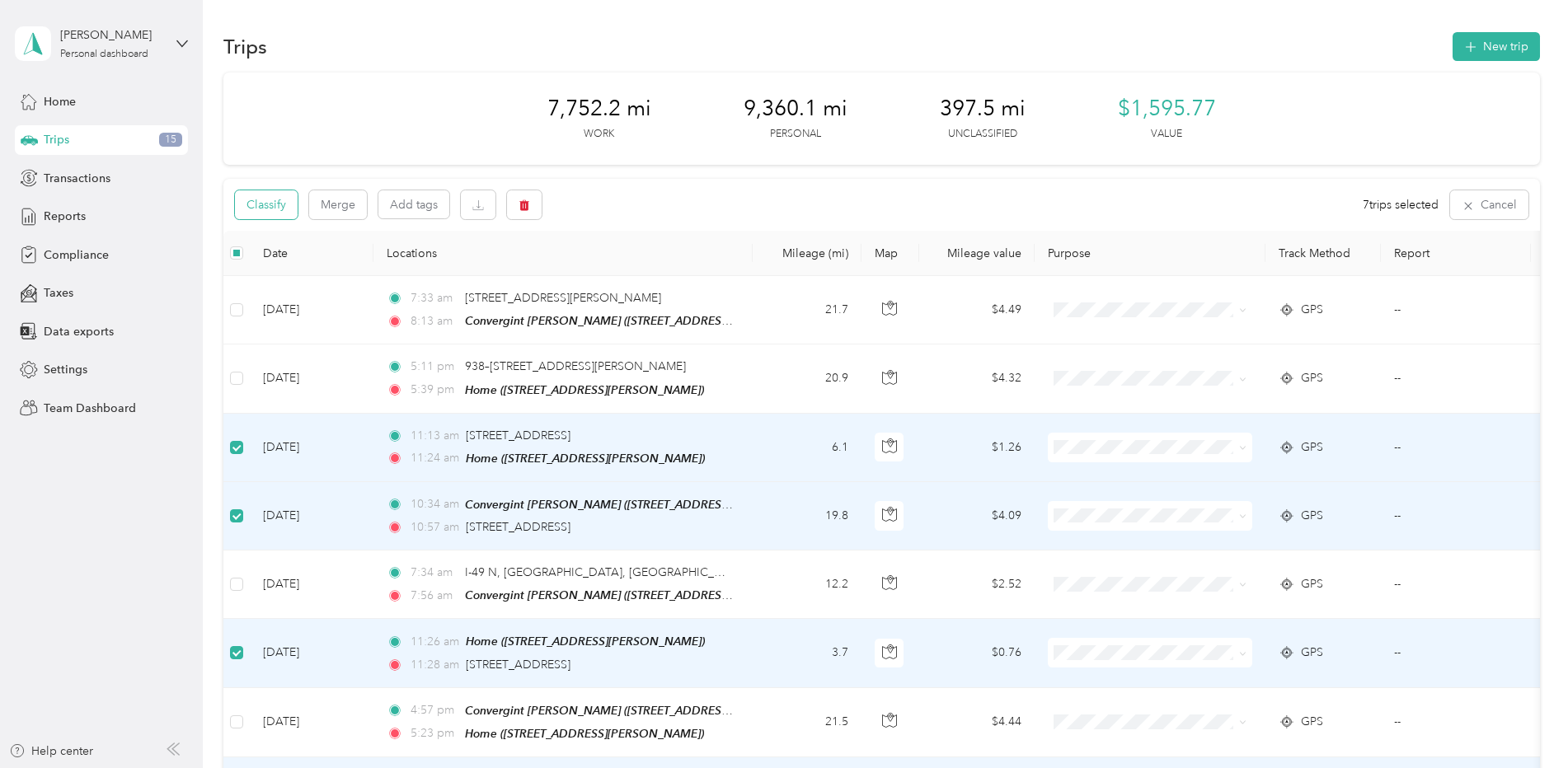
click at [261, 205] on button "Classify" at bounding box center [267, 204] width 63 height 29
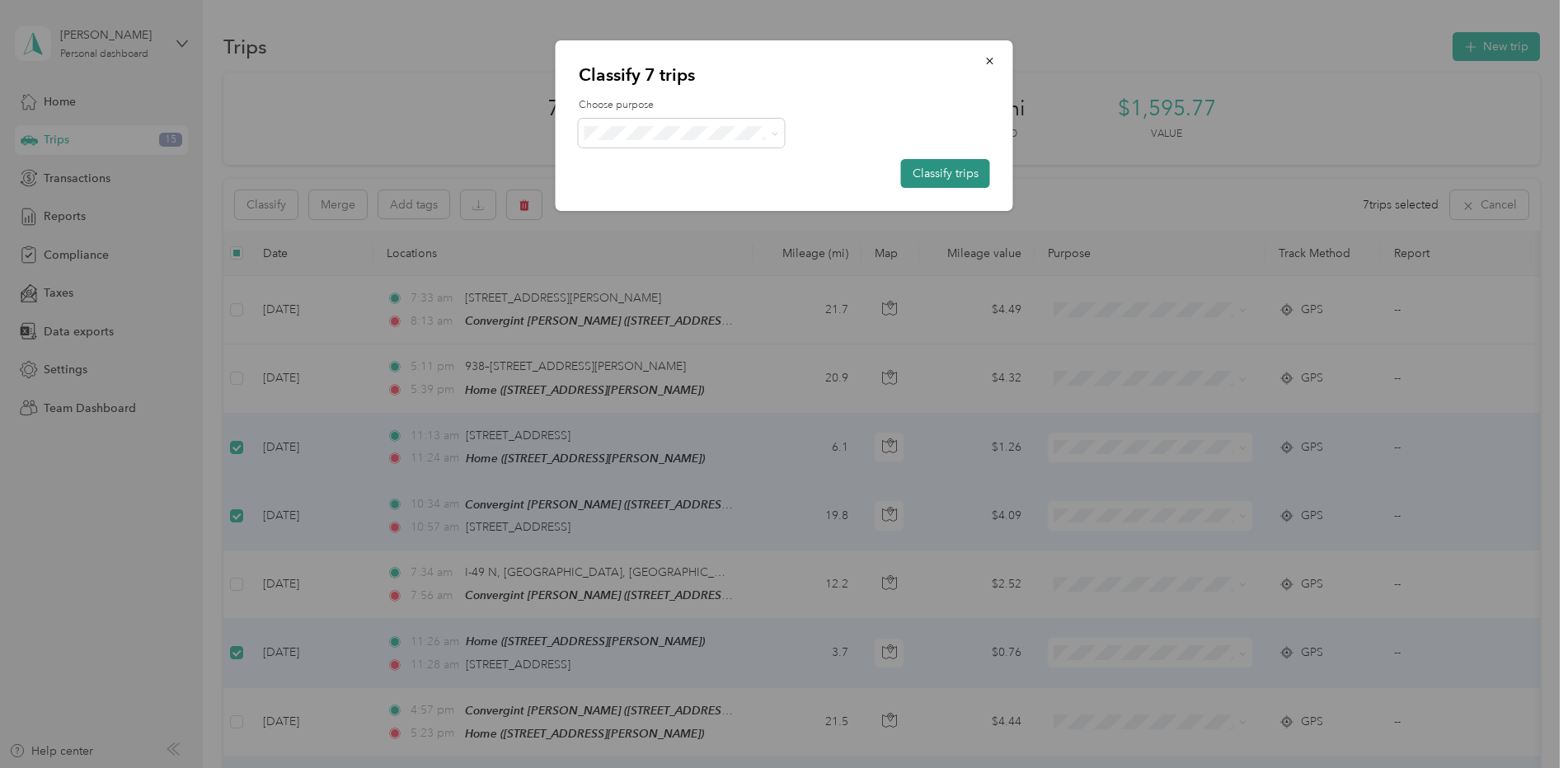
click at [929, 169] on button "Classify trips" at bounding box center [946, 173] width 89 height 29
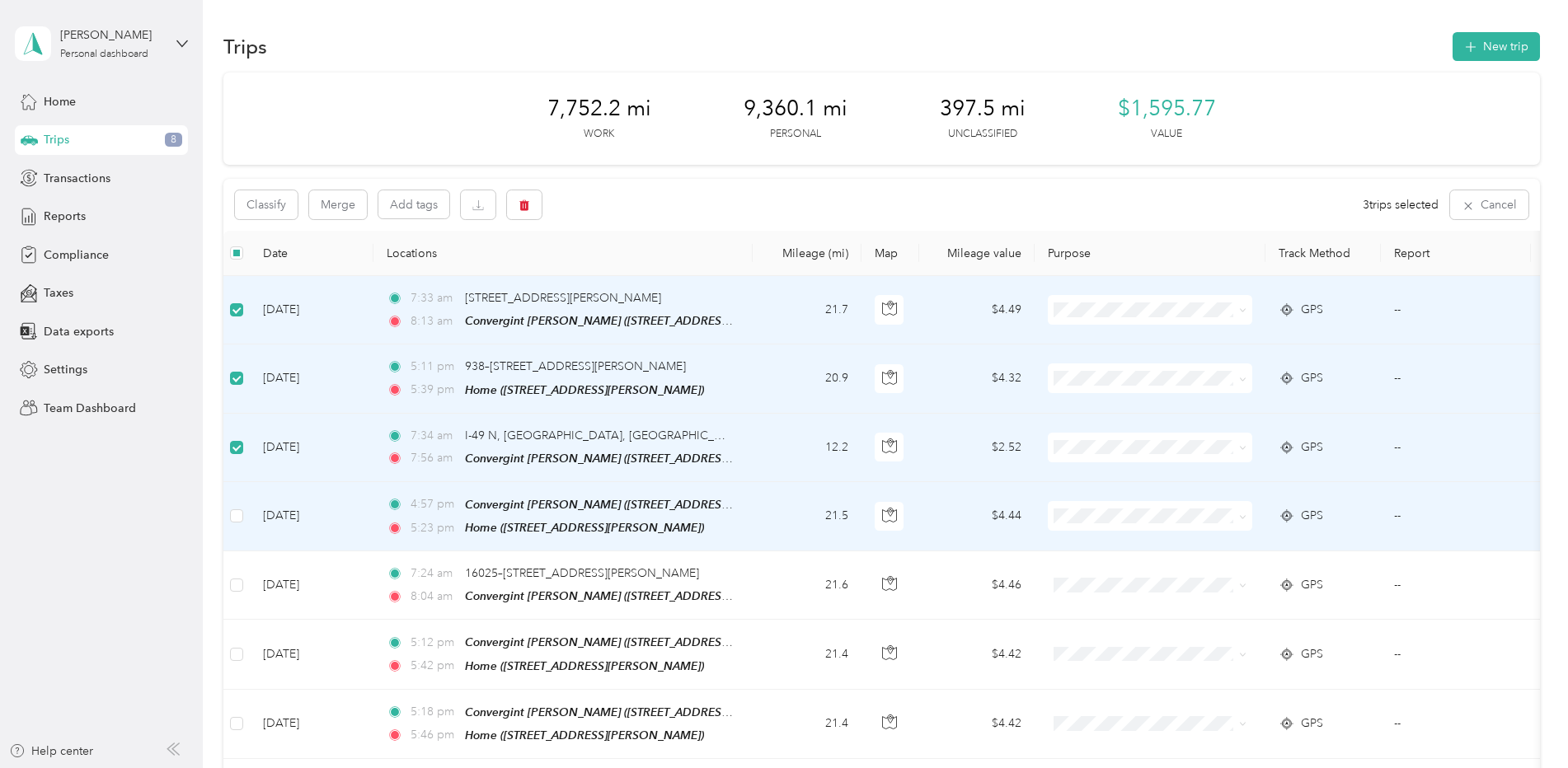
click at [246, 508] on td at bounding box center [236, 517] width 27 height 69
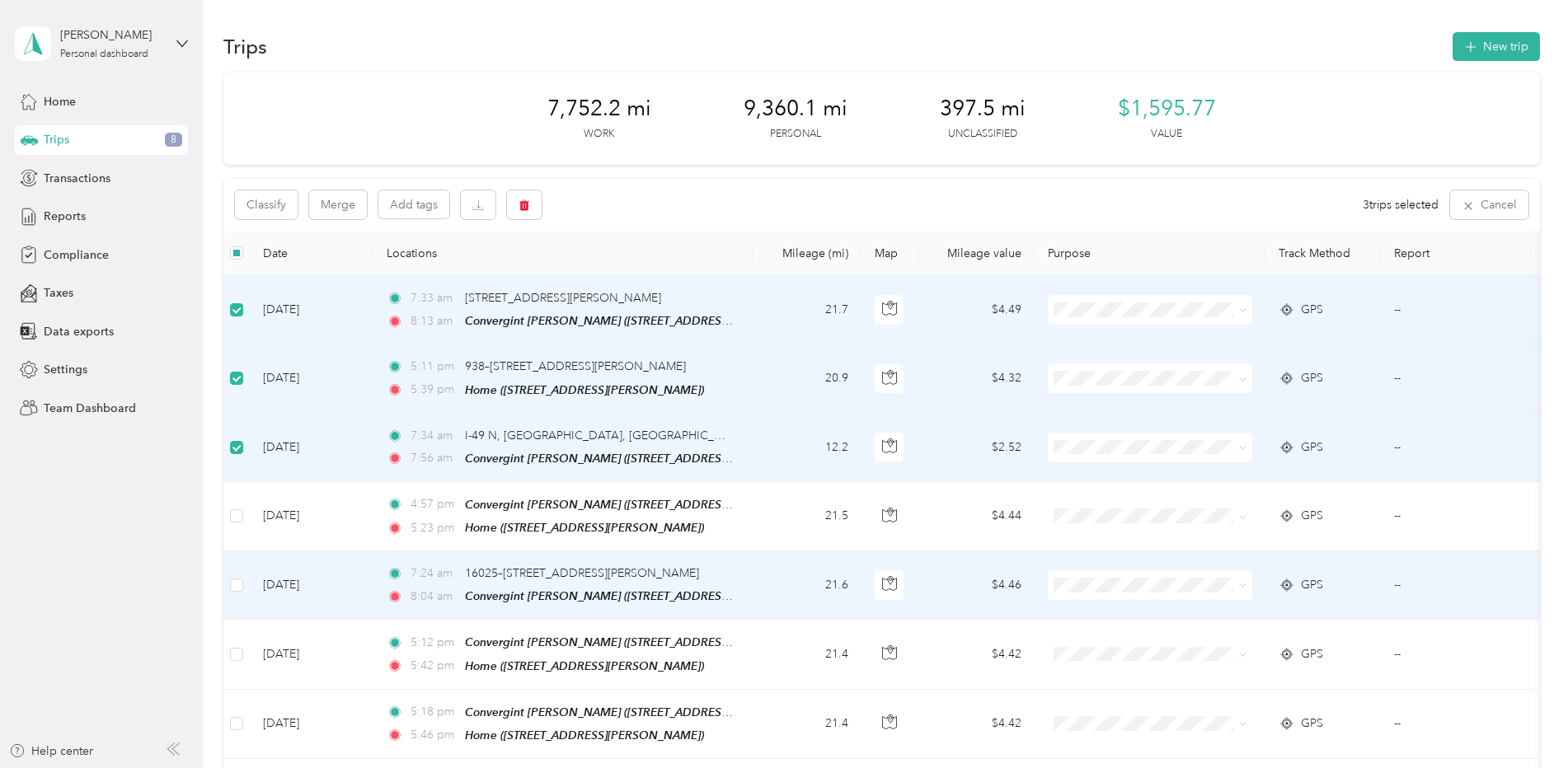
click at [247, 579] on td at bounding box center [236, 585] width 27 height 68
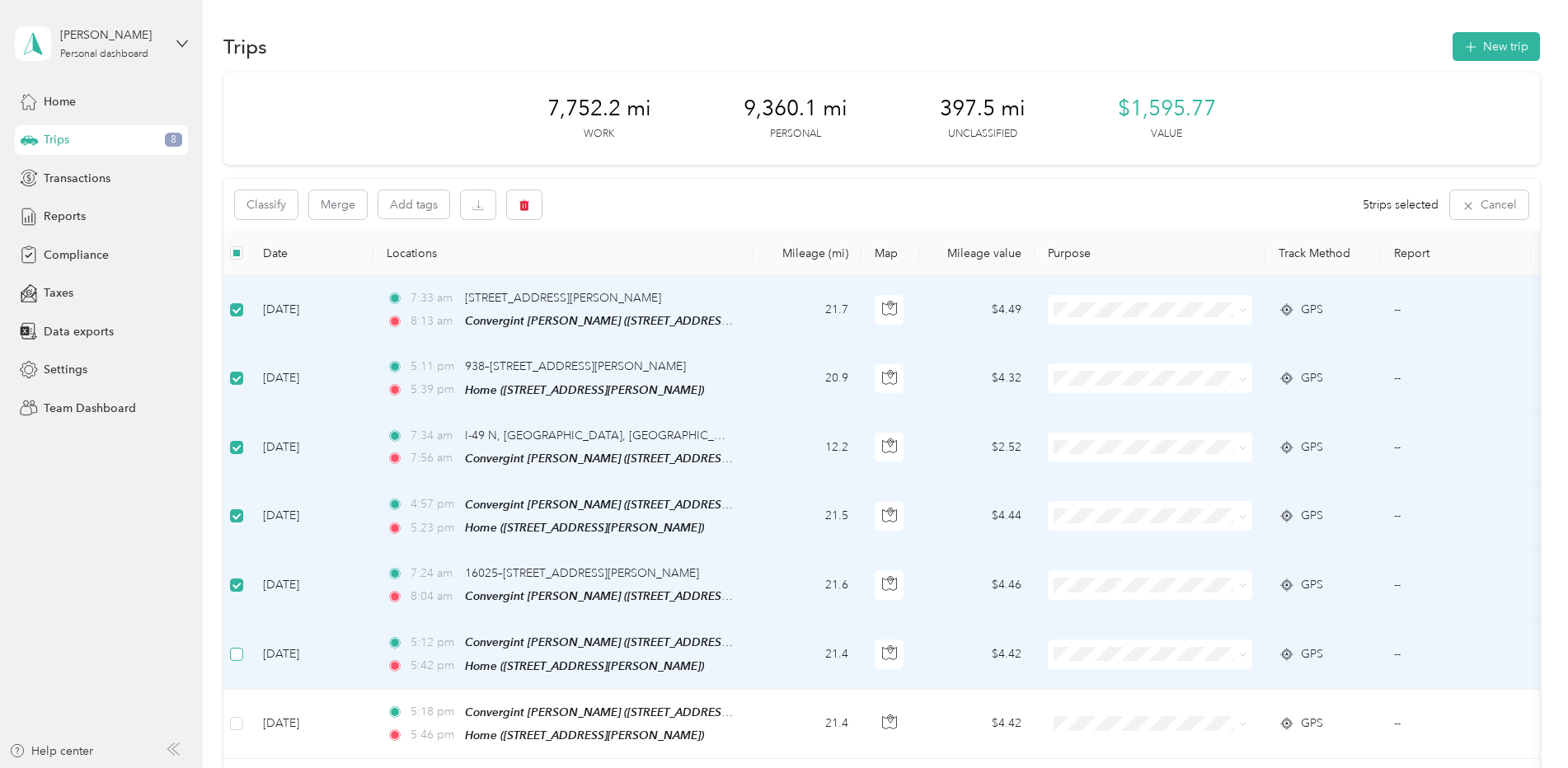
click at [238, 657] on label at bounding box center [236, 654] width 13 height 18
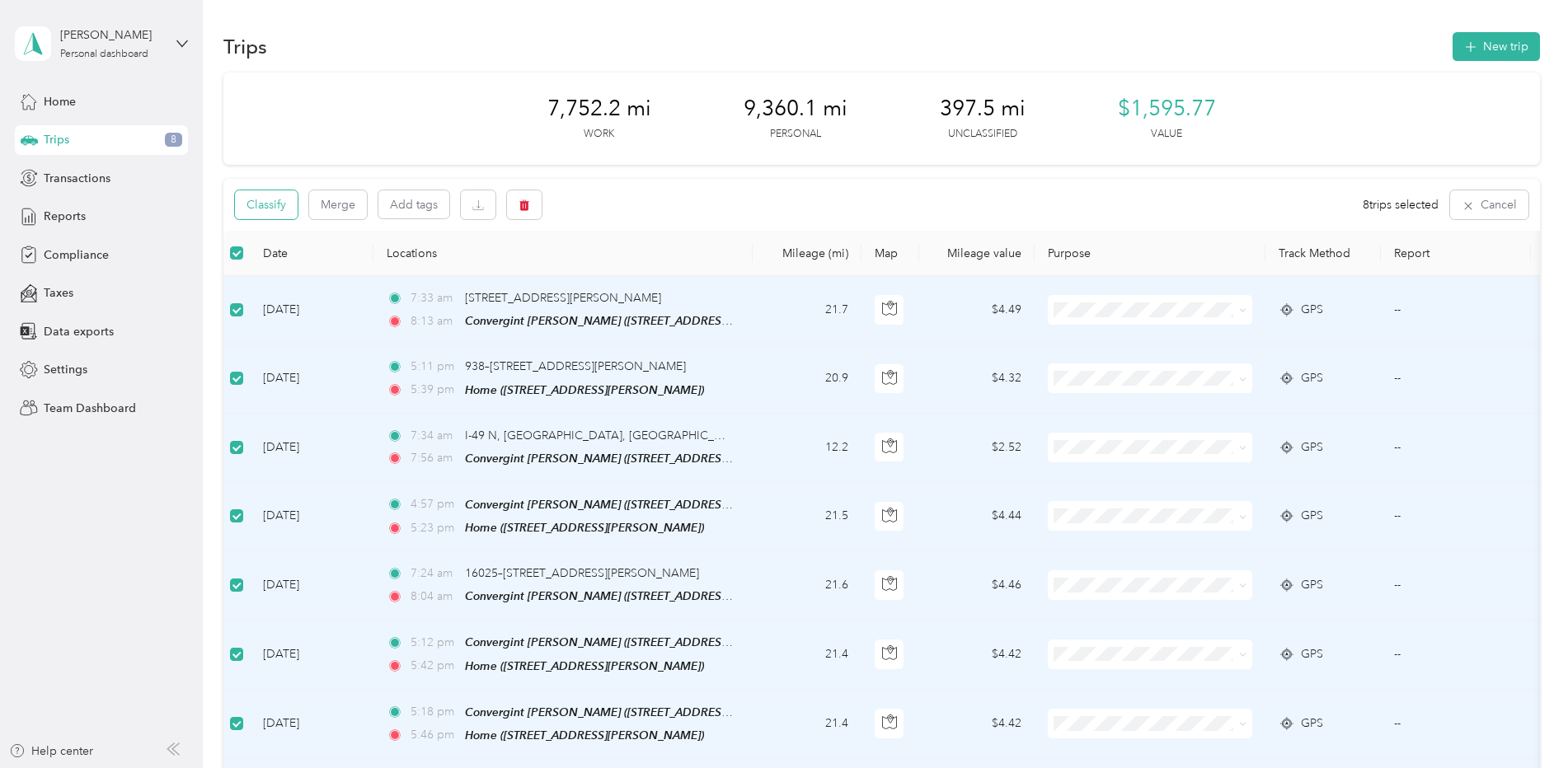
click at [269, 212] on button "Classify" at bounding box center [267, 204] width 63 height 29
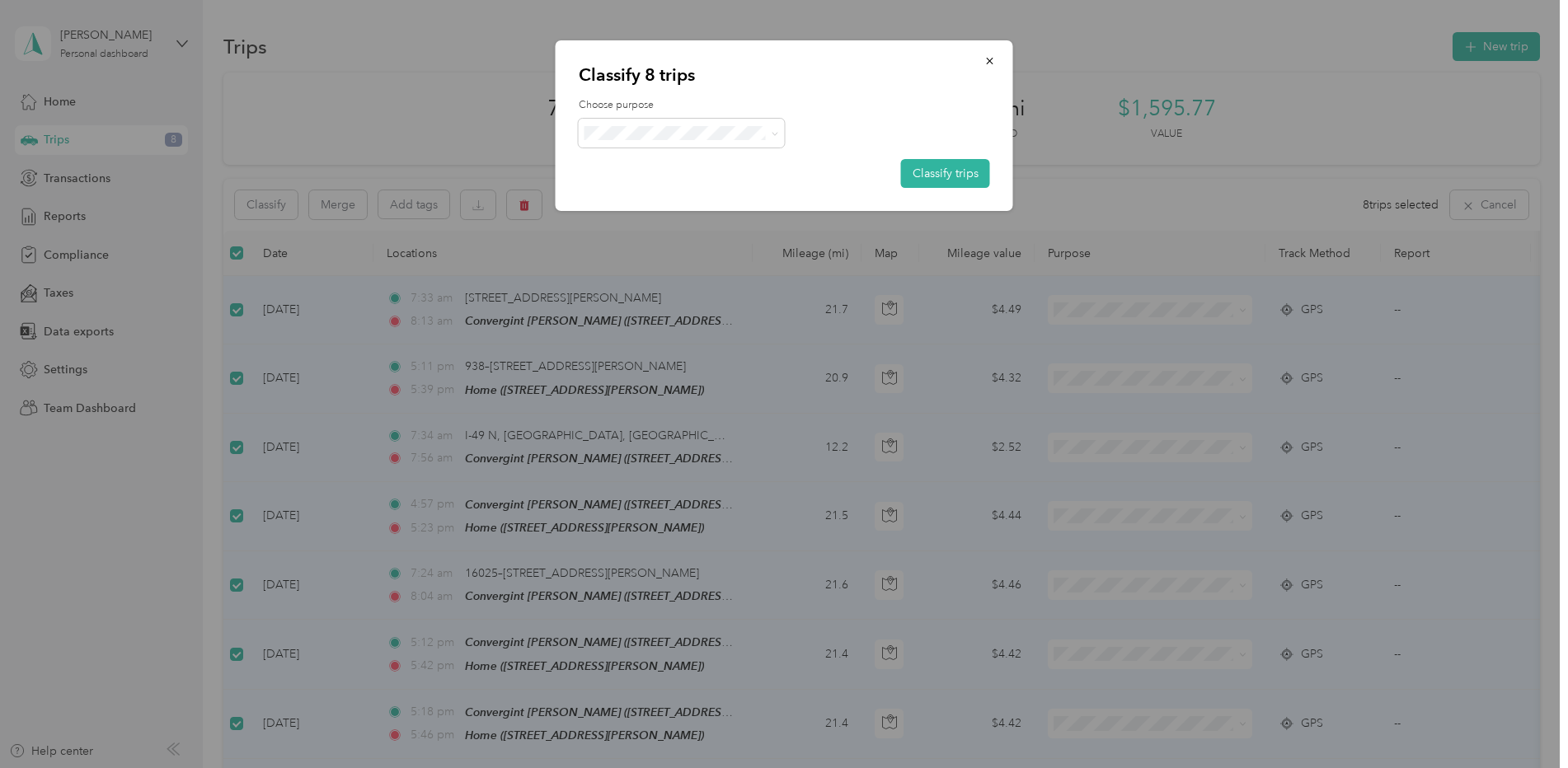
click at [643, 195] on span "Personal" at bounding box center [697, 193] width 156 height 18
click at [915, 169] on button "Classify trips" at bounding box center [946, 173] width 89 height 29
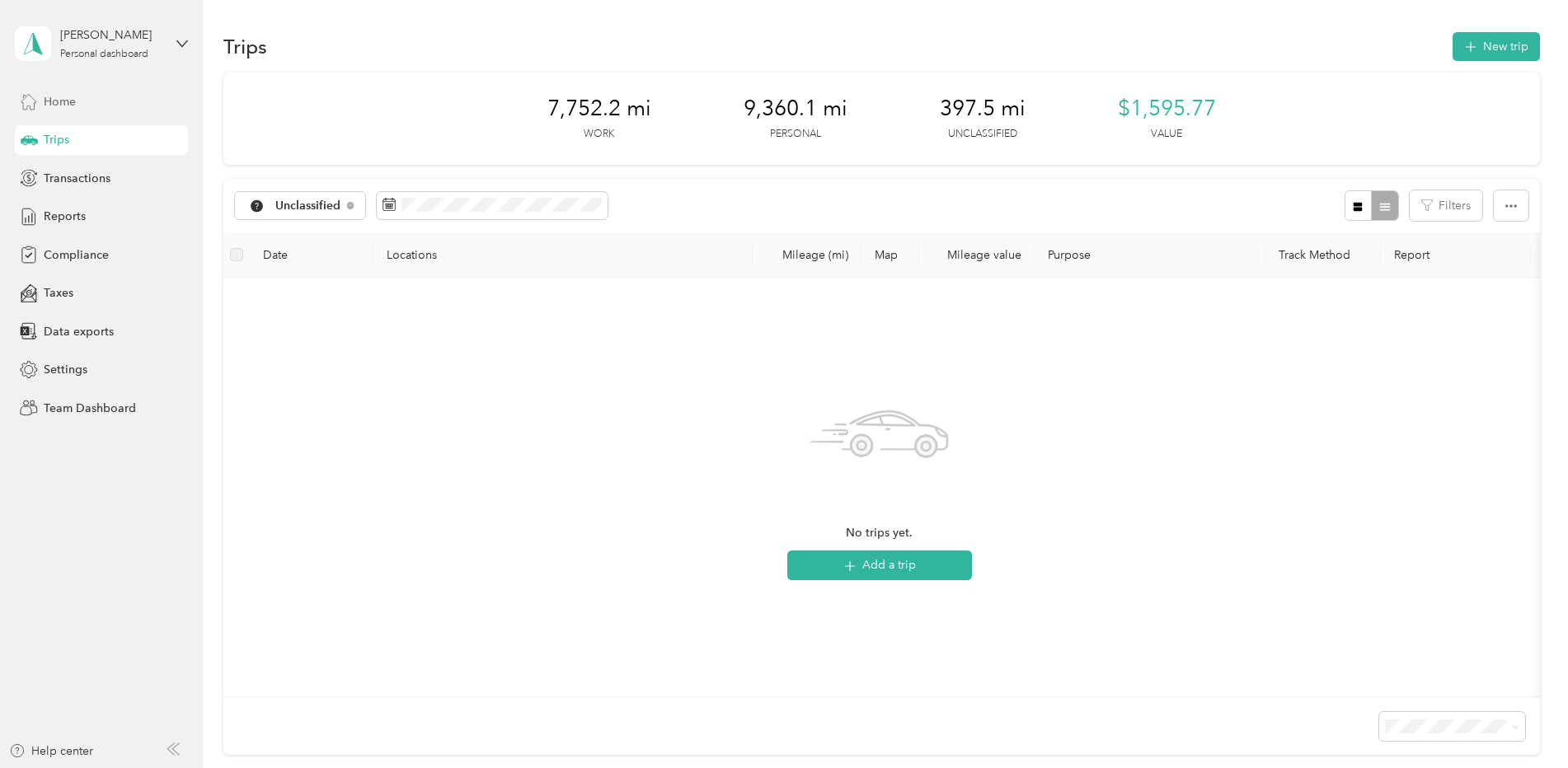
click at [43, 103] on div "Home" at bounding box center [101, 101] width 173 height 30
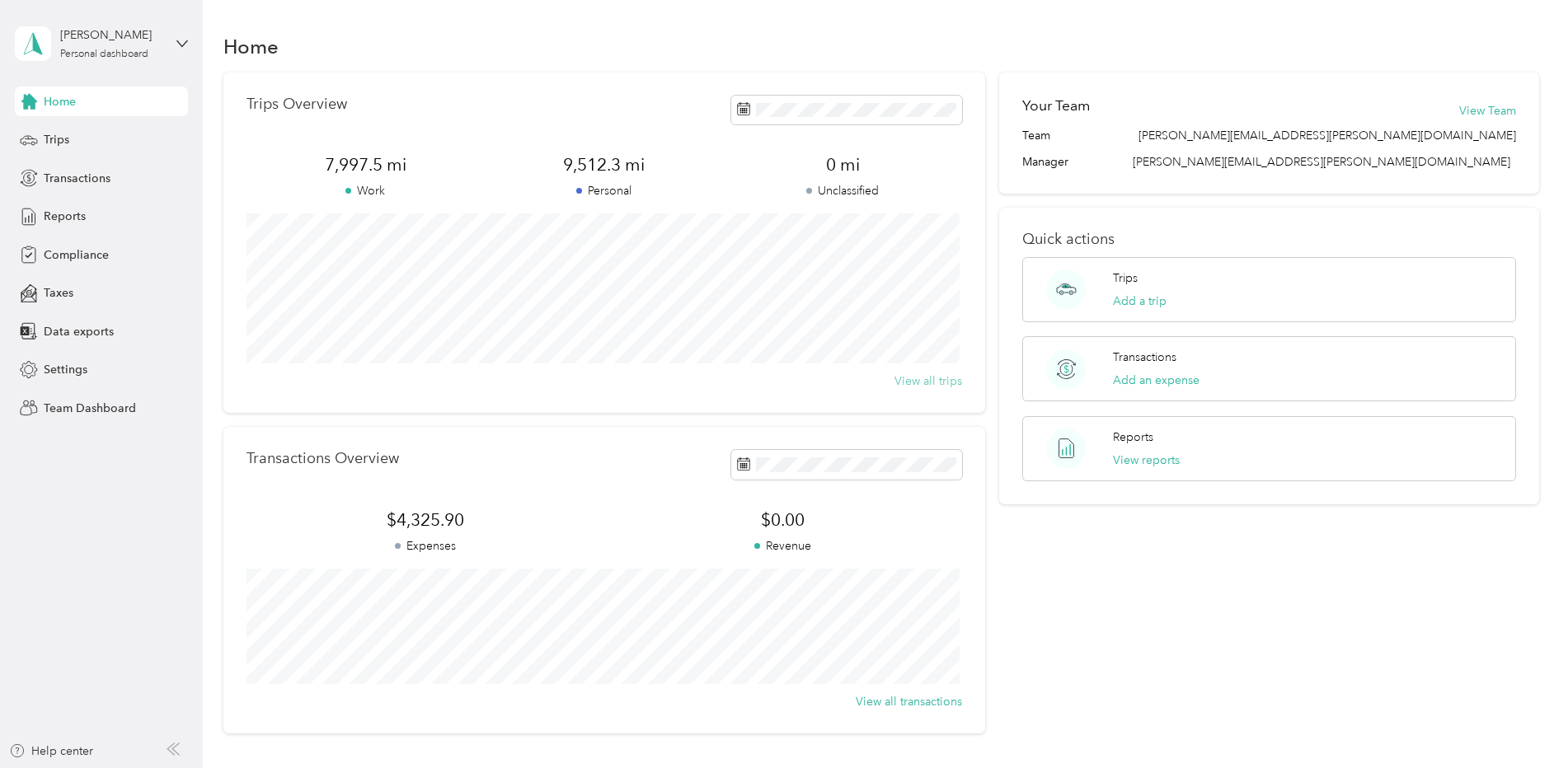
click at [955, 377] on button "View all trips" at bounding box center [928, 381] width 68 height 18
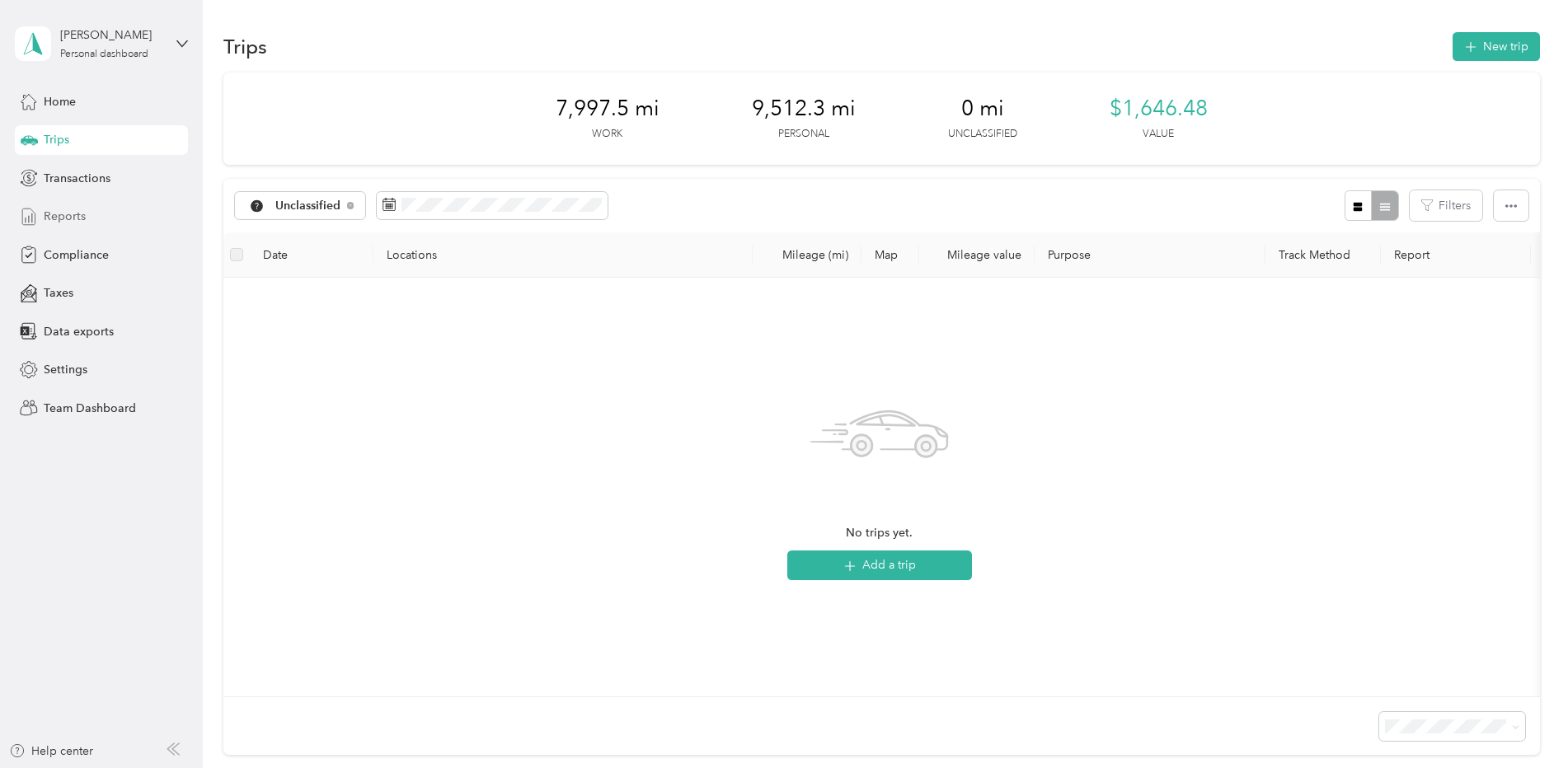
click at [64, 215] on span "Reports" at bounding box center [64, 217] width 42 height 18
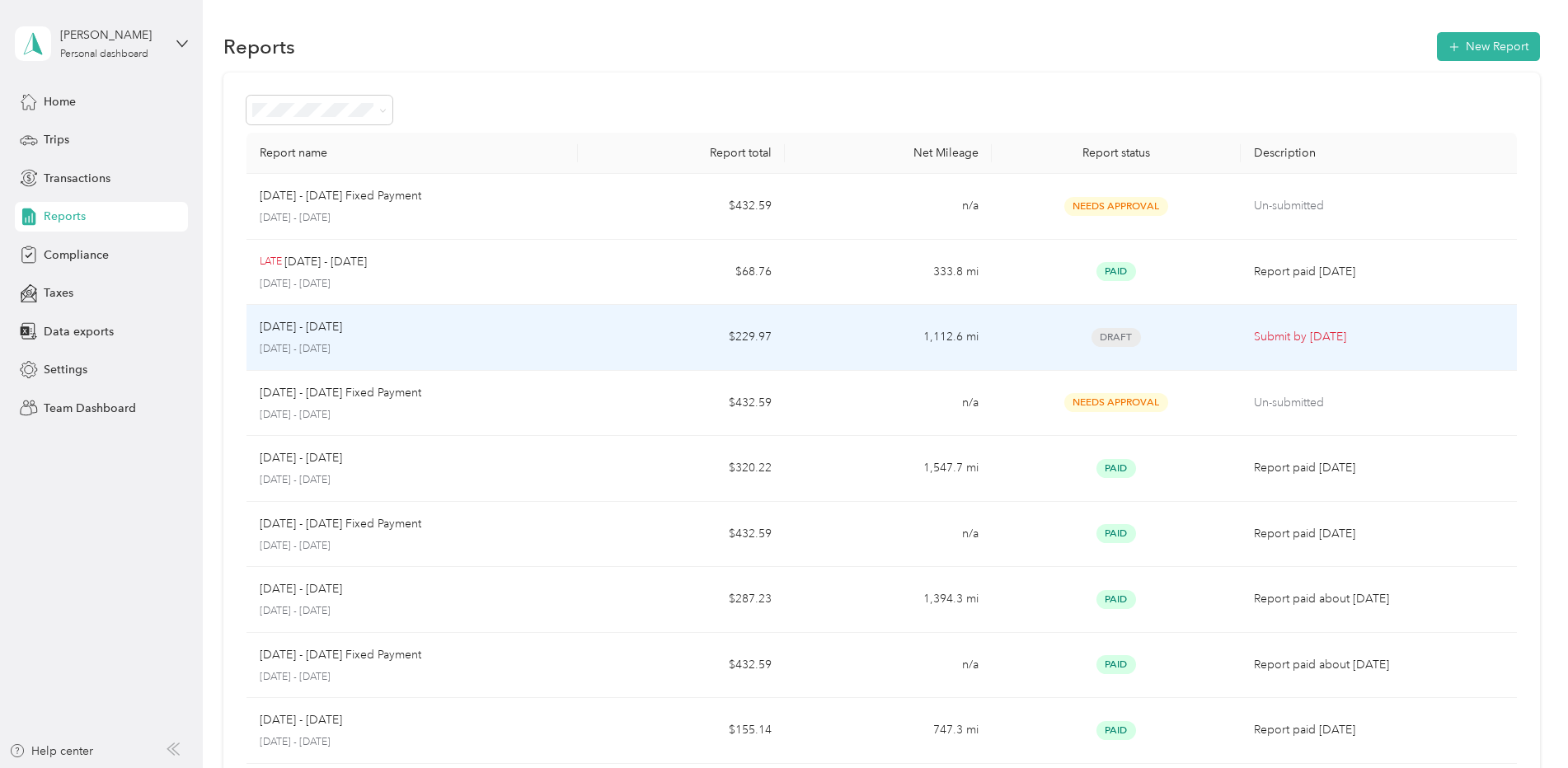
click at [315, 342] on p "[DATE] - [DATE]" at bounding box center [413, 349] width 305 height 15
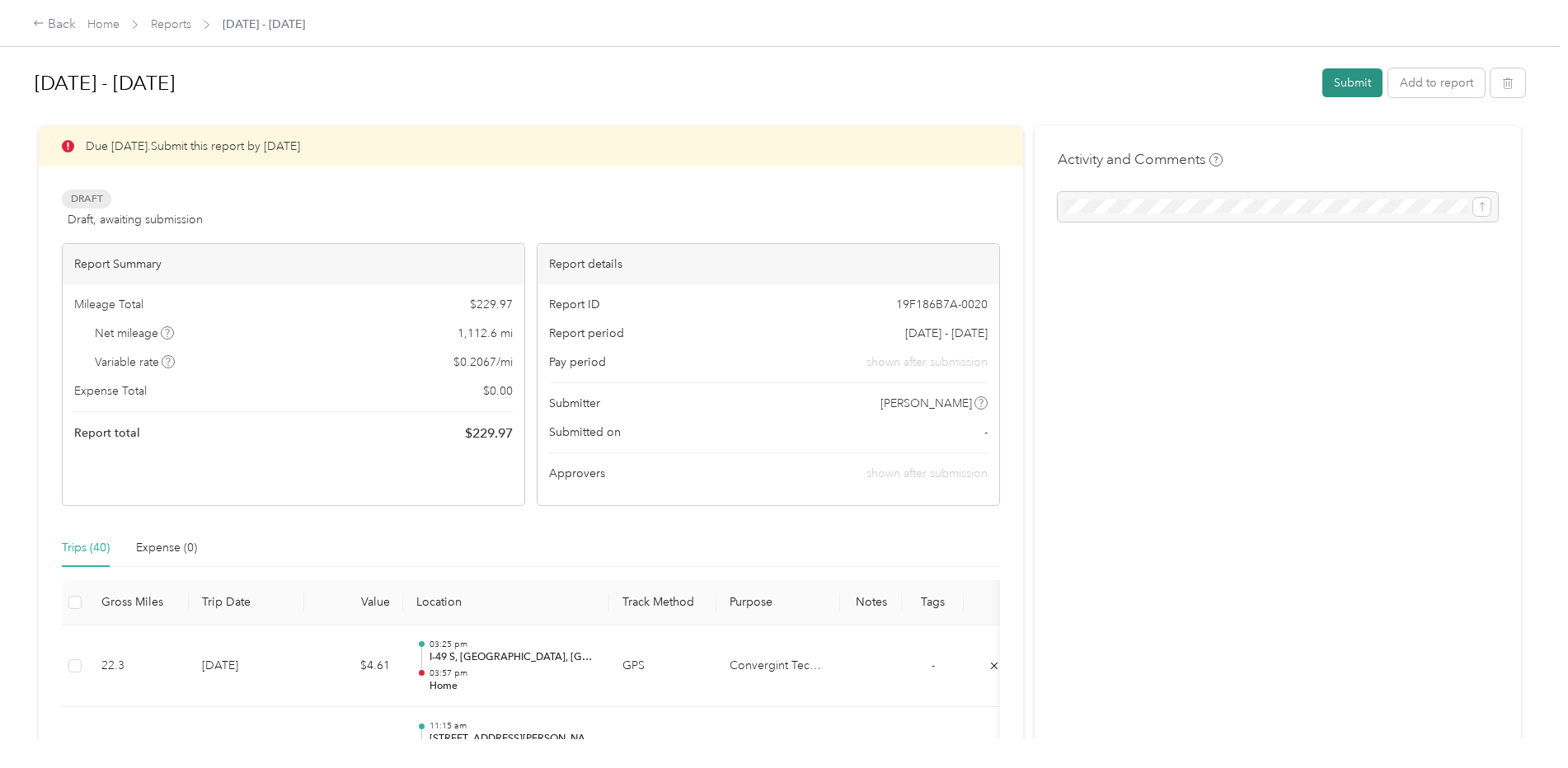
click at [1339, 82] on button "Submit" at bounding box center [1352, 82] width 60 height 29
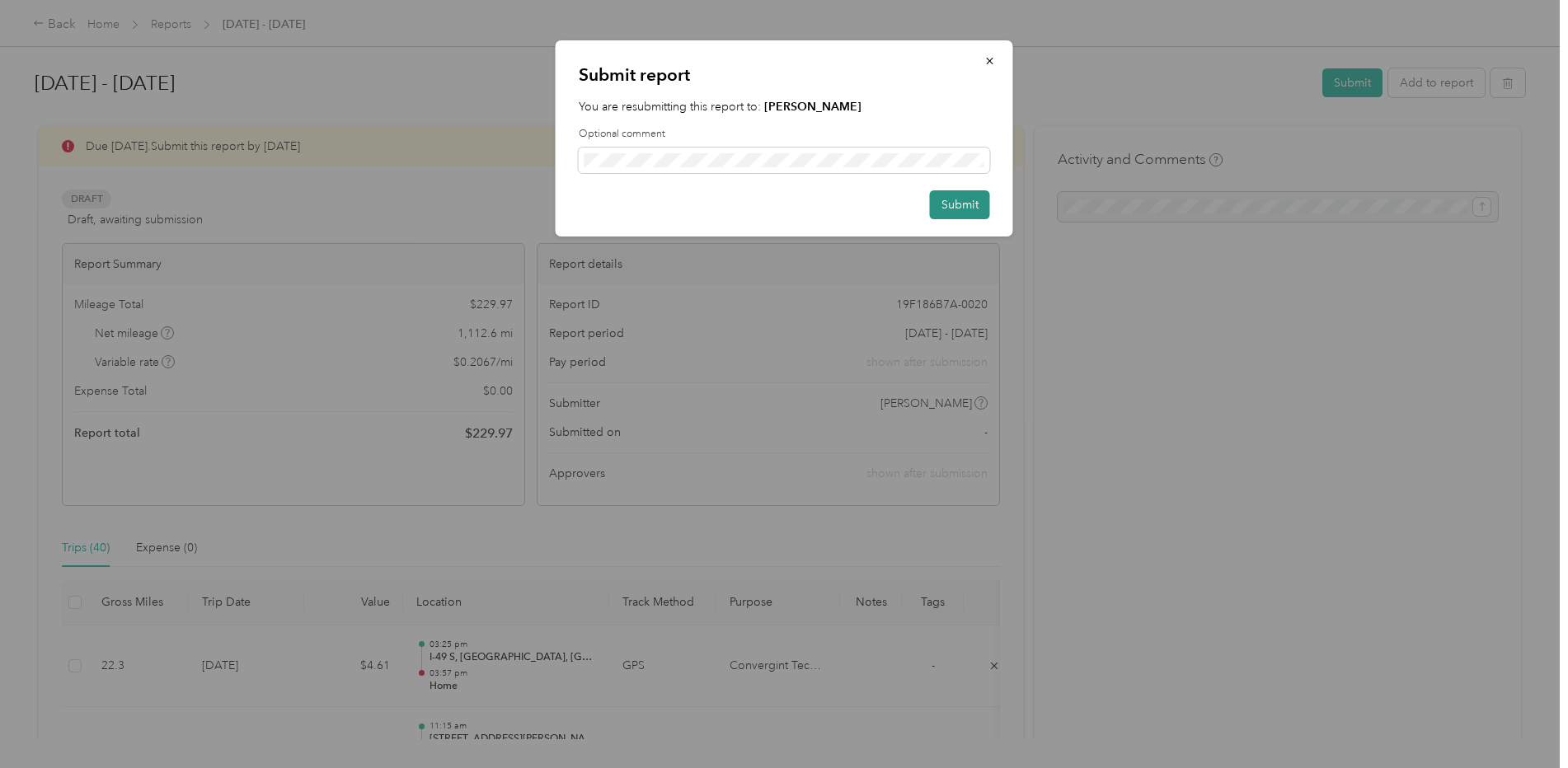
click at [955, 201] on button "Submit" at bounding box center [959, 204] width 60 height 29
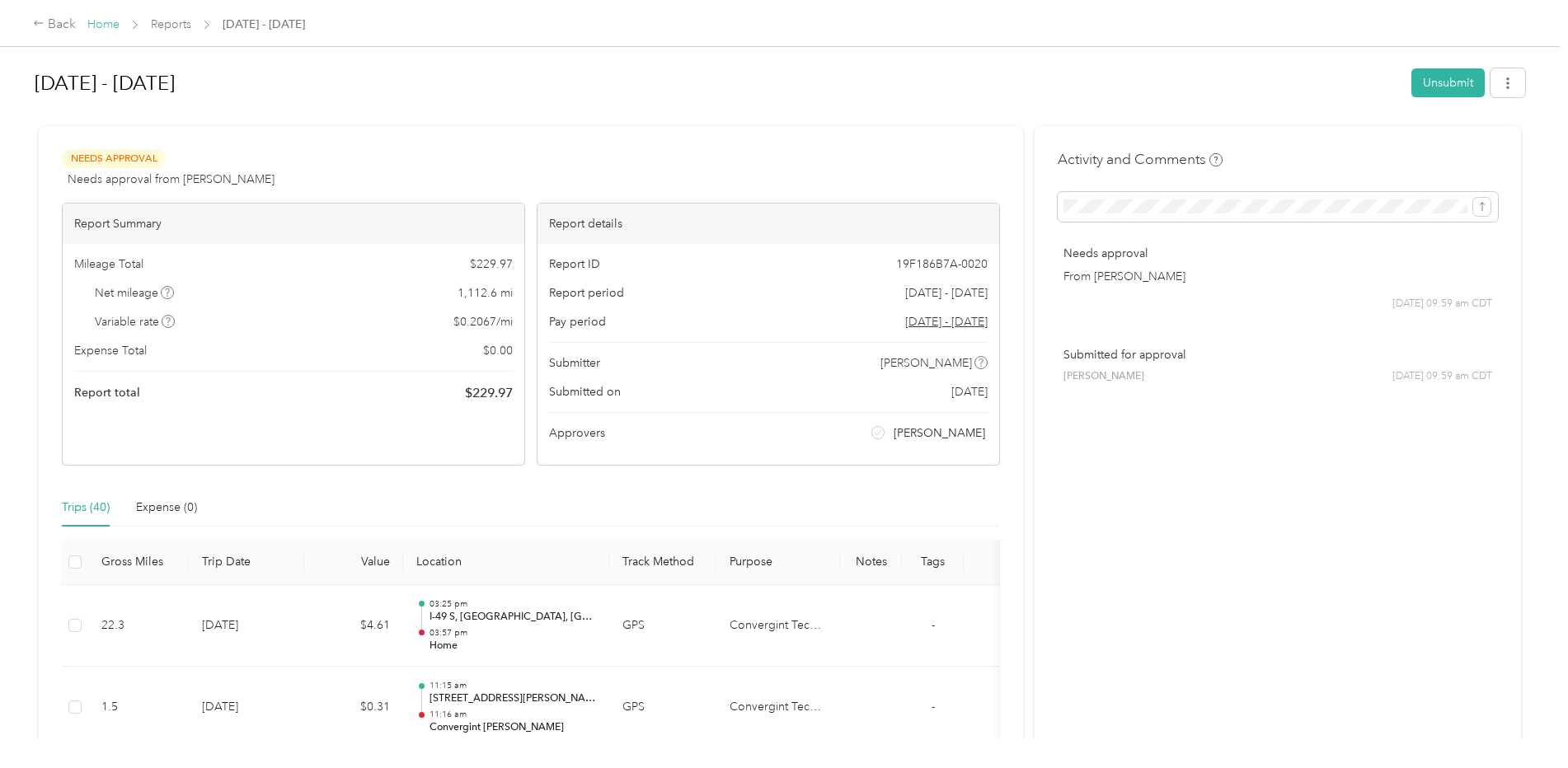
click at [109, 23] on link "Home" at bounding box center [103, 25] width 33 height 14
